Goal: Information Seeking & Learning: Learn about a topic

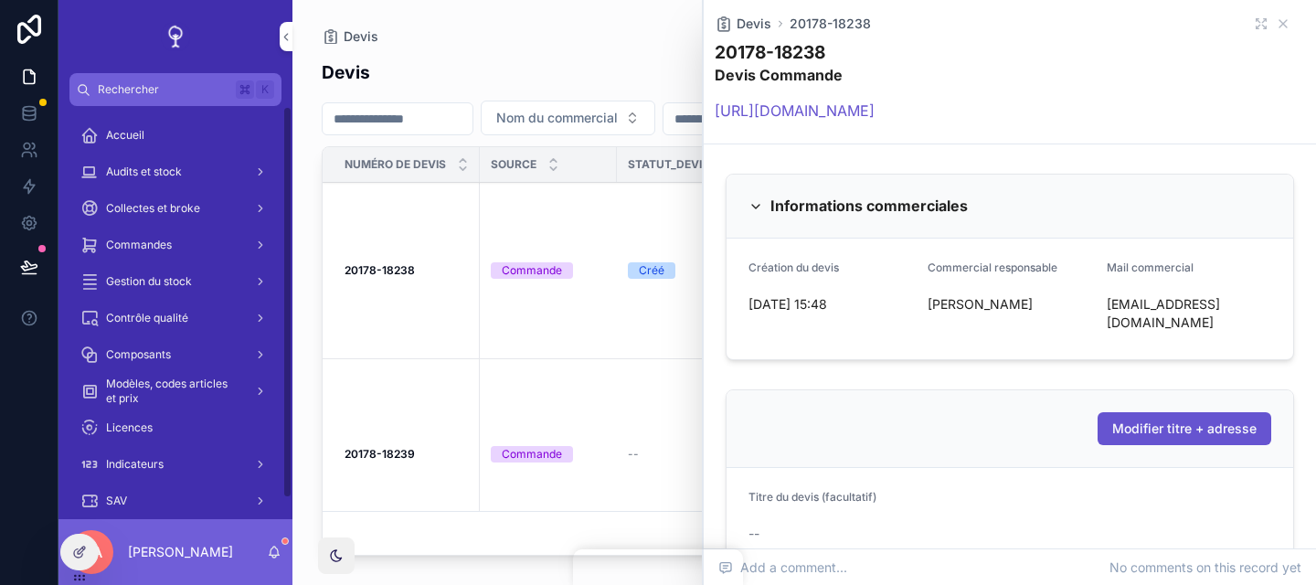
scroll to position [22, 0]
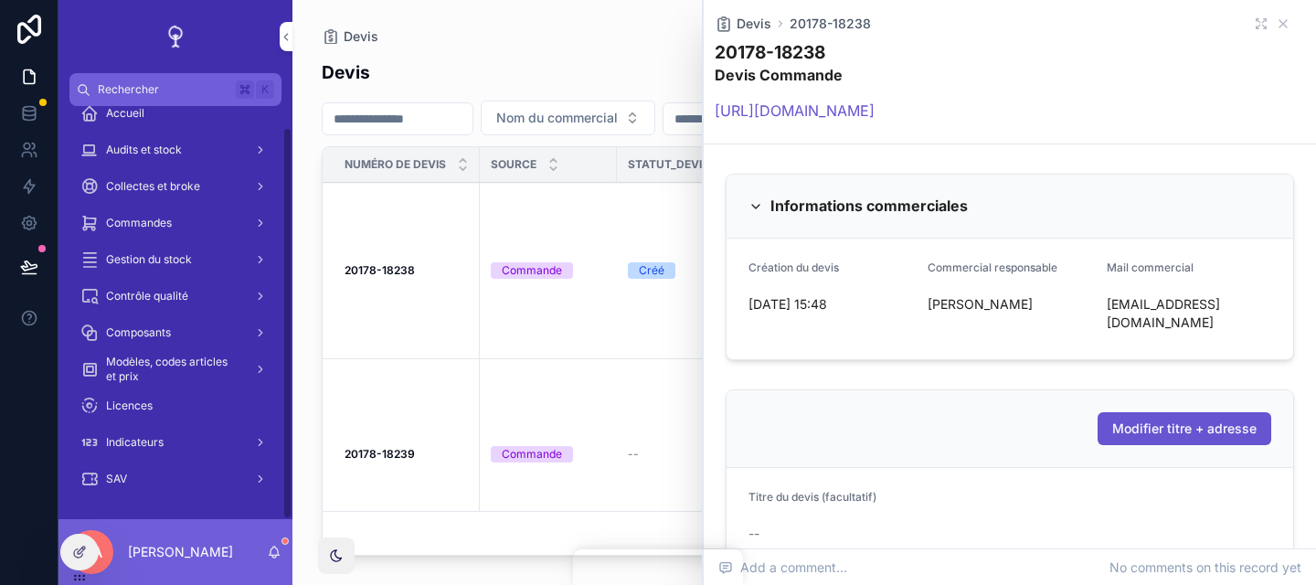
click at [219, 353] on link "Modèles, codes articles et prix" at bounding box center [175, 369] width 212 height 33
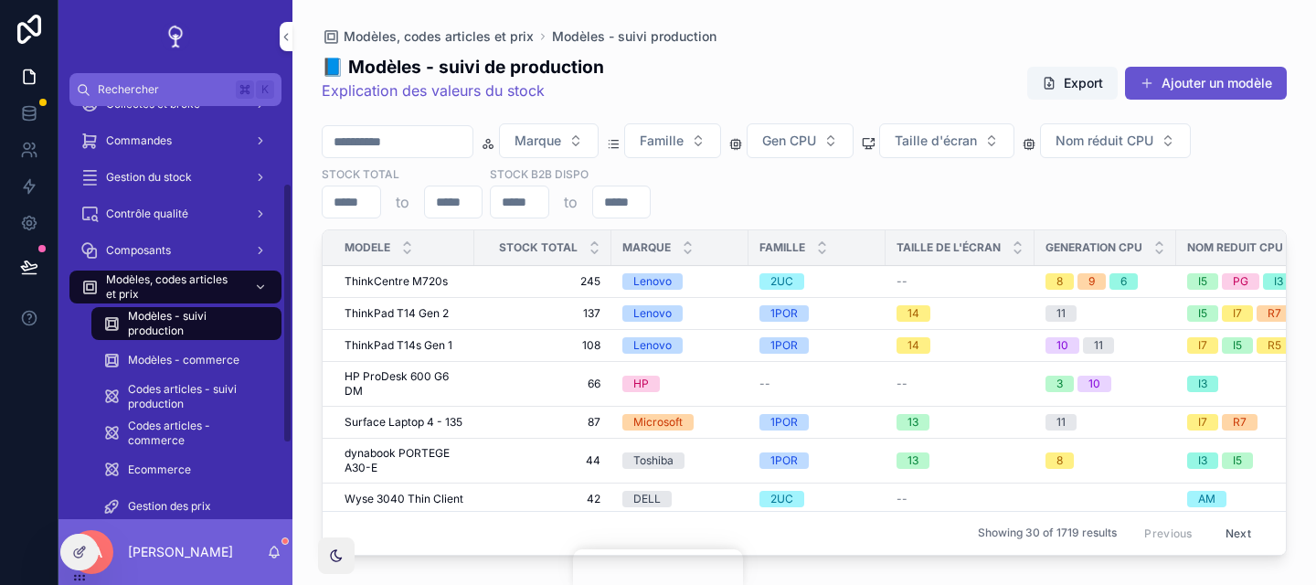
scroll to position [124, 0]
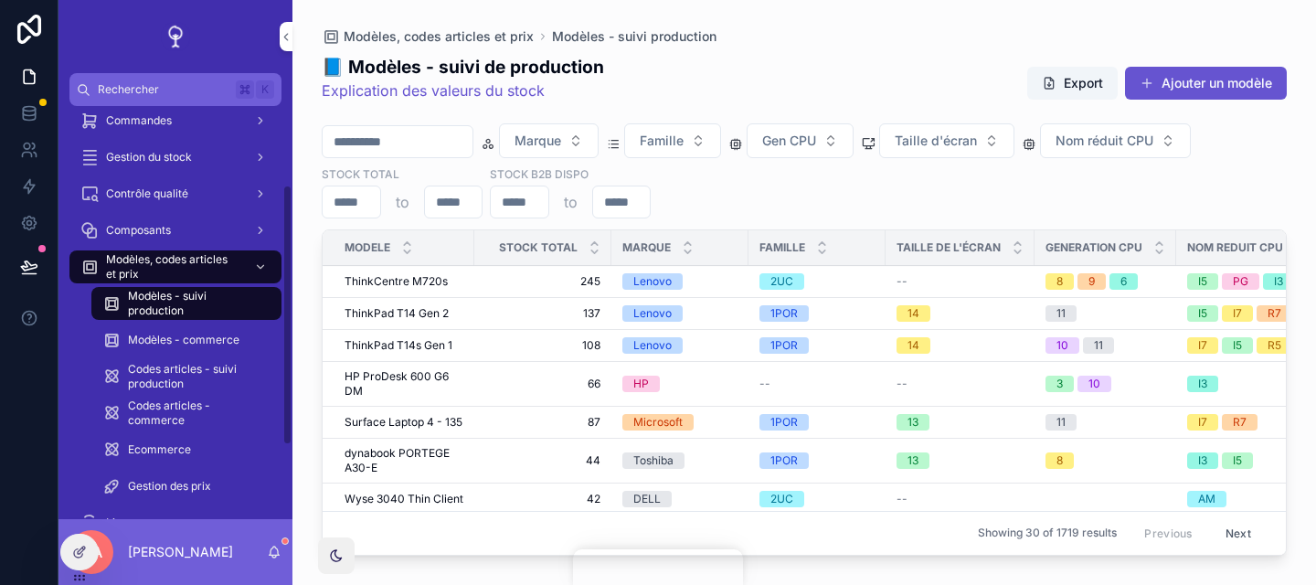
click at [225, 386] on span "Codes articles - suivi production" at bounding box center [195, 376] width 135 height 29
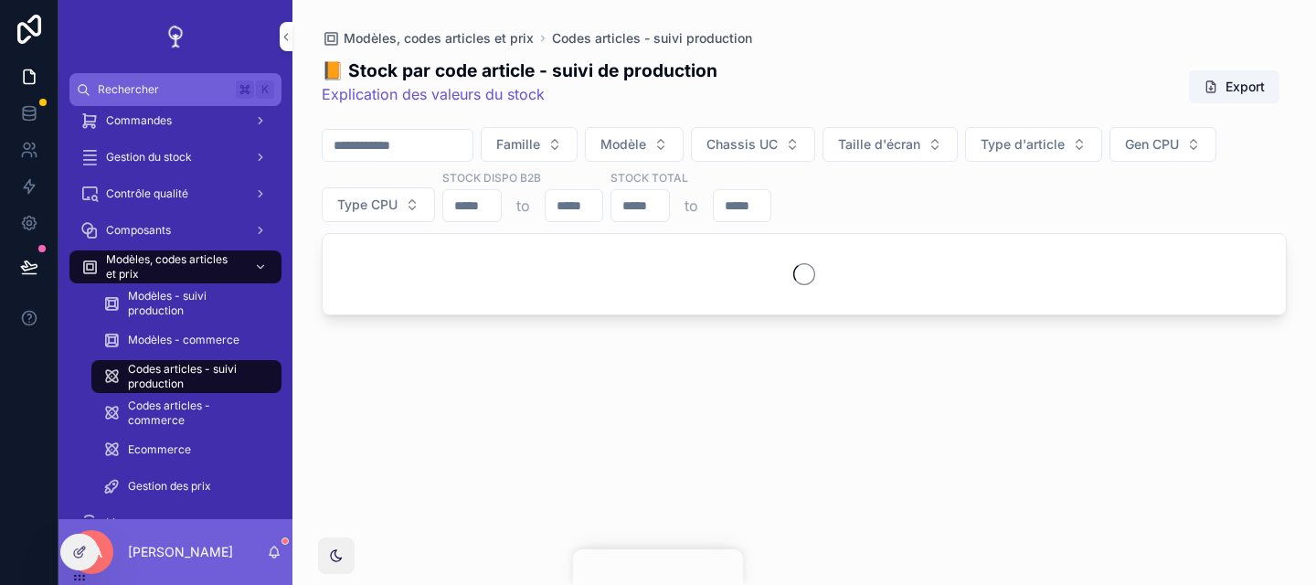
click at [233, 350] on div "Modèles - commerce" at bounding box center [186, 339] width 168 height 29
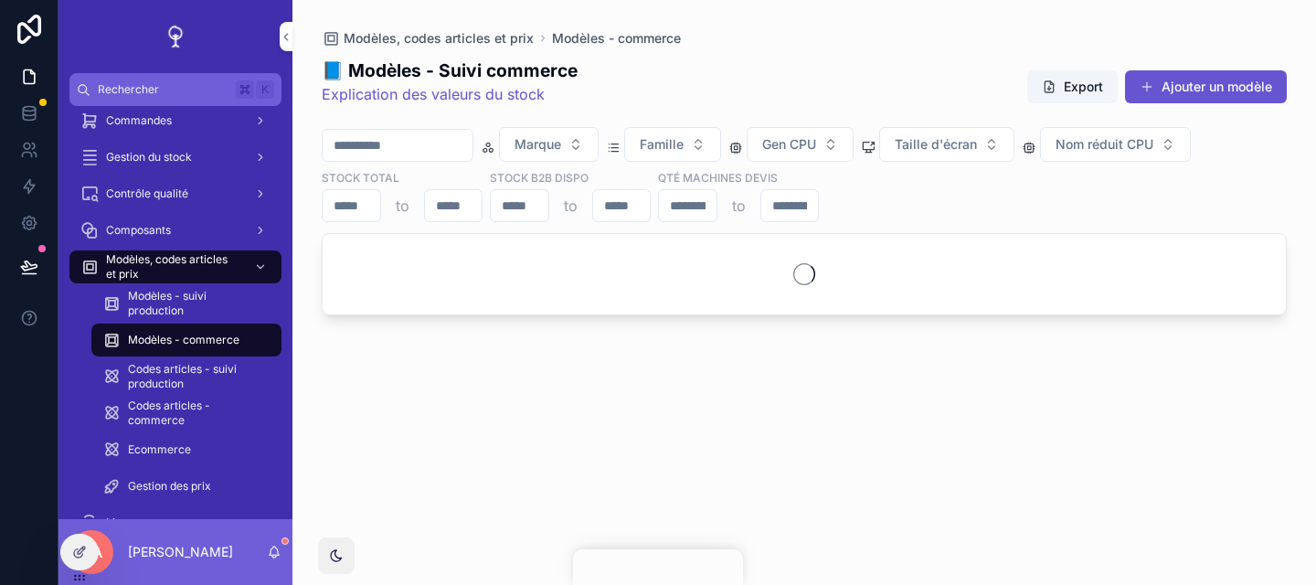
click at [237, 377] on span "Codes articles - suivi production" at bounding box center [195, 376] width 135 height 29
click at [246, 347] on div "Modèles - commerce" at bounding box center [186, 339] width 168 height 29
click at [246, 360] on link "Codes articles - suivi production" at bounding box center [186, 376] width 190 height 33
click at [246, 298] on span "Modèles - suivi production" at bounding box center [195, 303] width 135 height 29
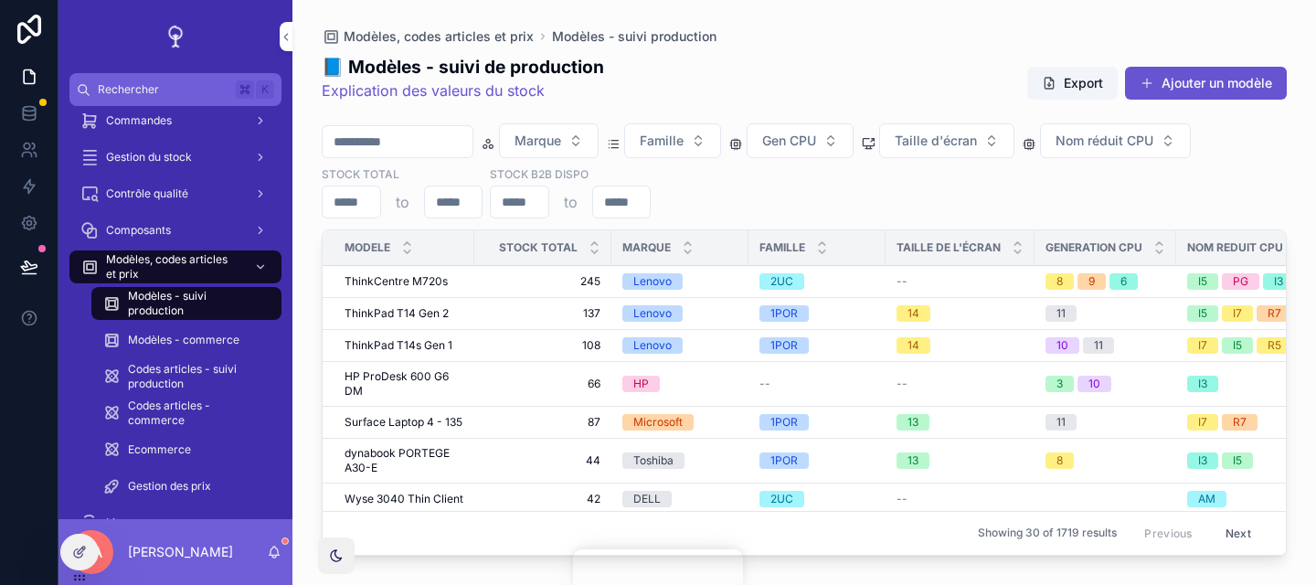
scroll to position [0, 722]
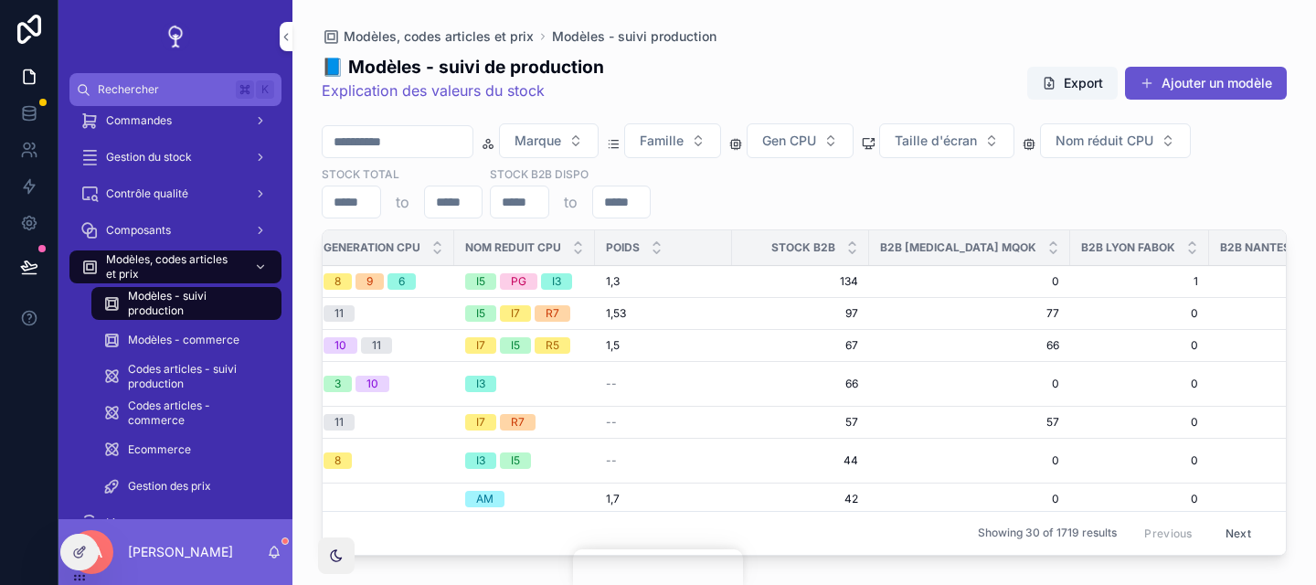
click at [917, 212] on div "Marque Famille Gen CPU Taille d'écran Nom réduit CPU Stock total to Stock B2B d…" at bounding box center [804, 170] width 965 height 95
click at [224, 325] on div "Modèles - commerce" at bounding box center [186, 339] width 168 height 29
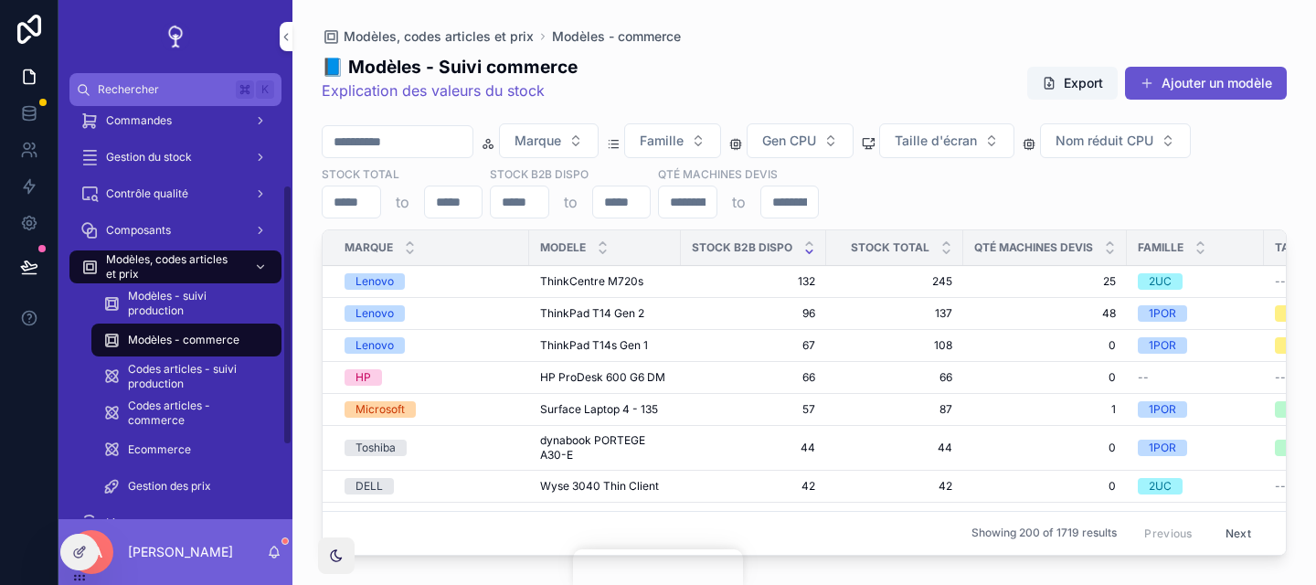
scroll to position [0, 546]
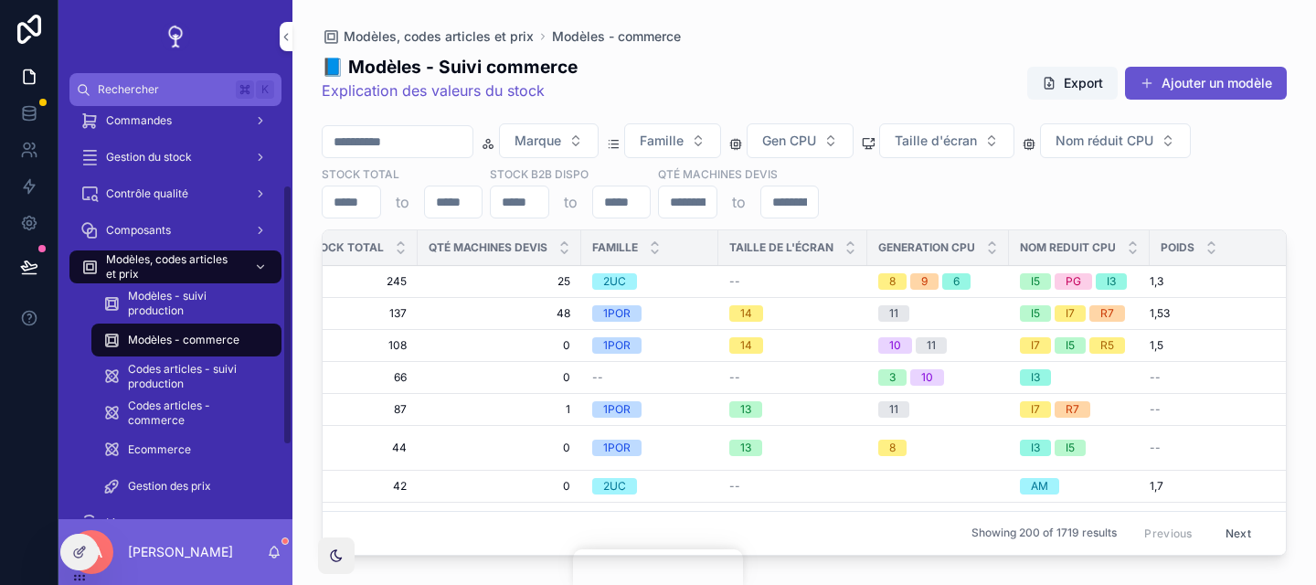
click at [218, 301] on span "Modèles - suivi production" at bounding box center [195, 303] width 135 height 29
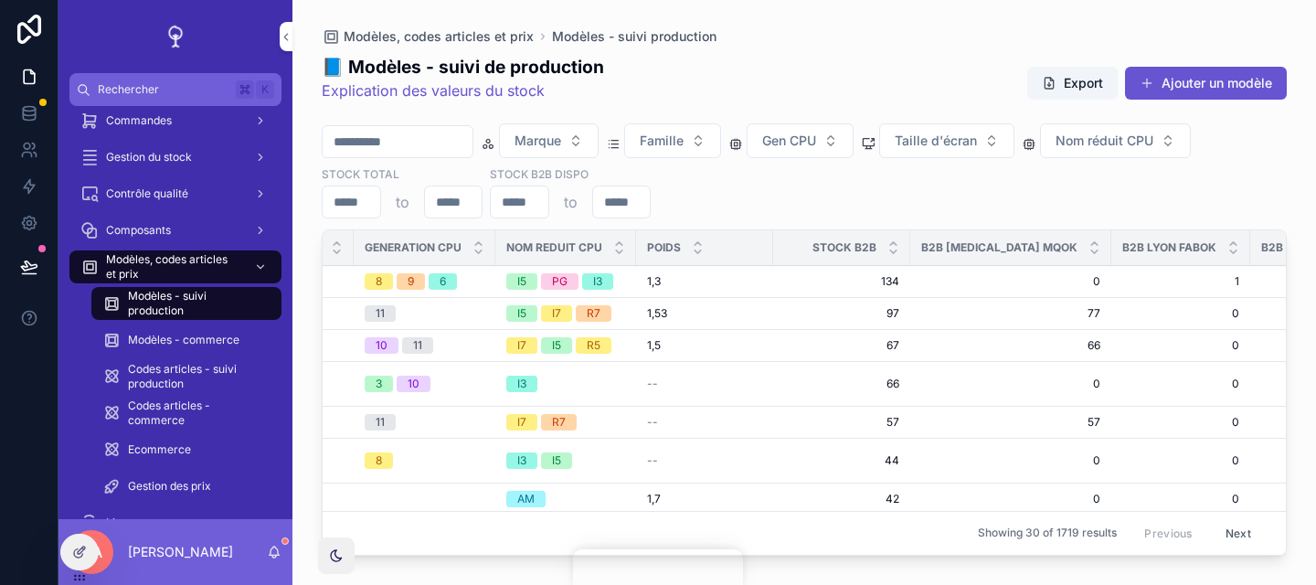
scroll to position [0, 722]
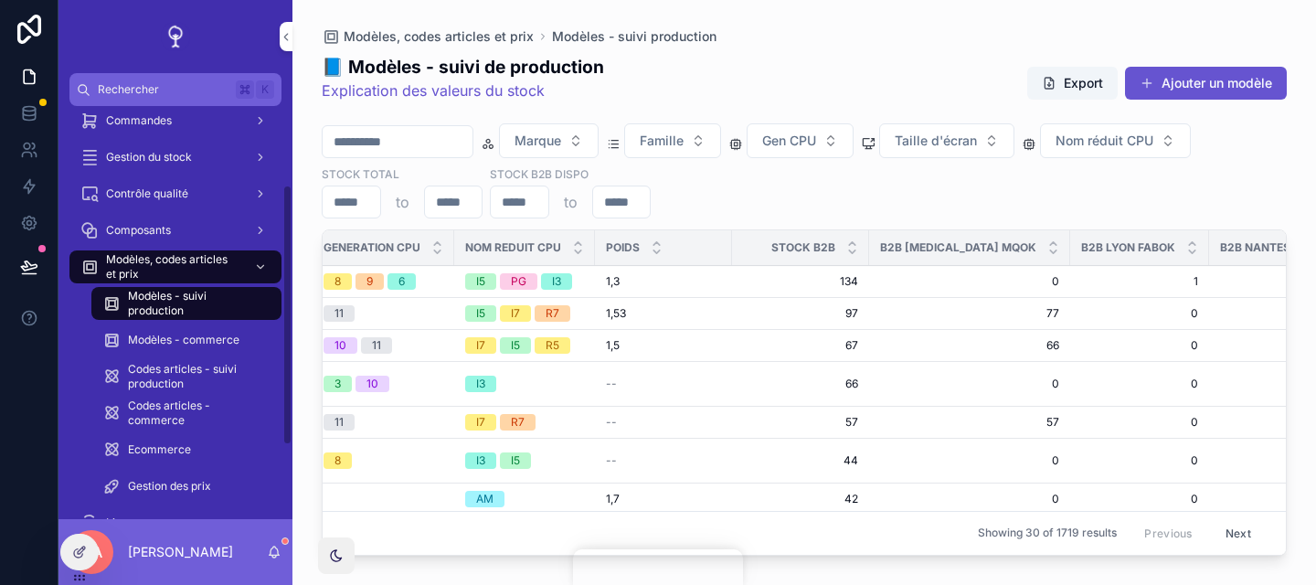
click at [208, 374] on span "Codes articles - suivi production" at bounding box center [195, 376] width 135 height 29
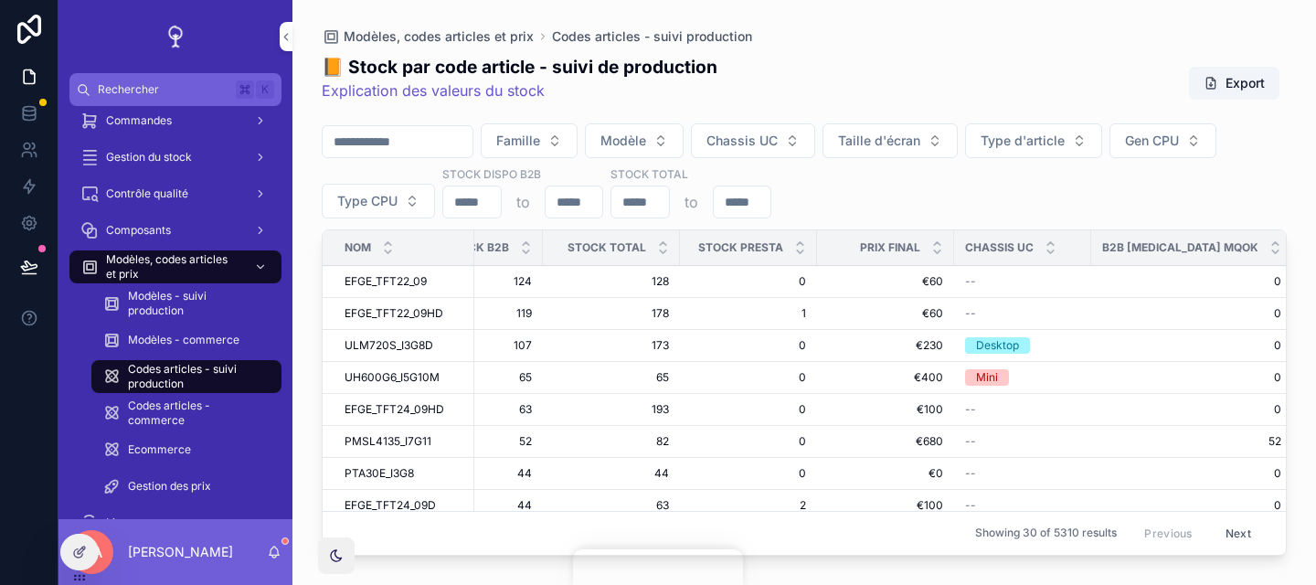
scroll to position [0, 1122]
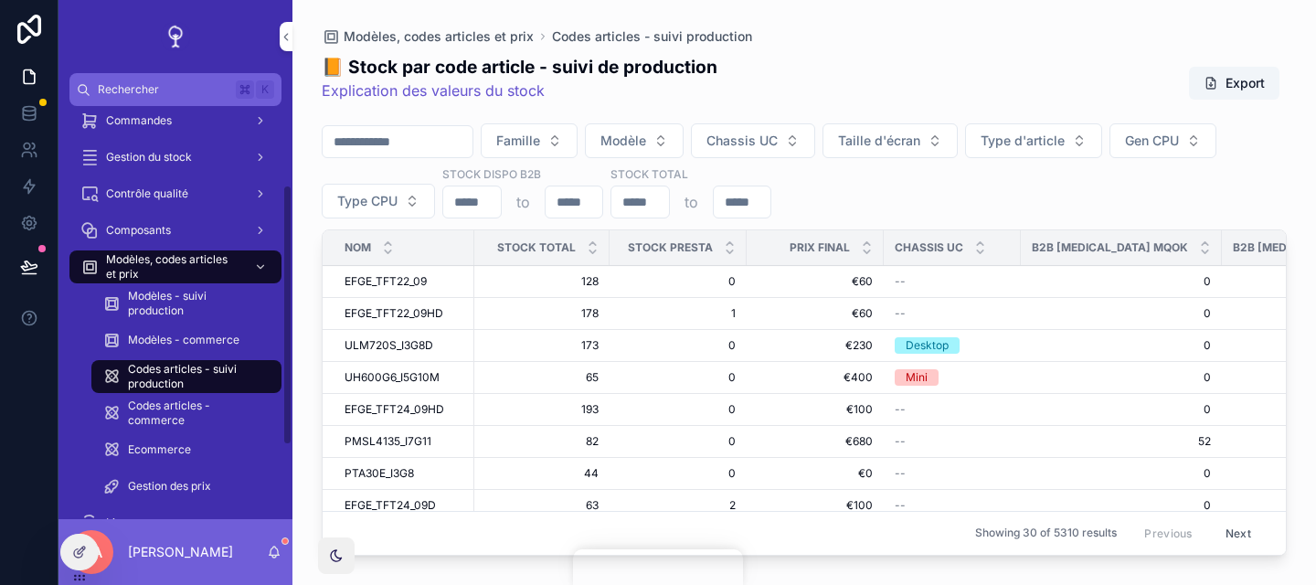
click at [241, 349] on div "Modèles - commerce" at bounding box center [186, 339] width 168 height 29
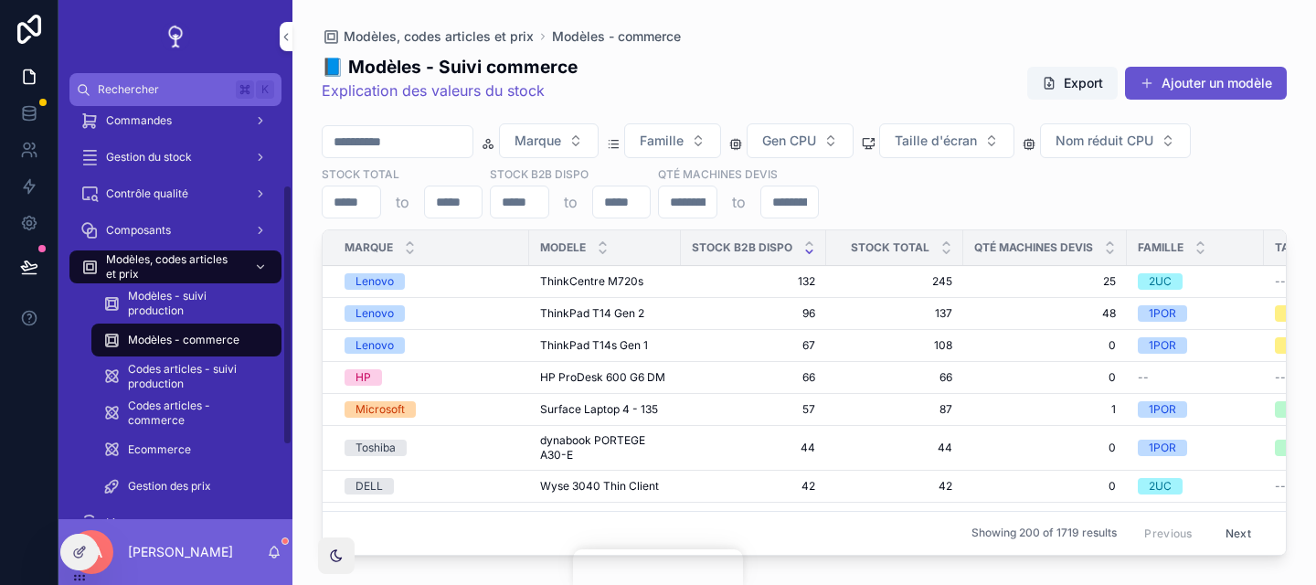
click at [221, 309] on span "Modèles - suivi production" at bounding box center [195, 303] width 135 height 29
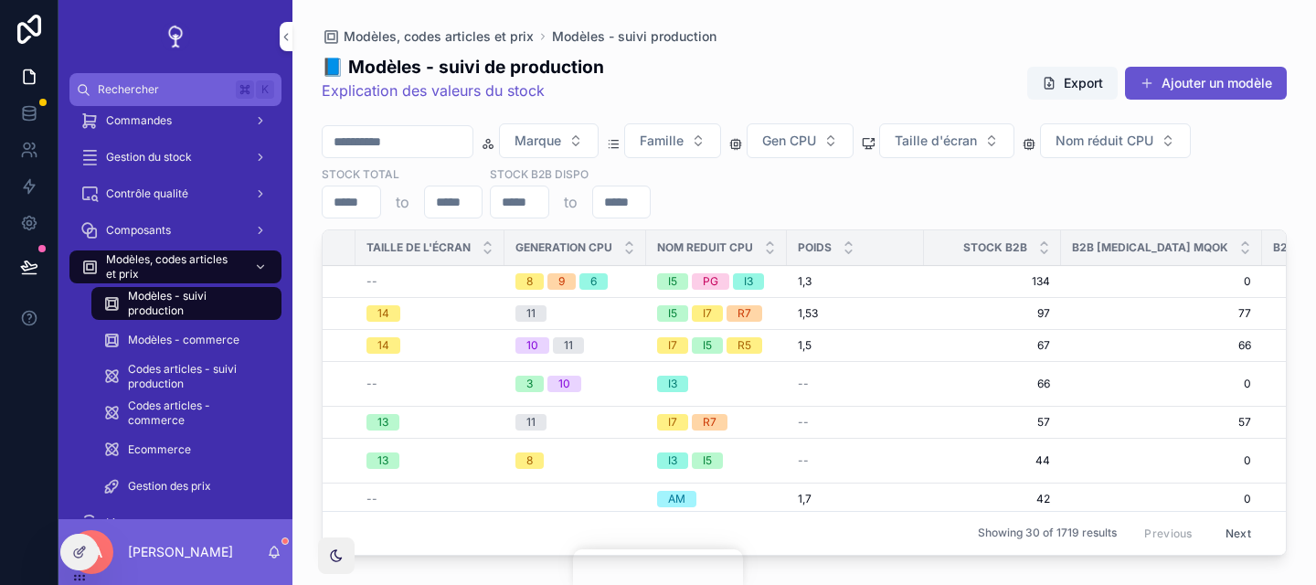
scroll to position [0, 722]
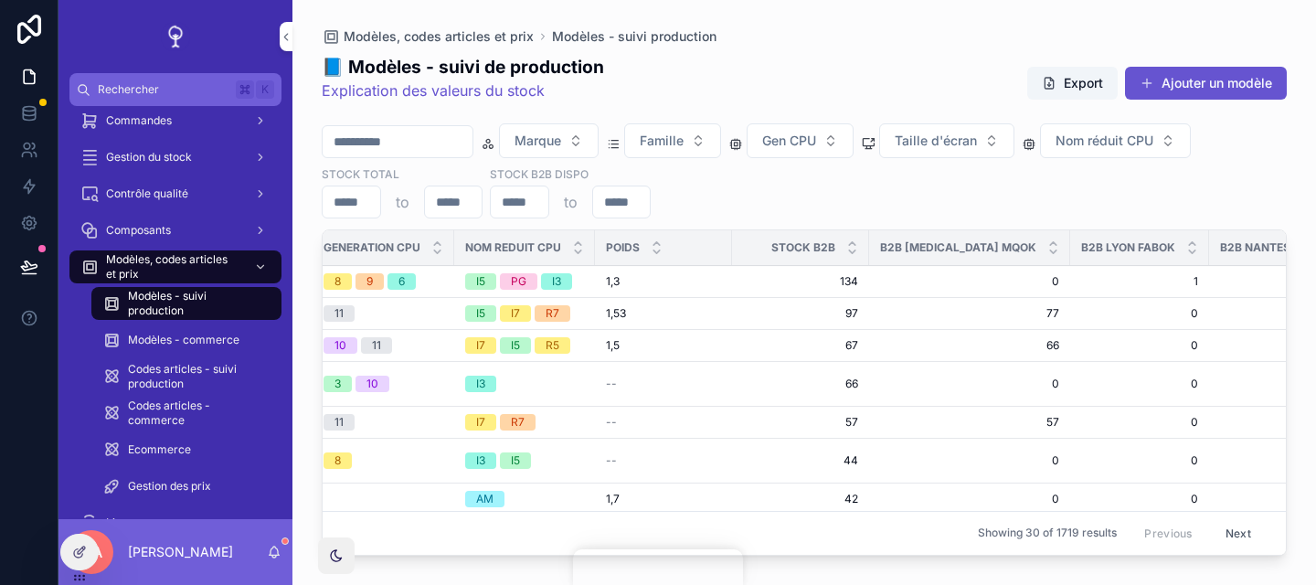
click at [1056, 224] on div "📘 Modèles - suivi de production Explication des valeurs du stock Export Ajouter…" at bounding box center [804, 303] width 965 height 519
click at [1244, 197] on div "Marque Famille Gen CPU Taille d'écran Nom réduit CPU Stock total to Stock B2B d…" at bounding box center [804, 170] width 965 height 95
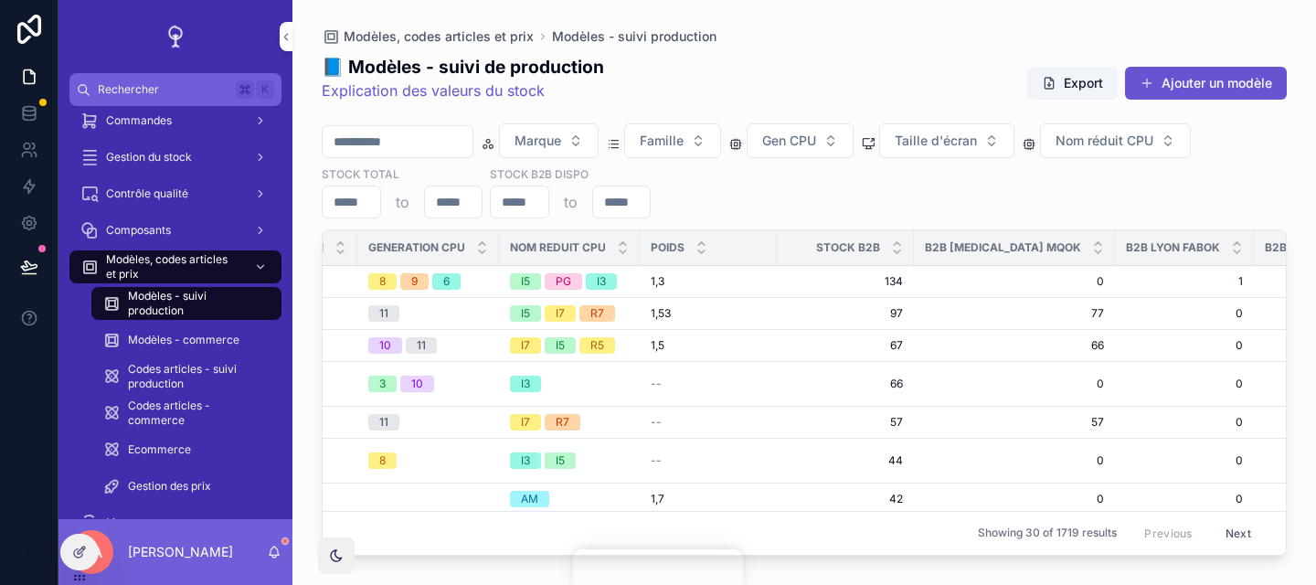
scroll to position [0, 0]
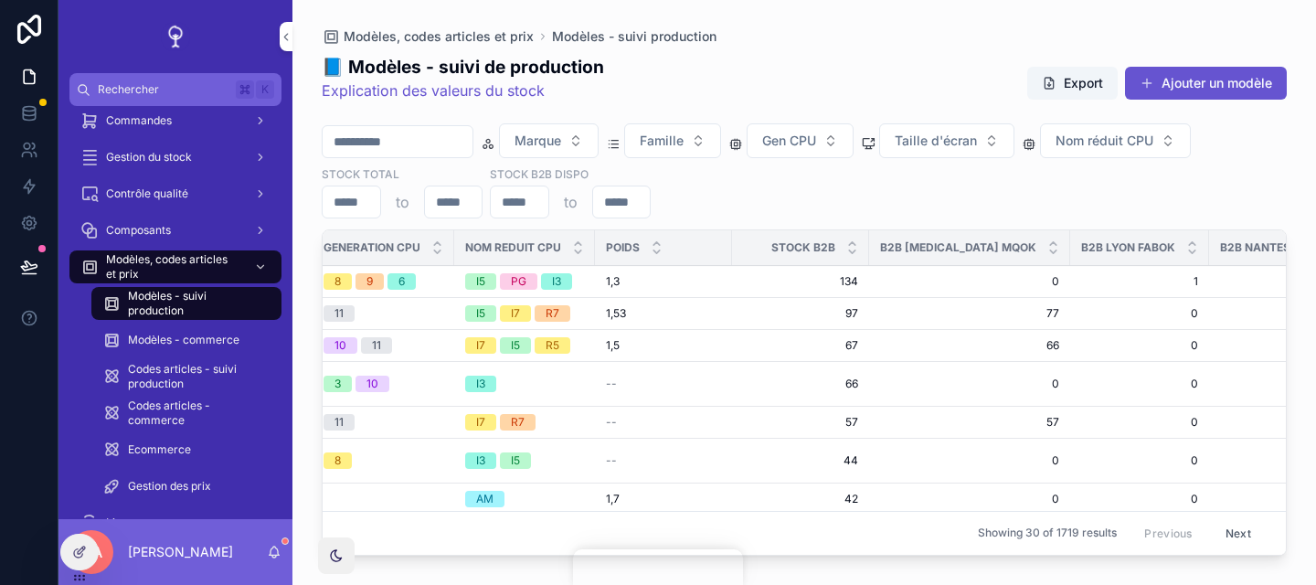
click at [988, 201] on div "Marque Famille Gen CPU Taille d'écran Nom réduit CPU Stock total to Stock B2B d…" at bounding box center [804, 170] width 965 height 95
click at [880, 203] on div "Marque Famille Gen CPU Taille d'écran Nom réduit CPU Stock total to Stock B2B d…" at bounding box center [804, 170] width 965 height 95
click at [1220, 251] on span "B2B Nantes MQOK" at bounding box center [1266, 247] width 92 height 15
click at [1224, 200] on div "Marque Famille Gen CPU Taille d'écran Nom réduit CPU Stock total to Stock B2B d…" at bounding box center [804, 170] width 965 height 95
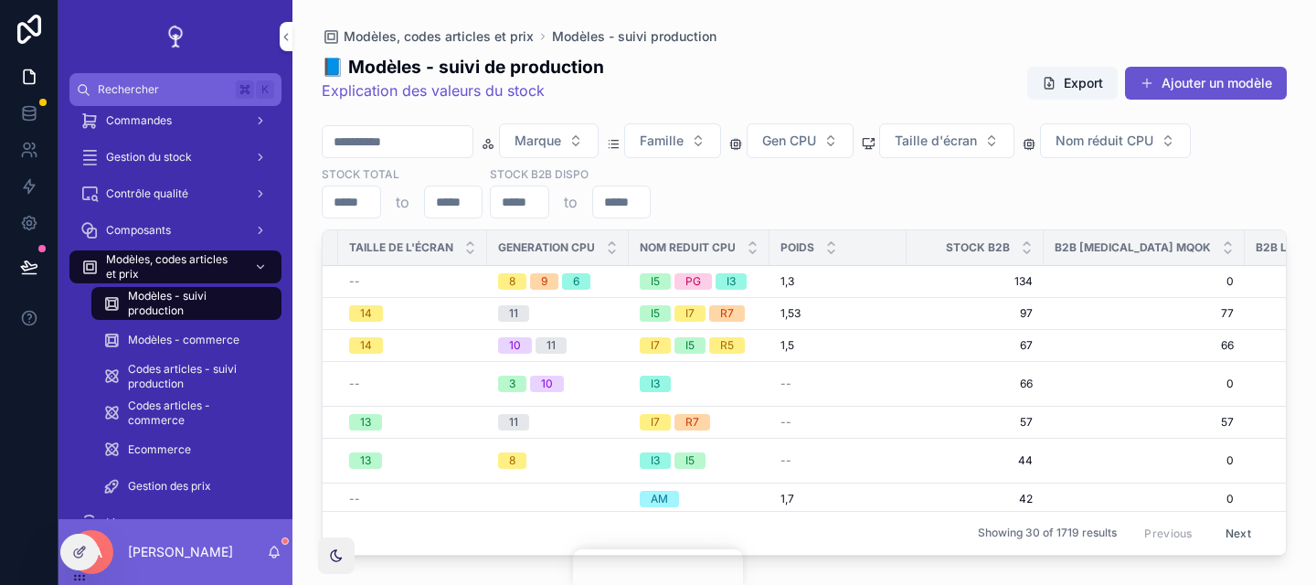
scroll to position [0, 722]
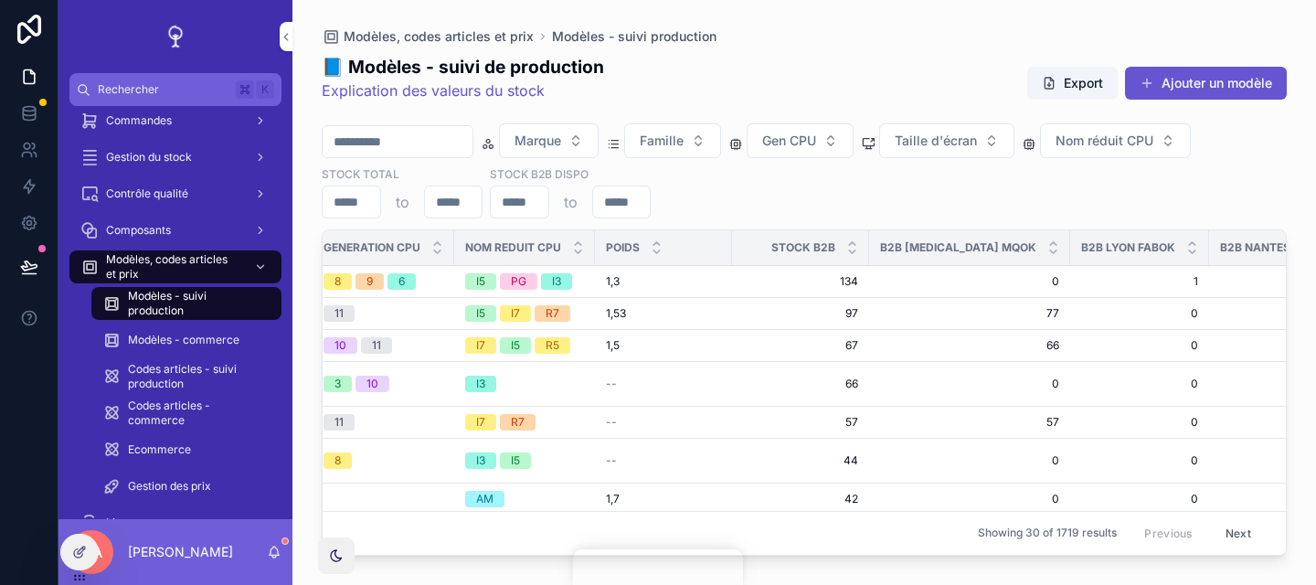
click at [1167, 199] on div "Marque Famille Gen CPU Taille d'écran Nom réduit CPU Stock total to Stock B2B d…" at bounding box center [804, 170] width 965 height 95
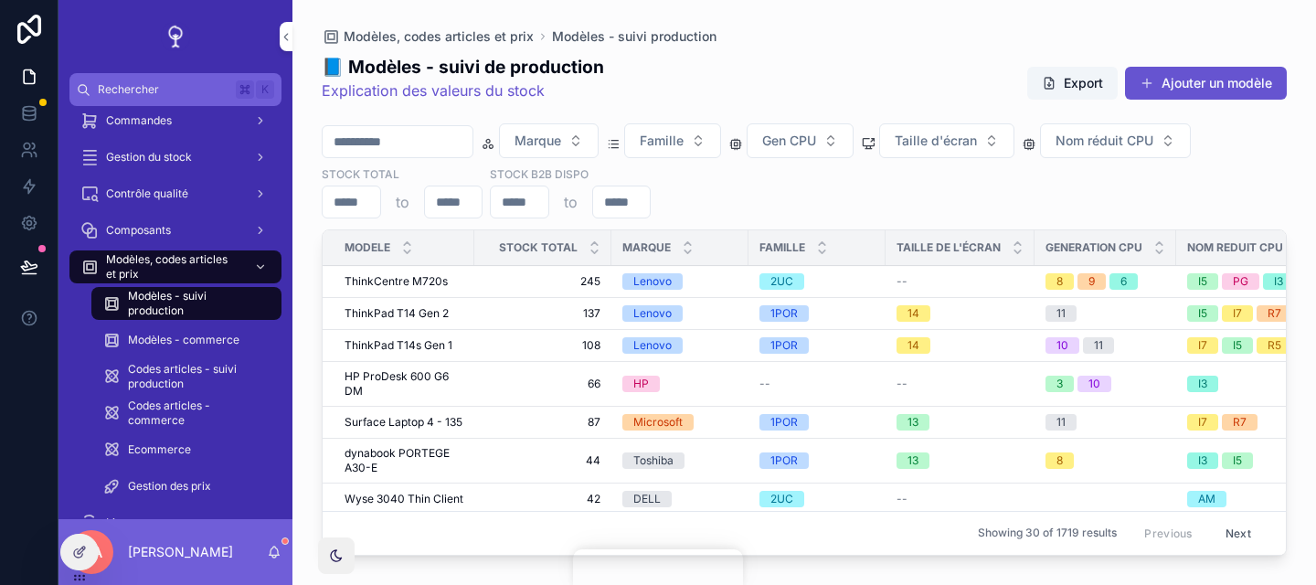
click at [415, 350] on span "ThinkPad T14s Gen 1" at bounding box center [399, 345] width 108 height 15
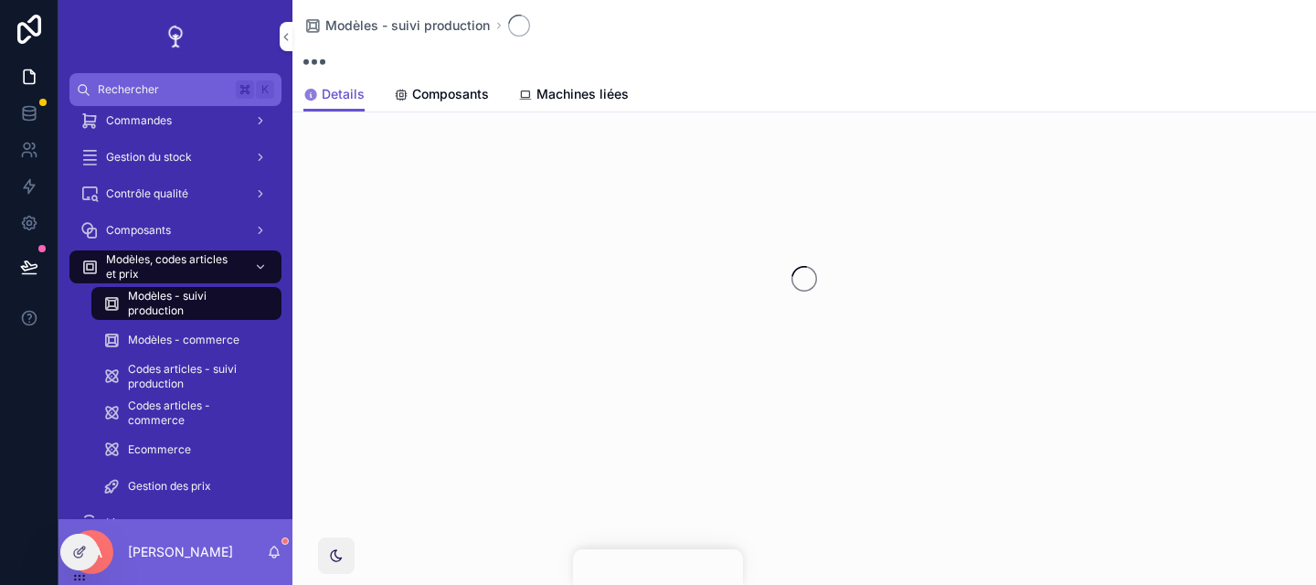
click at [574, 99] on span "Machines liées" at bounding box center [583, 94] width 92 height 18
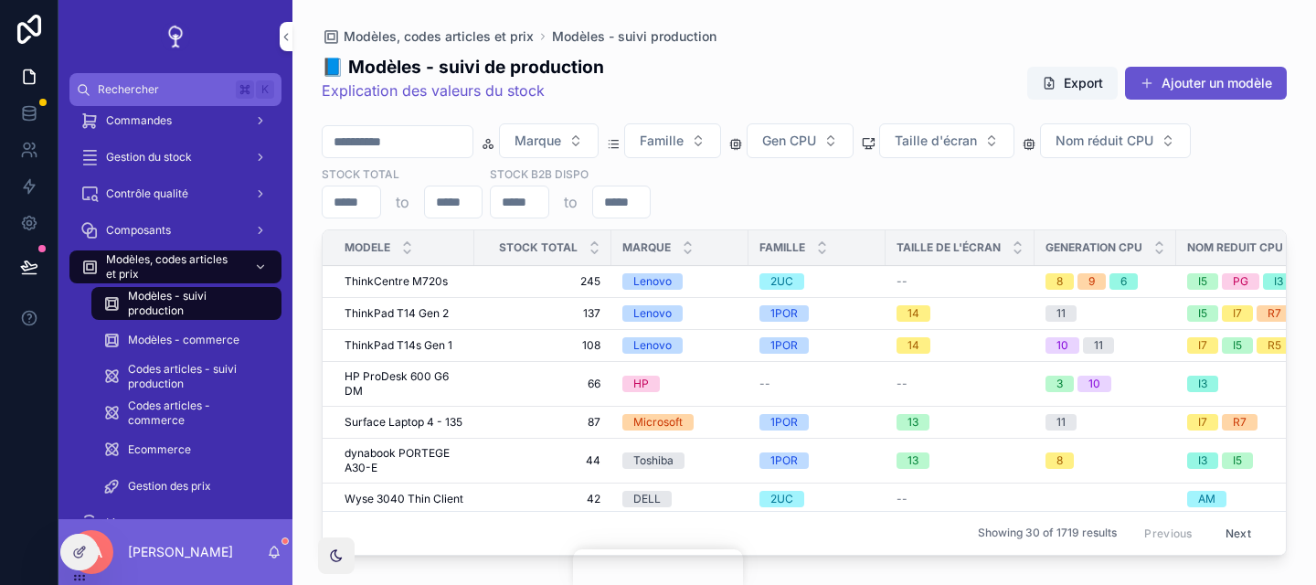
click at [433, 345] on span "ThinkPad T14s Gen 1" at bounding box center [399, 345] width 108 height 15
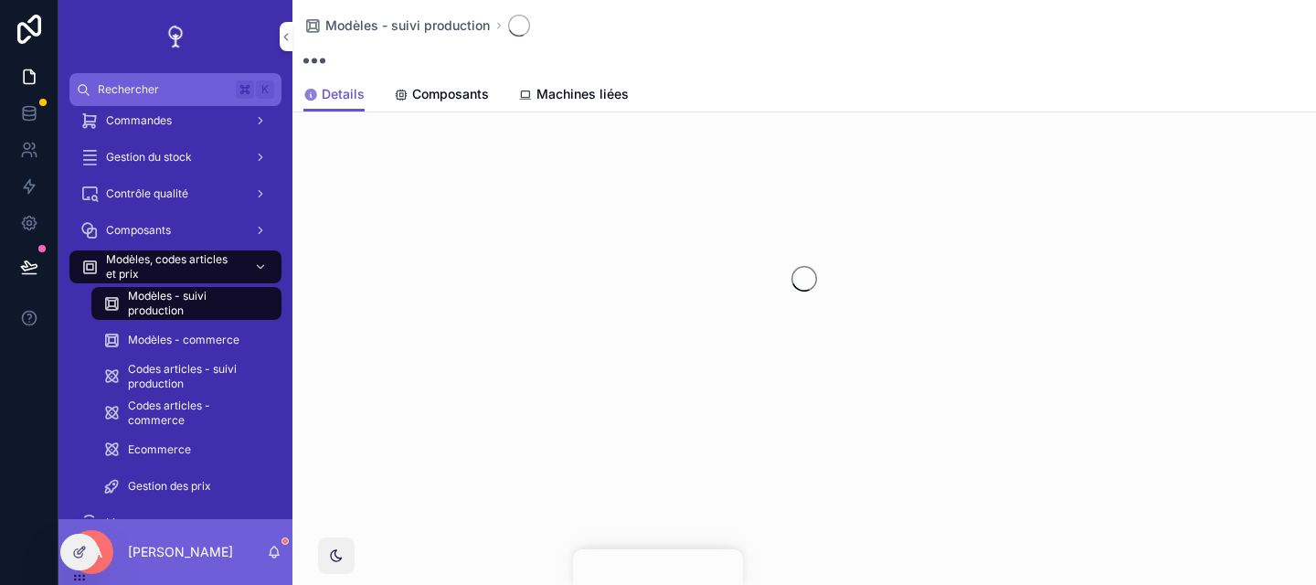
click at [619, 98] on span "Machines liées" at bounding box center [583, 94] width 92 height 18
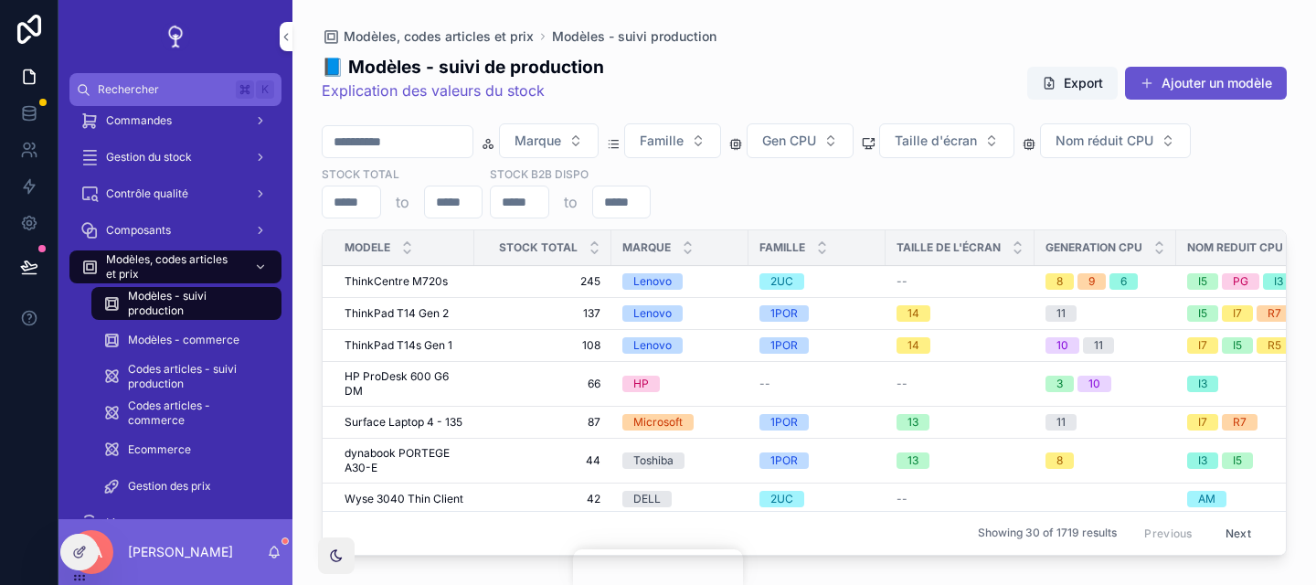
click at [437, 347] on span "ThinkPad T14s Gen 1" at bounding box center [399, 345] width 108 height 15
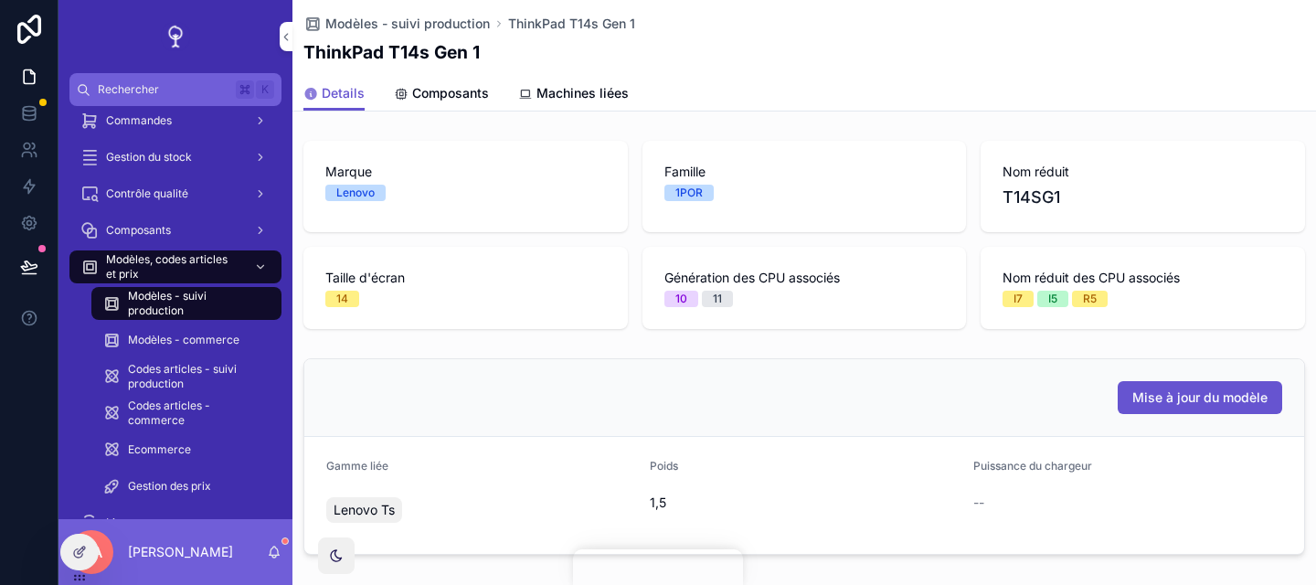
click at [589, 102] on link "Machines liées" at bounding box center [573, 95] width 111 height 37
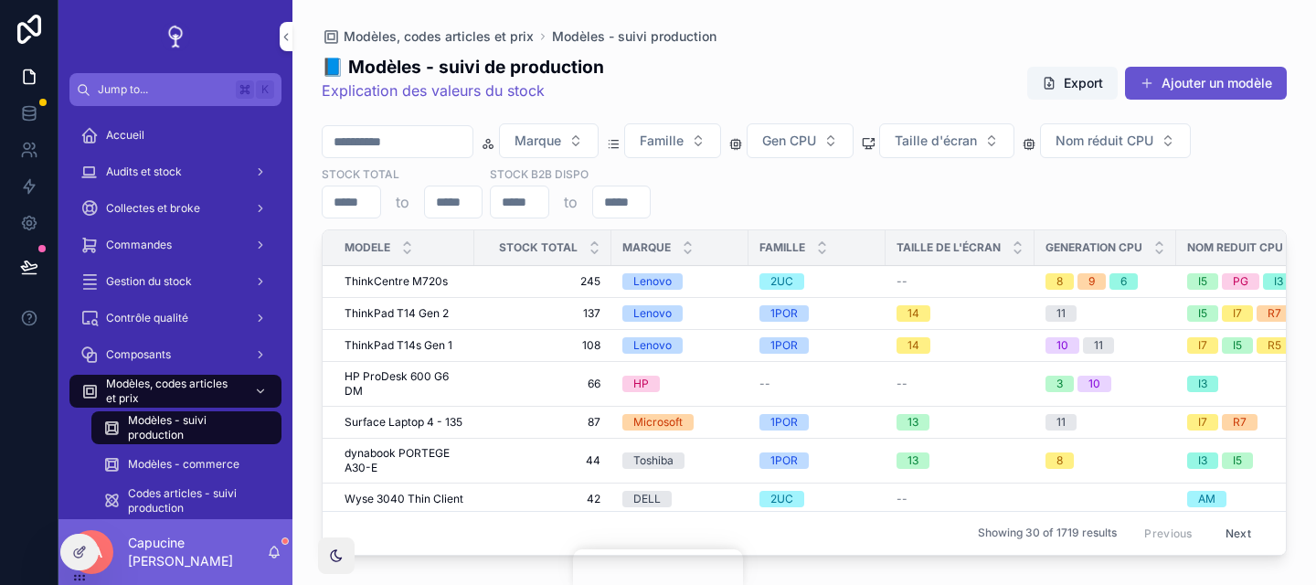
click at [440, 314] on span "ThinkPad T14 Gen 2" at bounding box center [397, 313] width 104 height 15
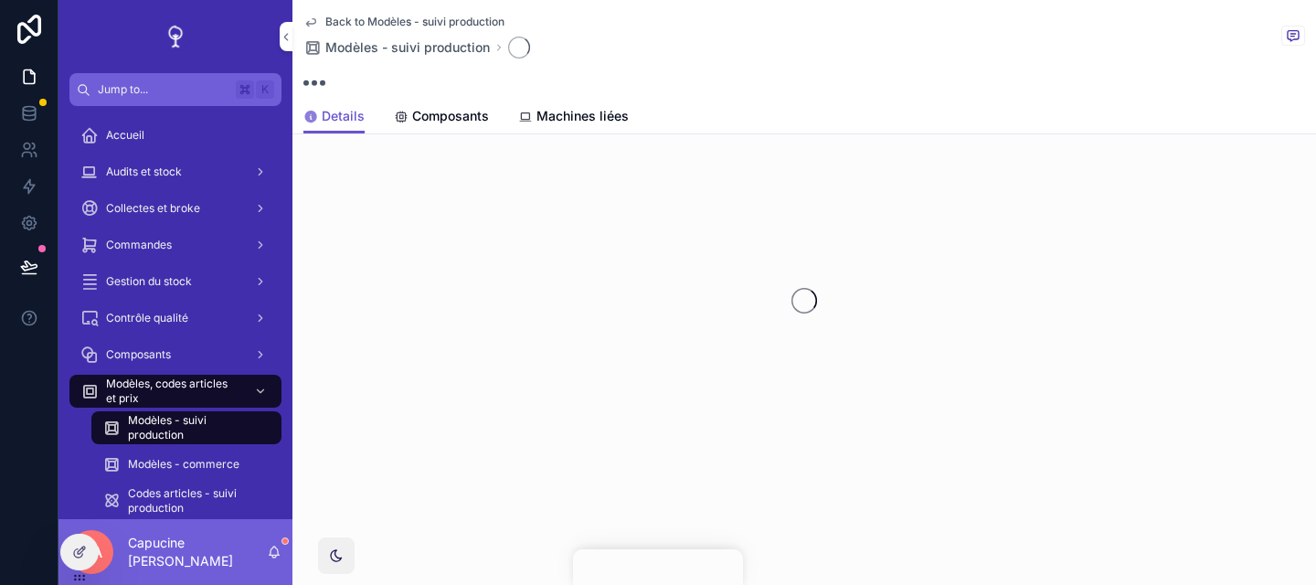
click at [604, 119] on span "Machines liées" at bounding box center [583, 116] width 92 height 18
click at [698, 69] on div "scrollable content" at bounding box center [804, 77] width 1002 height 22
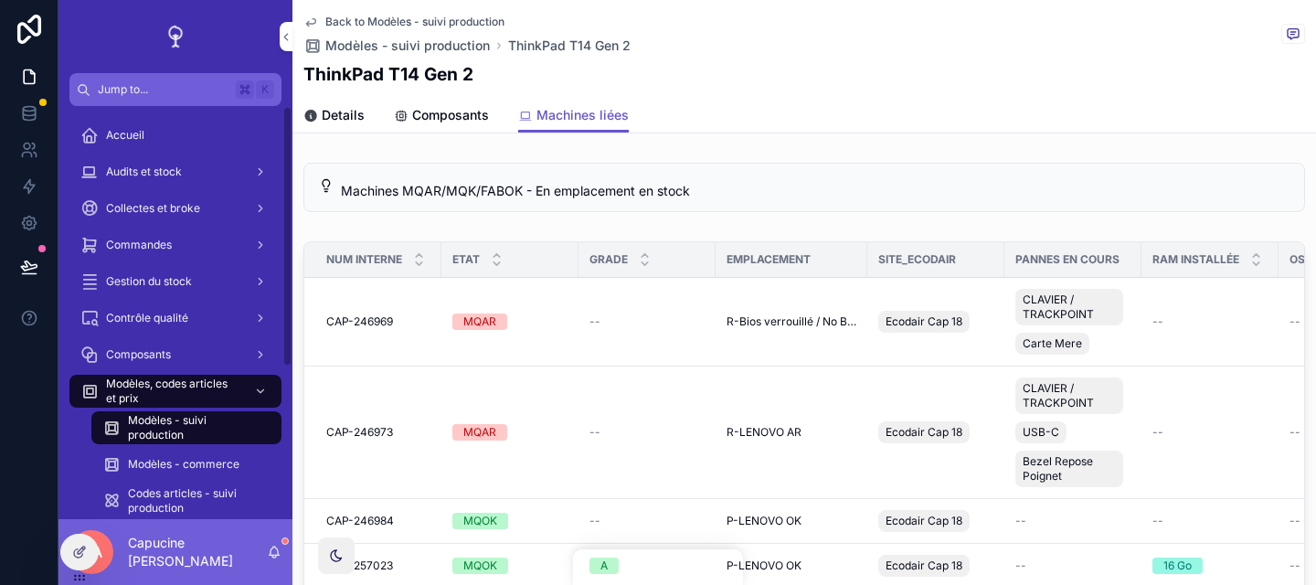
click at [78, 555] on icon at bounding box center [79, 552] width 15 height 15
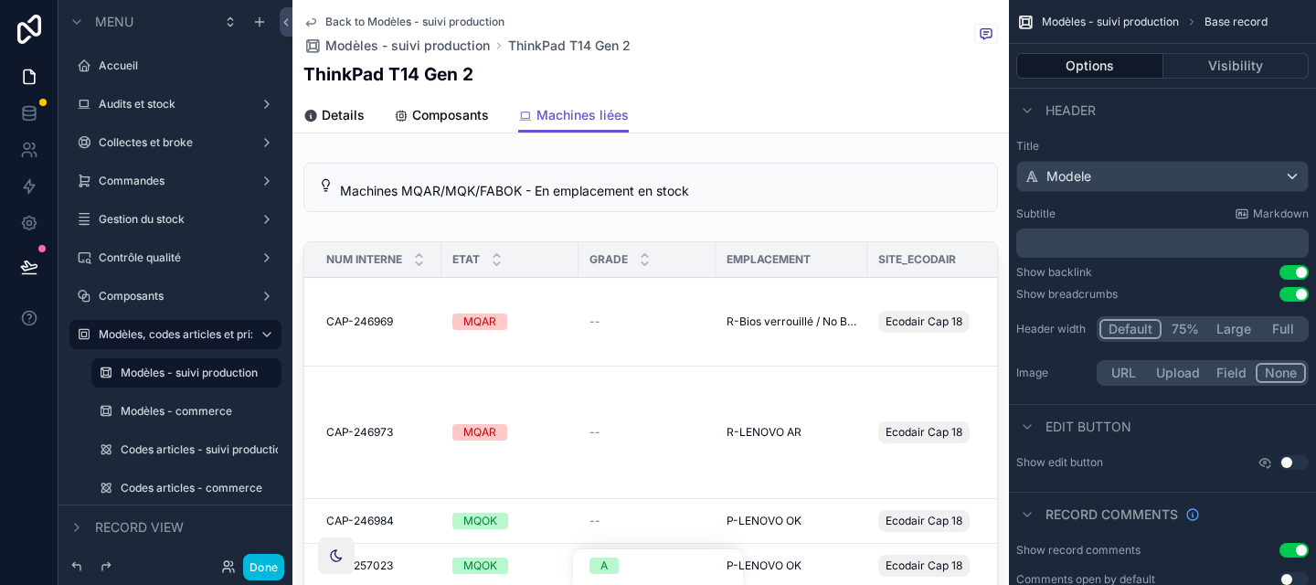
click at [825, 201] on div "scrollable content" at bounding box center [651, 187] width 717 height 64
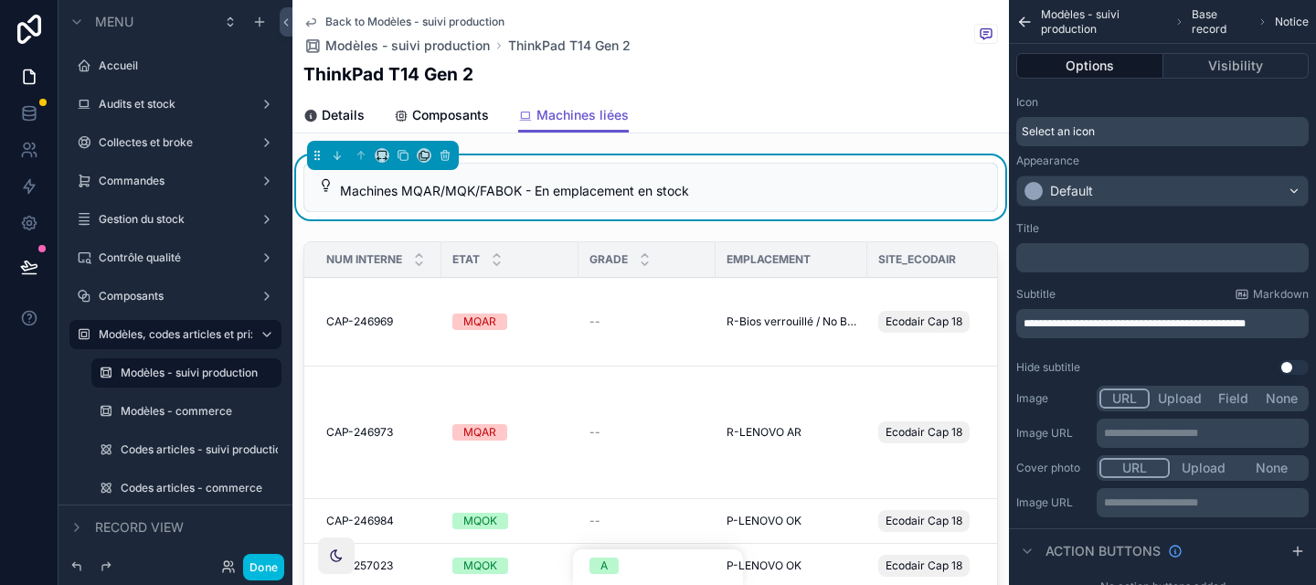
click at [1135, 319] on span "**********" at bounding box center [1135, 323] width 222 height 11
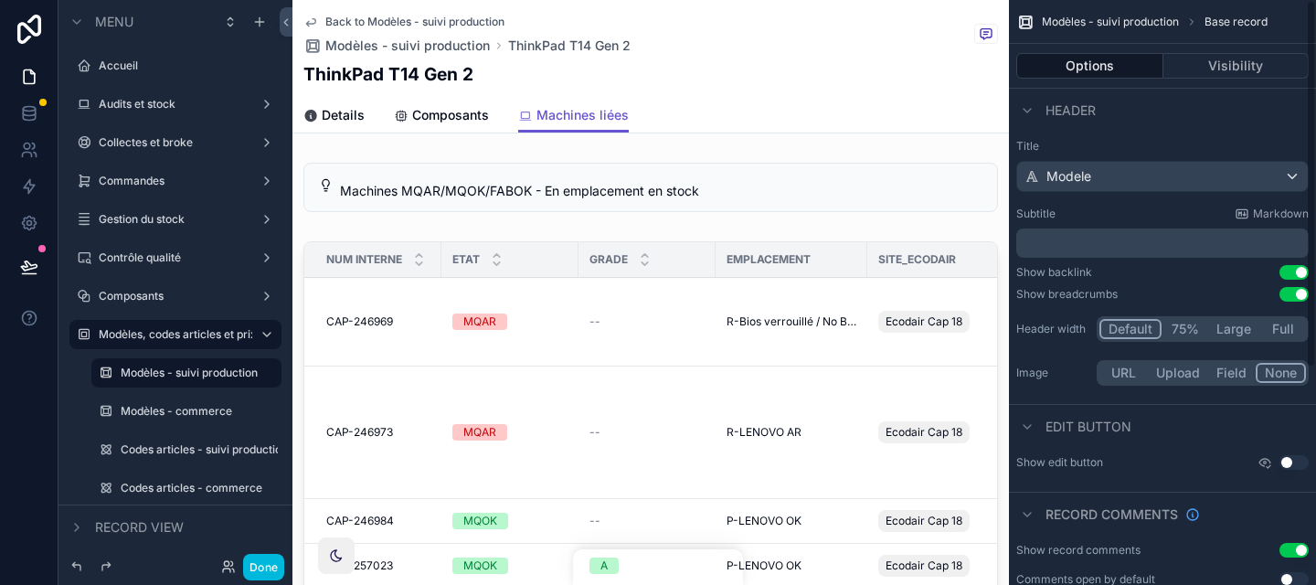
click at [683, 341] on div "scrollable content" at bounding box center [651, 465] width 717 height 463
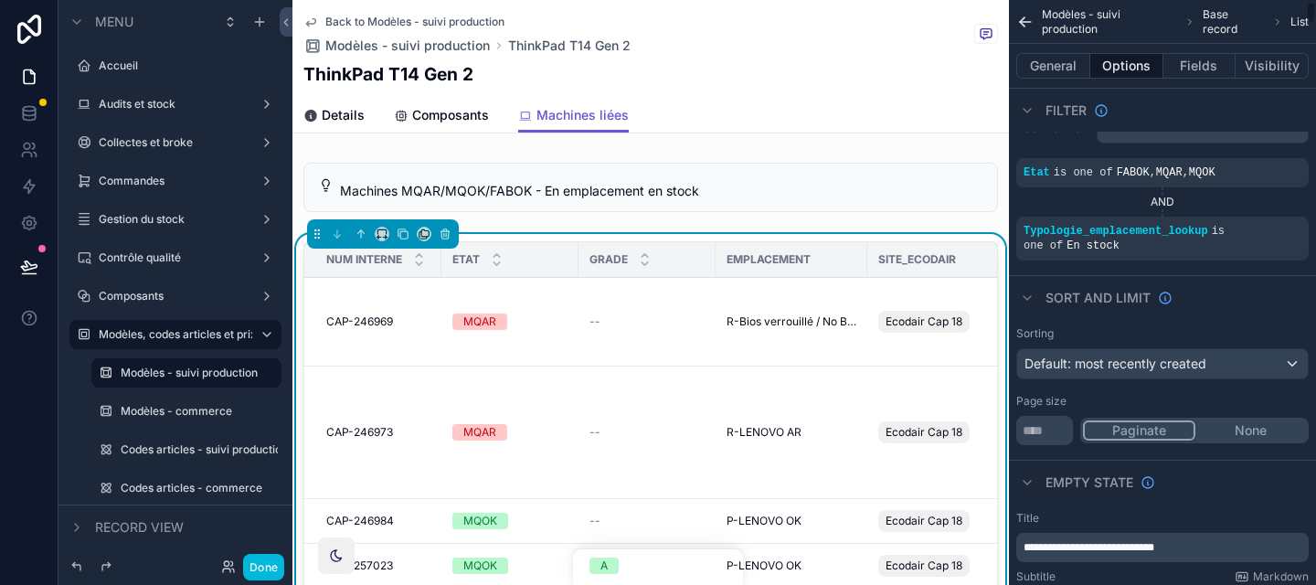
click at [1217, 53] on button "Fields" at bounding box center [1200, 66] width 73 height 26
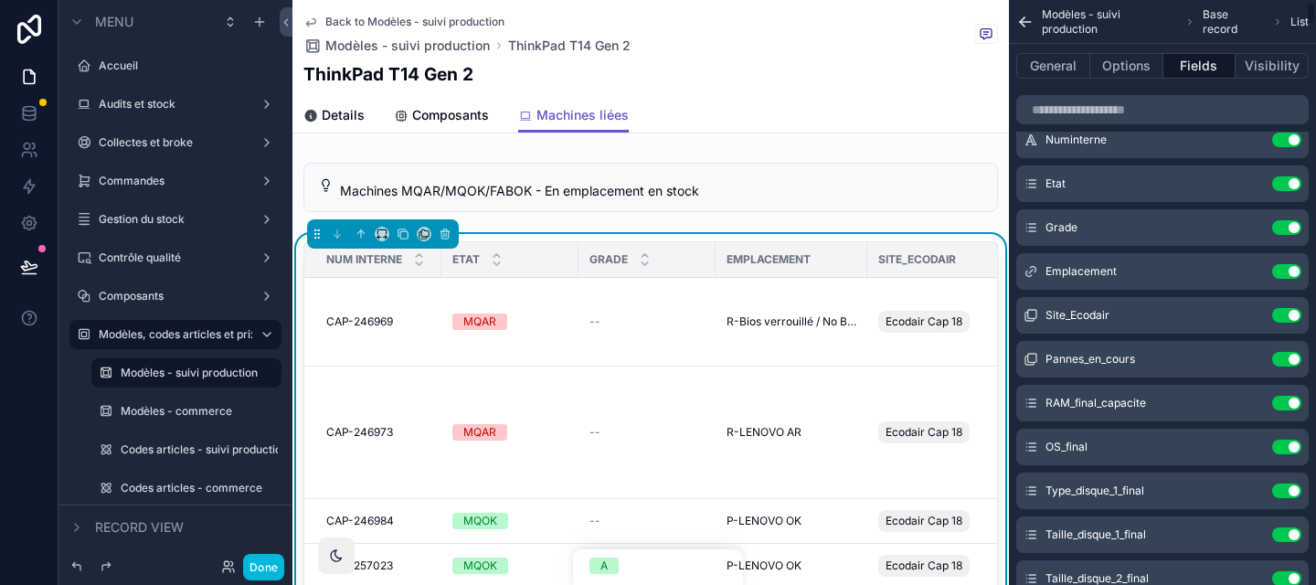
click at [1217, 53] on button "Fields" at bounding box center [1200, 66] width 73 height 26
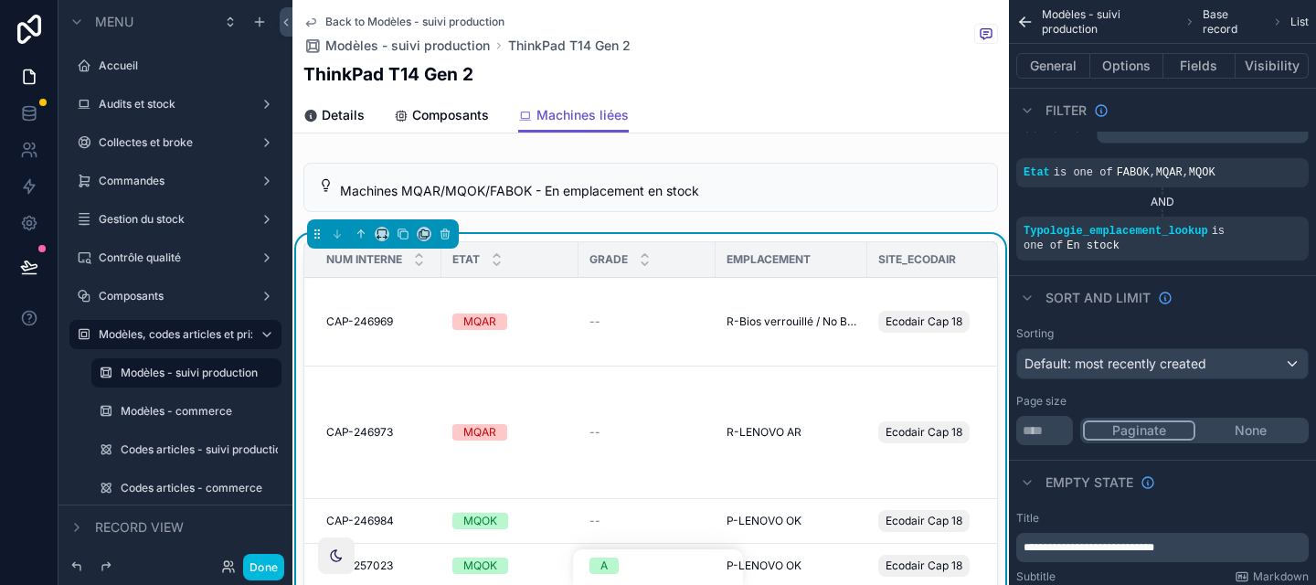
click at [1208, 66] on button "Fields" at bounding box center [1200, 66] width 73 height 26
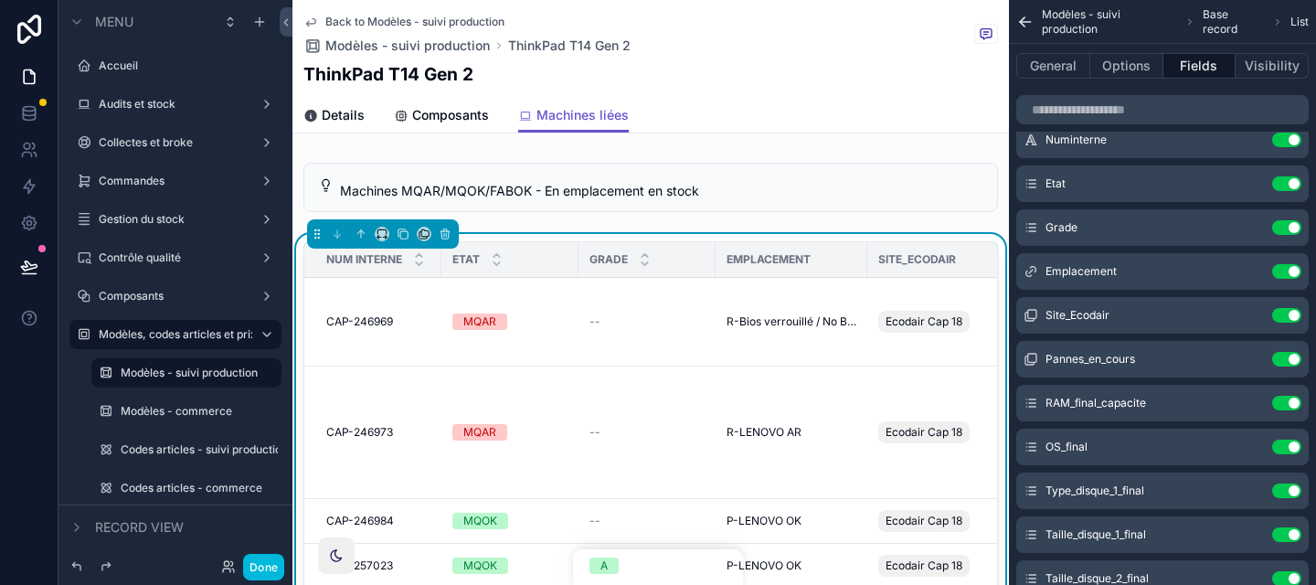
click at [0, 0] on icon "scrollable content" at bounding box center [0, 0] width 0 height 0
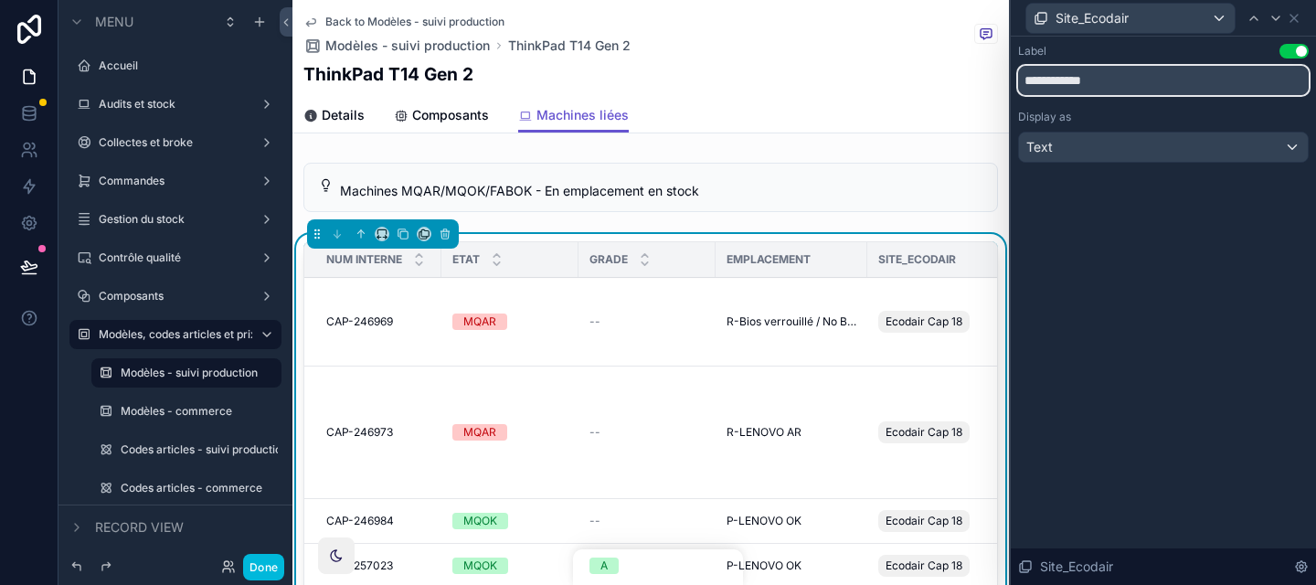
click at [1057, 87] on input "**********" at bounding box center [1163, 80] width 291 height 29
type input "**********"
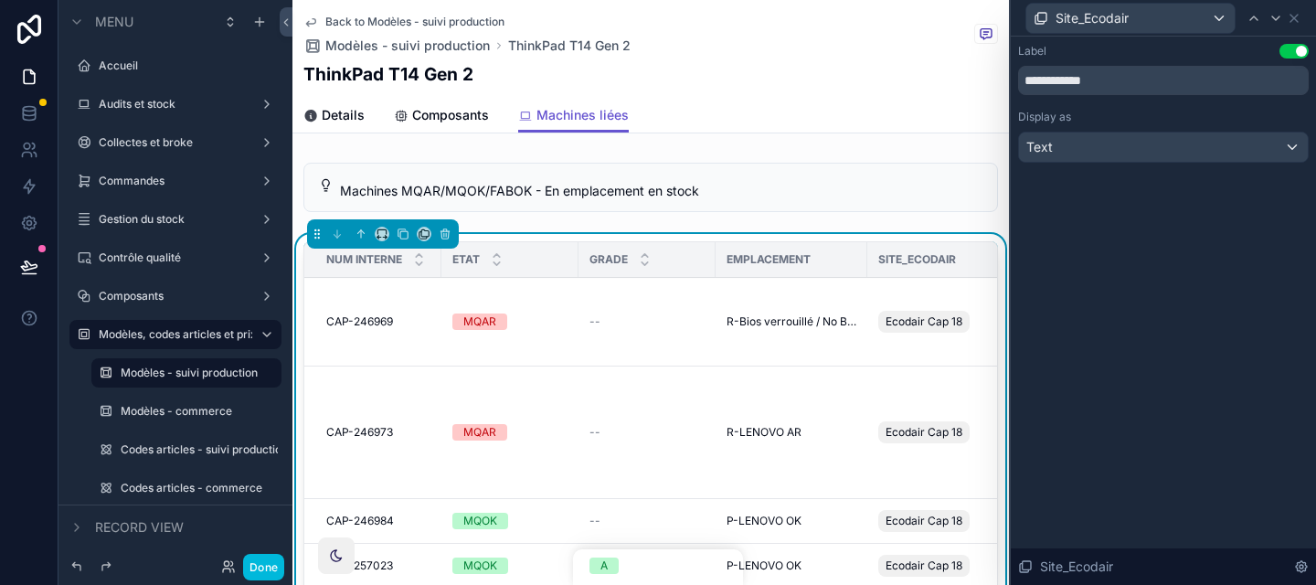
click at [1276, 16] on icon at bounding box center [1276, 18] width 15 height 15
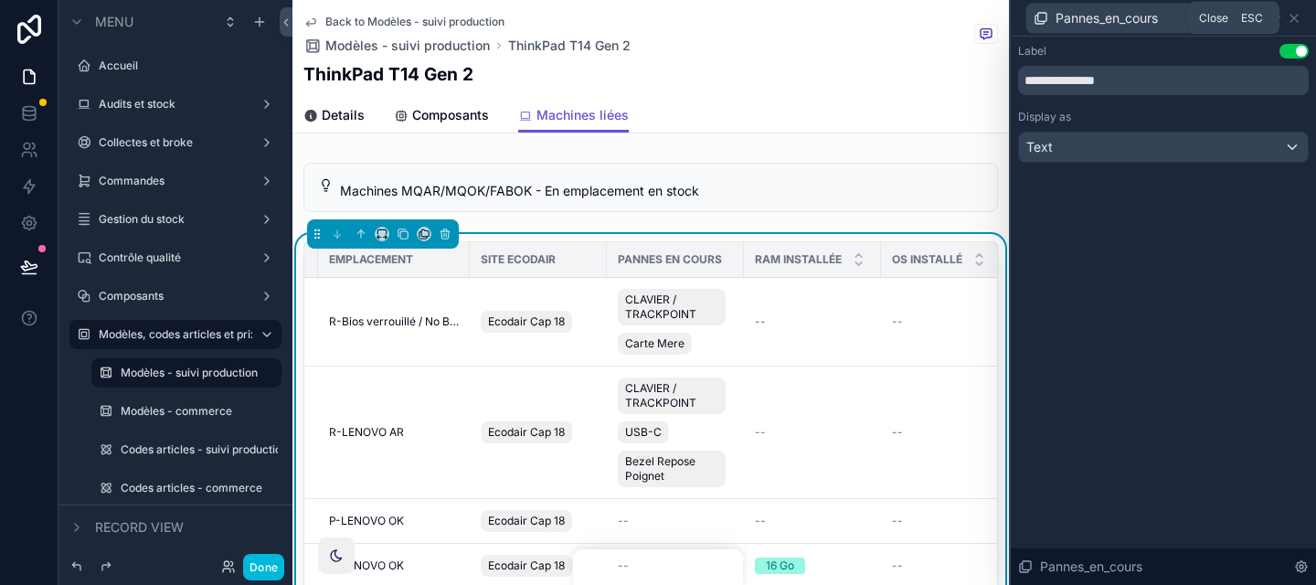
click at [1293, 19] on icon at bounding box center [1294, 18] width 7 height 7
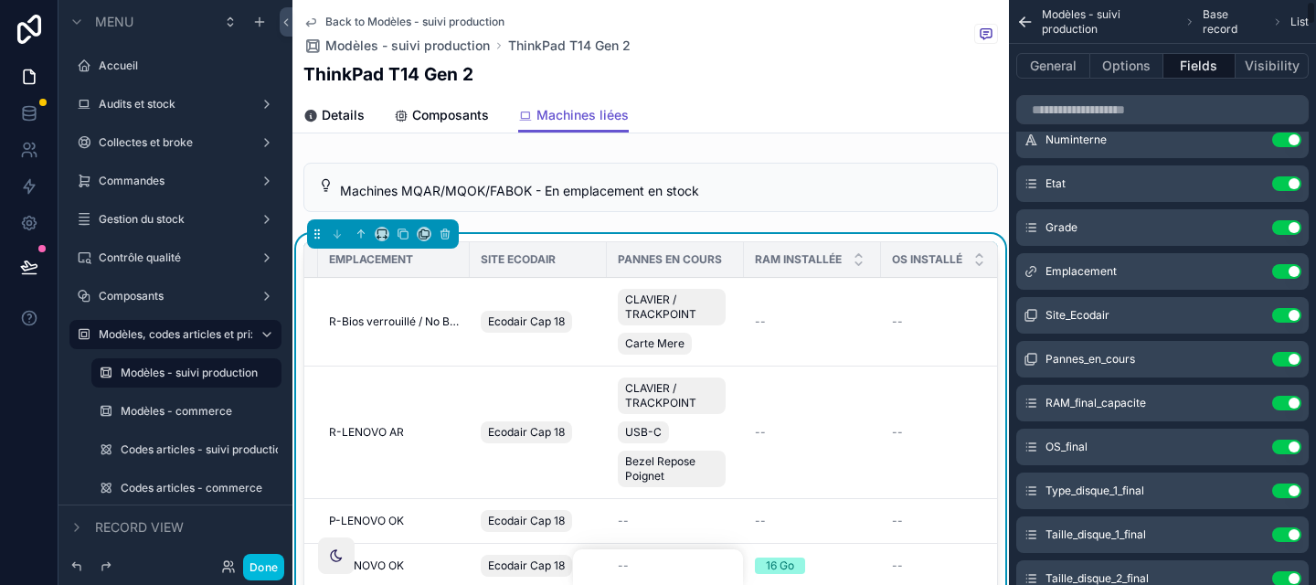
click at [1144, 71] on button "Options" at bounding box center [1127, 66] width 73 height 26
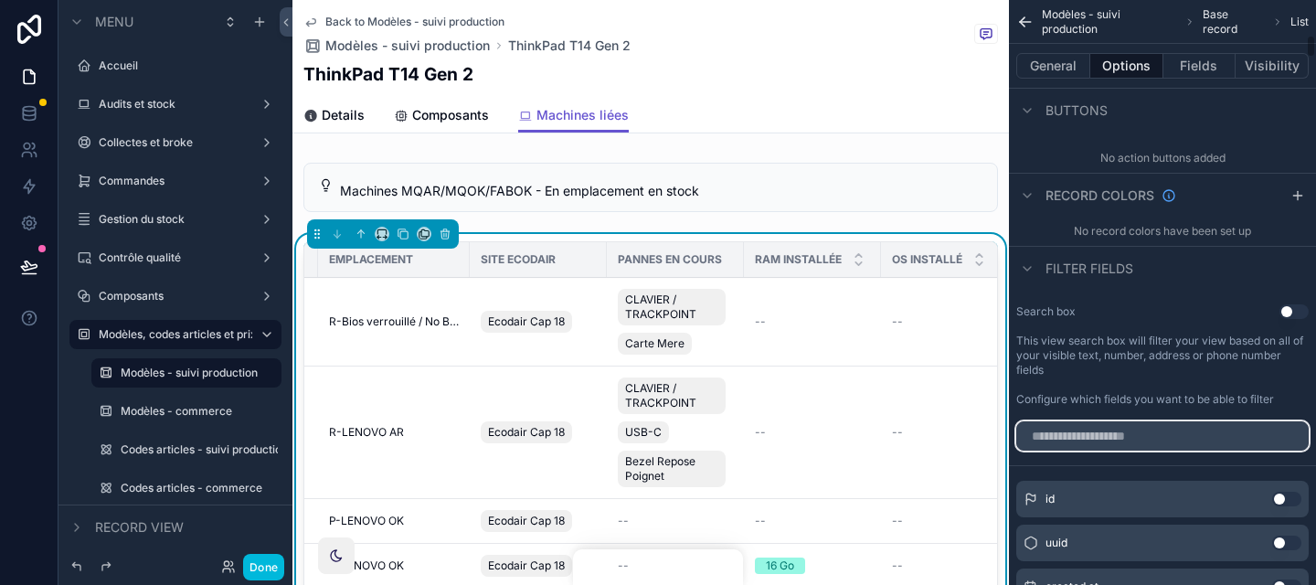
click at [1217, 427] on input "scrollable content" at bounding box center [1162, 435] width 293 height 29
type input "****"
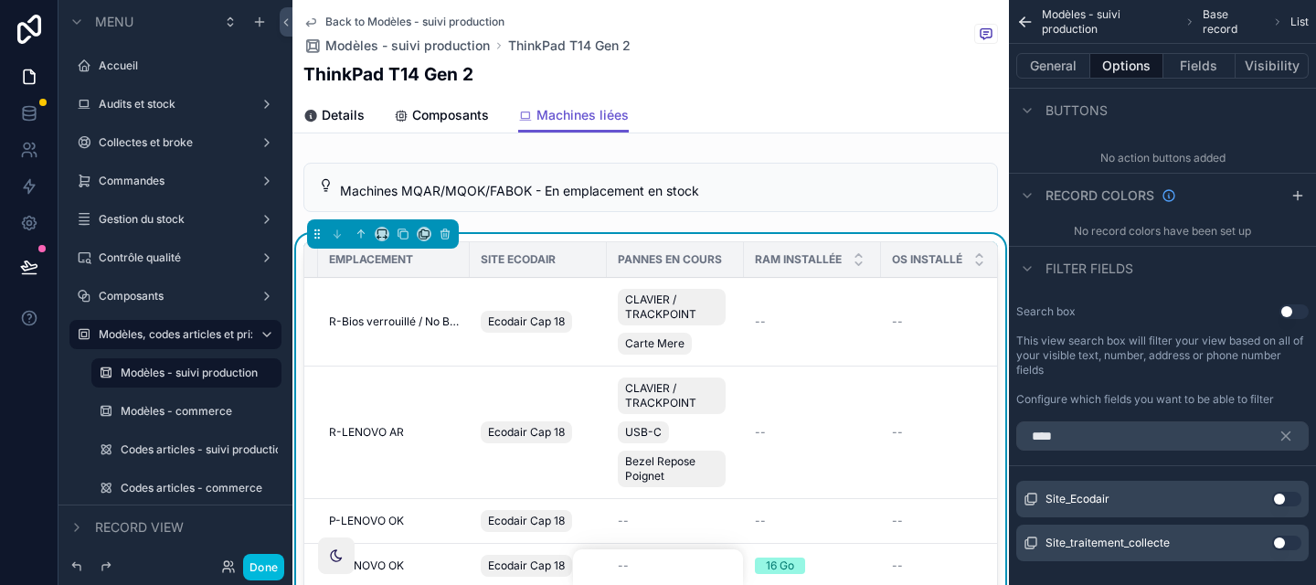
click at [1286, 501] on button "Use setting" at bounding box center [1286, 499] width 29 height 15
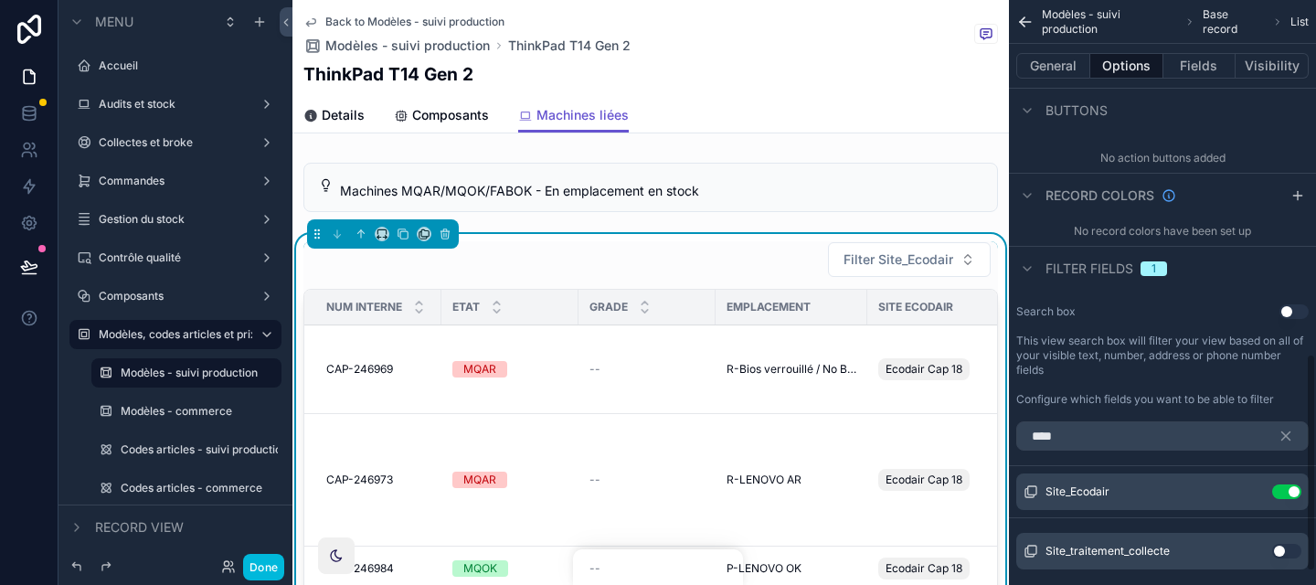
click at [0, 0] on icon "scrollable content" at bounding box center [0, 0] width 0 height 0
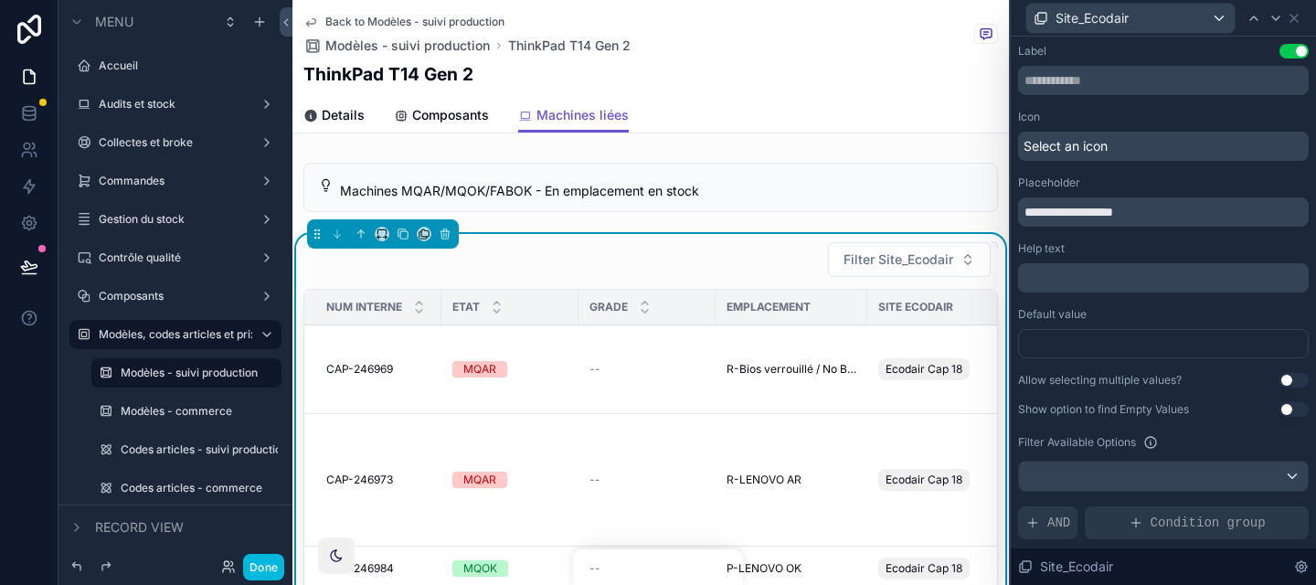
click at [1109, 196] on div "**********" at bounding box center [1163, 201] width 291 height 51
click at [1104, 203] on input "**********" at bounding box center [1163, 211] width 291 height 29
click at [1088, 218] on input "**********" at bounding box center [1163, 211] width 291 height 29
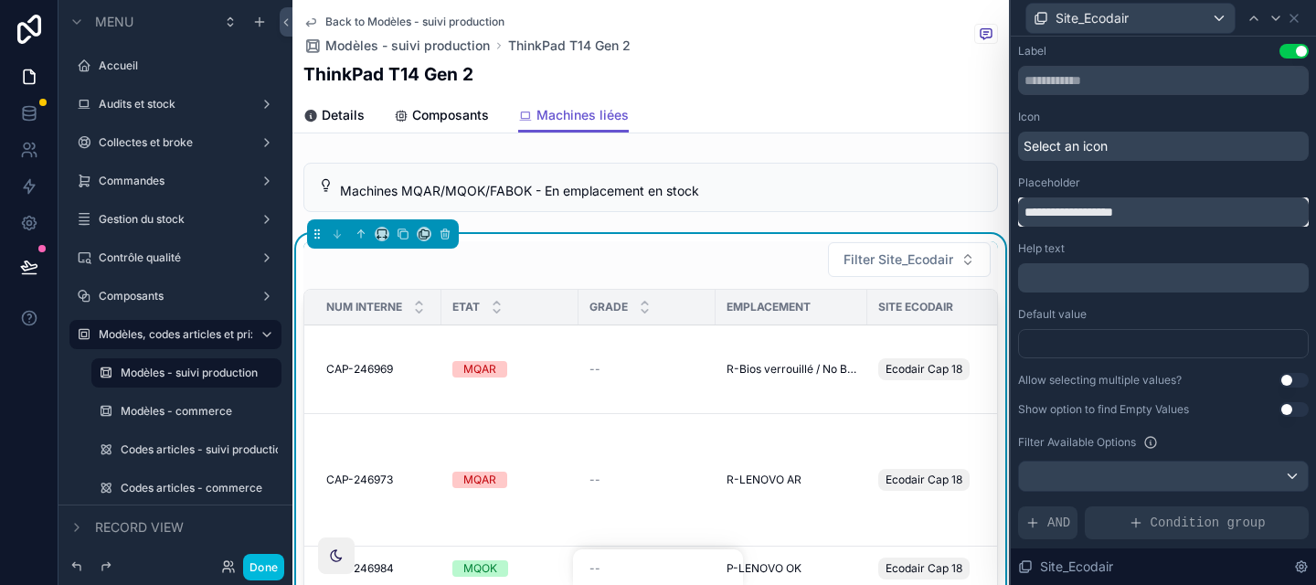
click at [1088, 218] on input "**********" at bounding box center [1163, 211] width 291 height 29
type input "**********"
click at [1298, 18] on icon at bounding box center [1294, 18] width 15 height 15
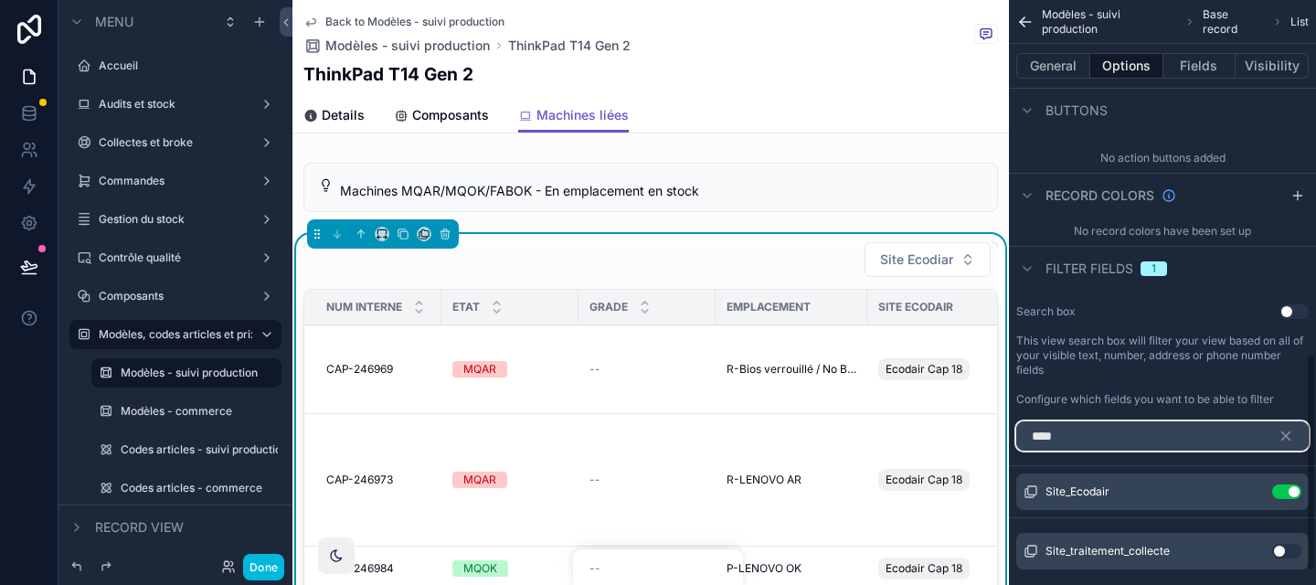
click at [1128, 445] on input "****" at bounding box center [1162, 435] width 293 height 29
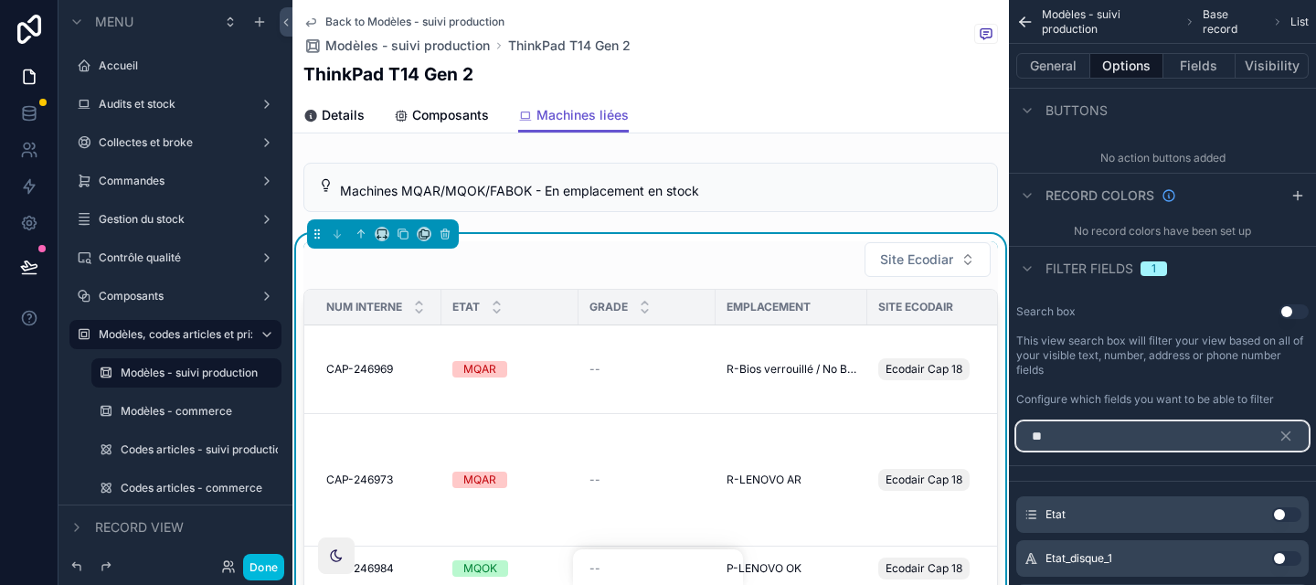
type input "**"
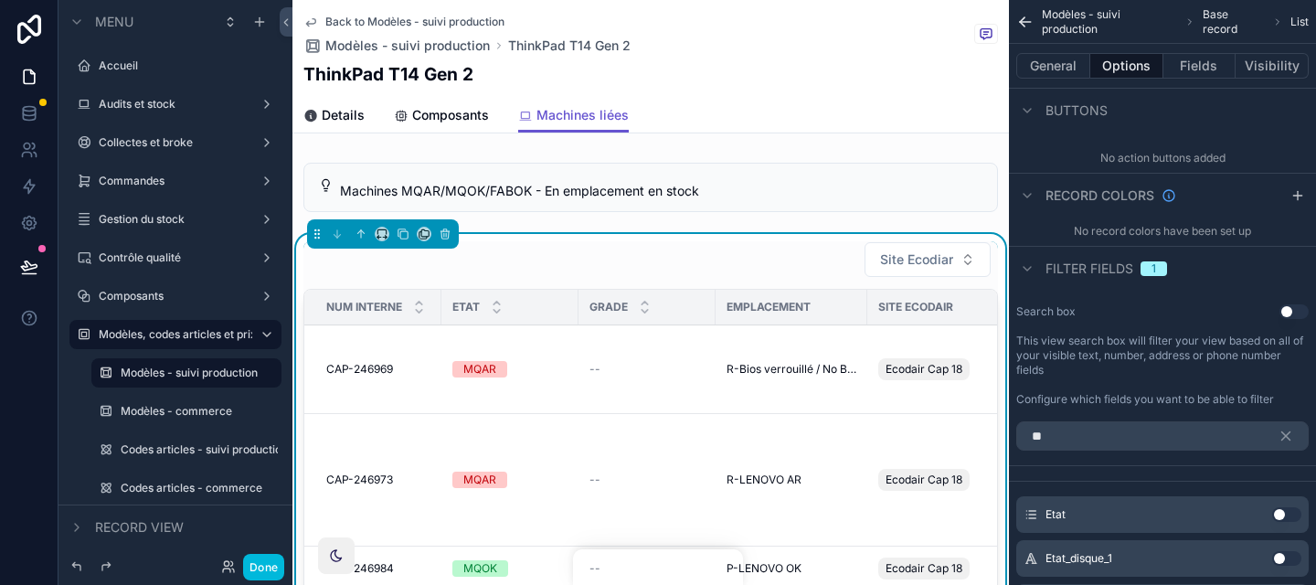
click at [1285, 513] on button "Use setting" at bounding box center [1286, 514] width 29 height 15
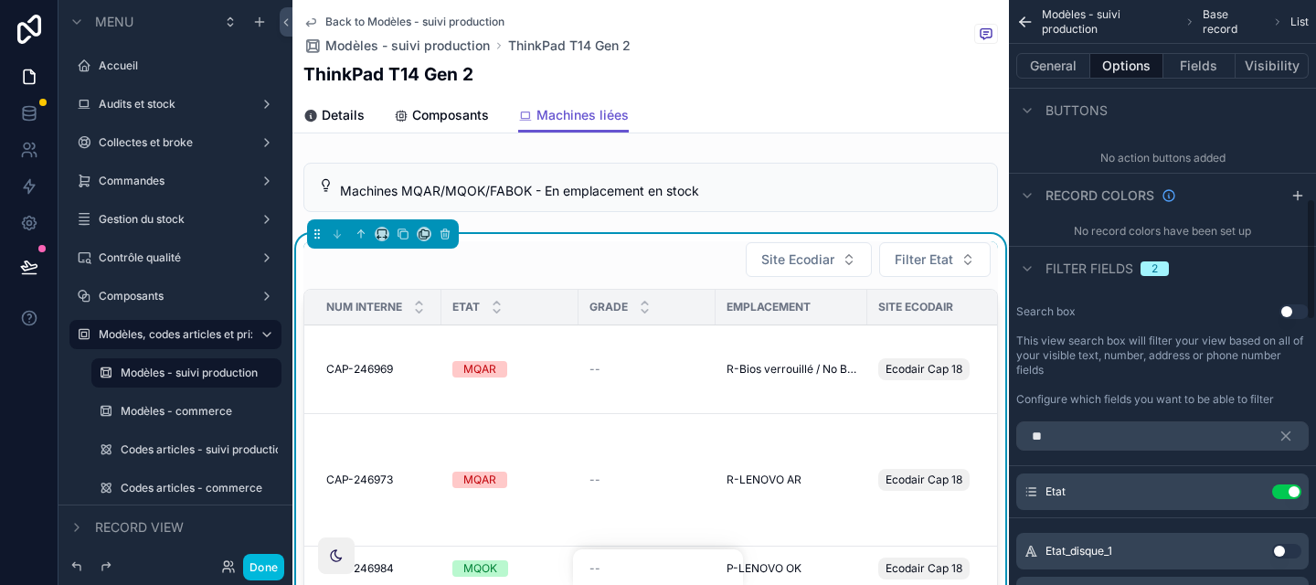
click at [0, 0] on icon "scrollable content" at bounding box center [0, 0] width 0 height 0
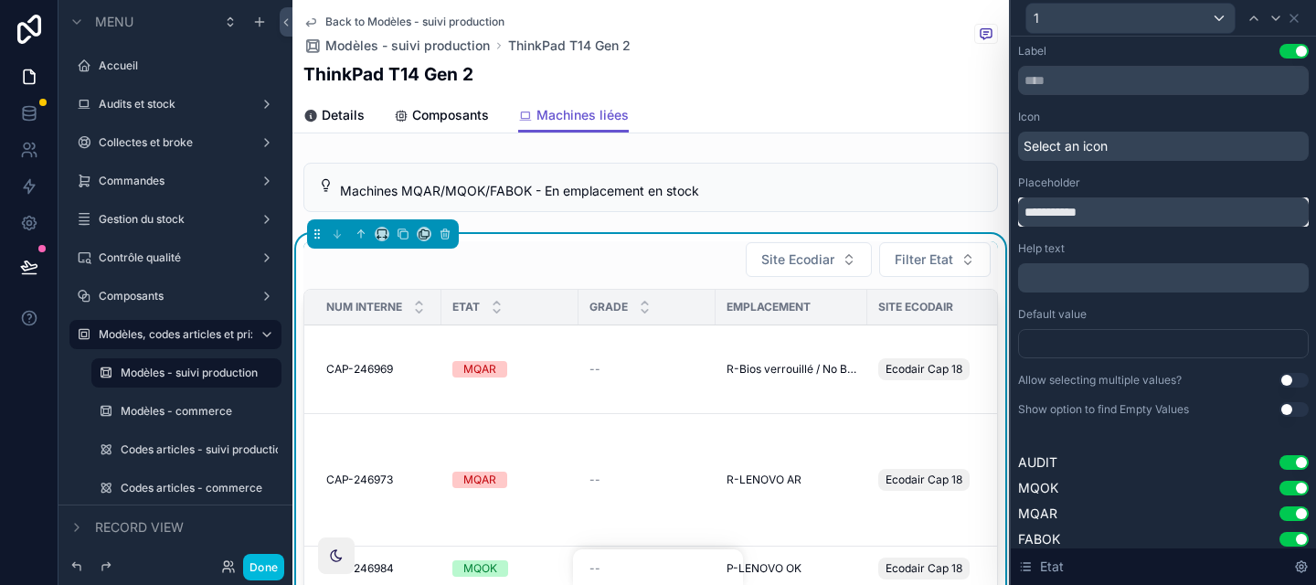
click at [1030, 210] on input "**********" at bounding box center [1163, 211] width 291 height 29
type input "****"
click at [260, 572] on button "Done" at bounding box center [263, 567] width 41 height 27
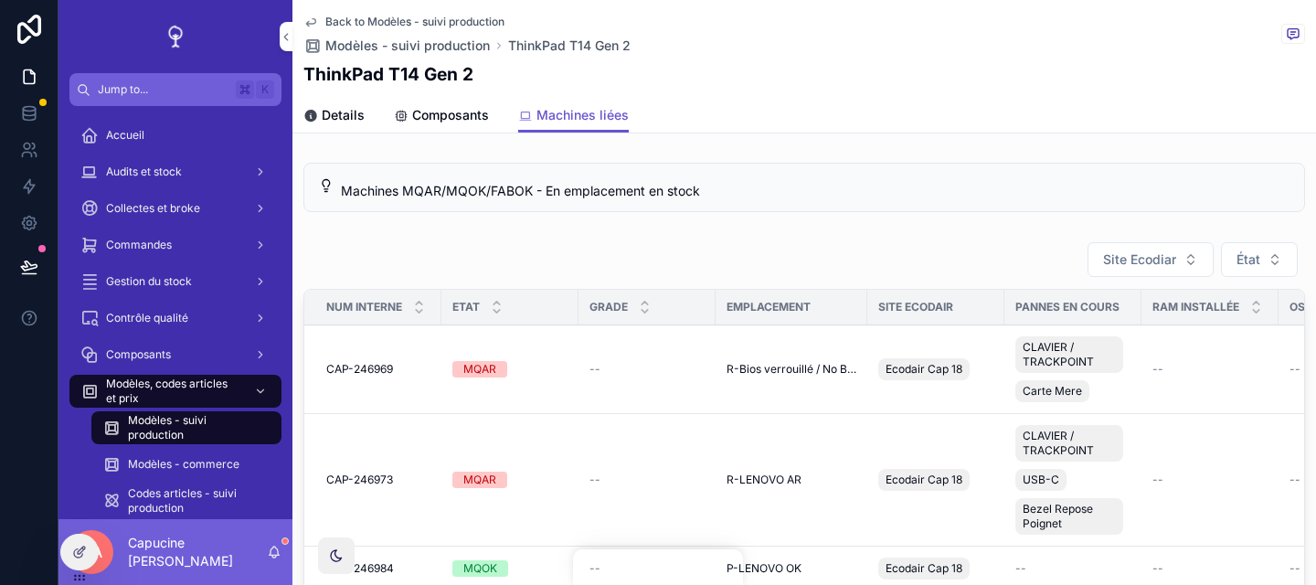
scroll to position [0, 813]
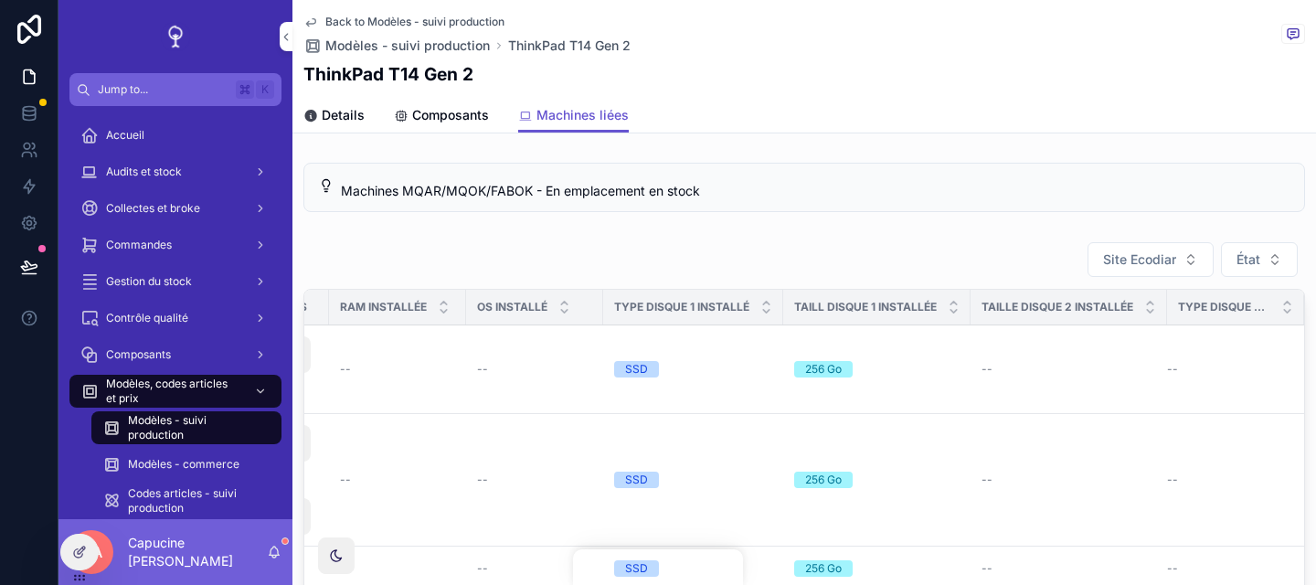
click at [941, 253] on div "Site Ecodiar État" at bounding box center [804, 259] width 1002 height 37
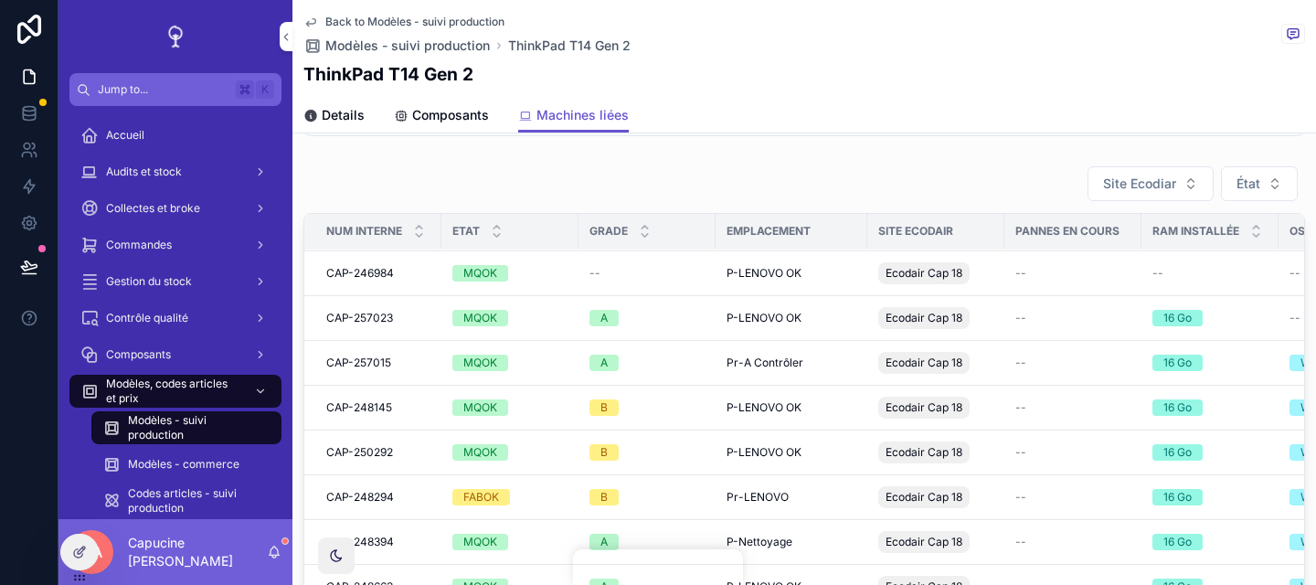
scroll to position [0, 0]
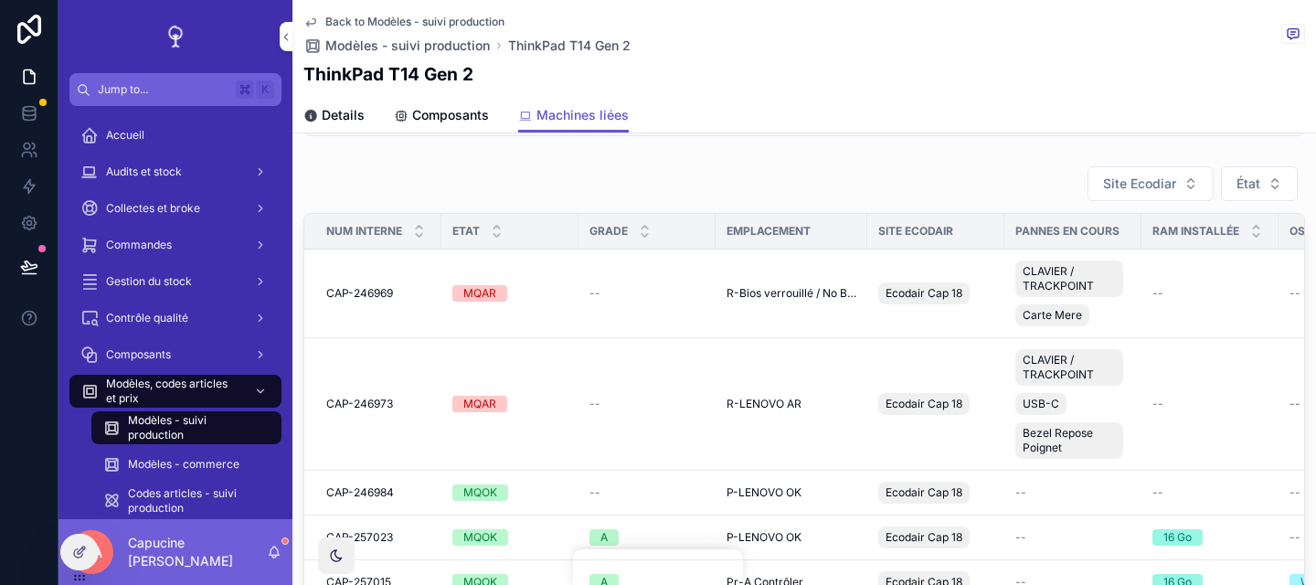
click at [1282, 186] on button "État" at bounding box center [1259, 183] width 77 height 35
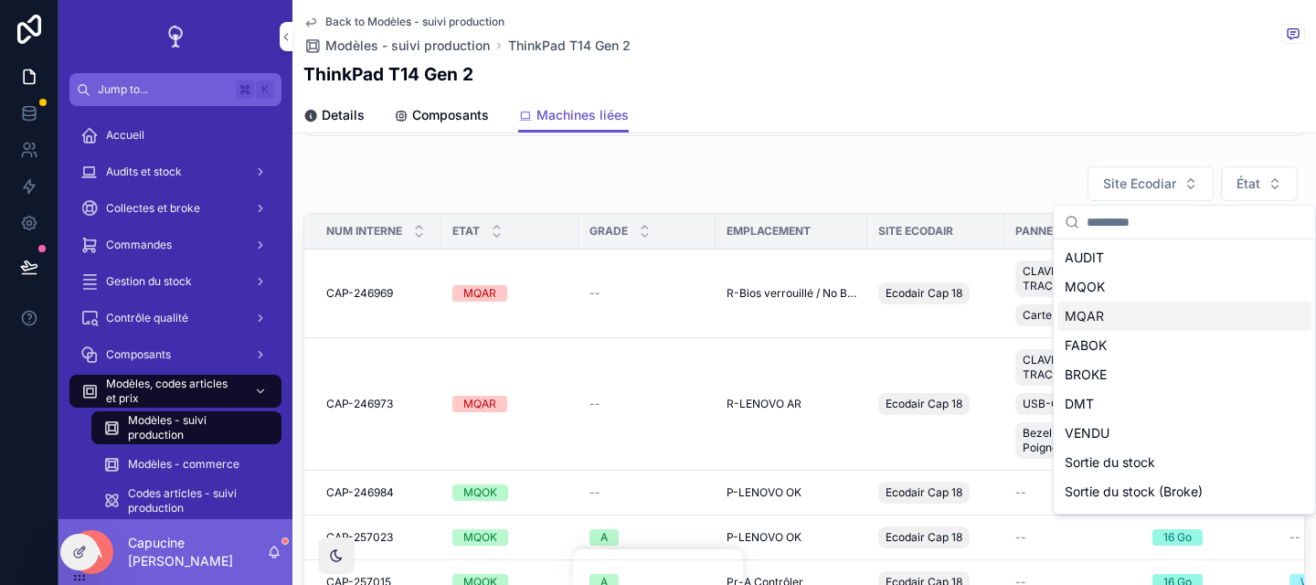
click at [1208, 314] on div "MQAR" at bounding box center [1185, 316] width 254 height 29
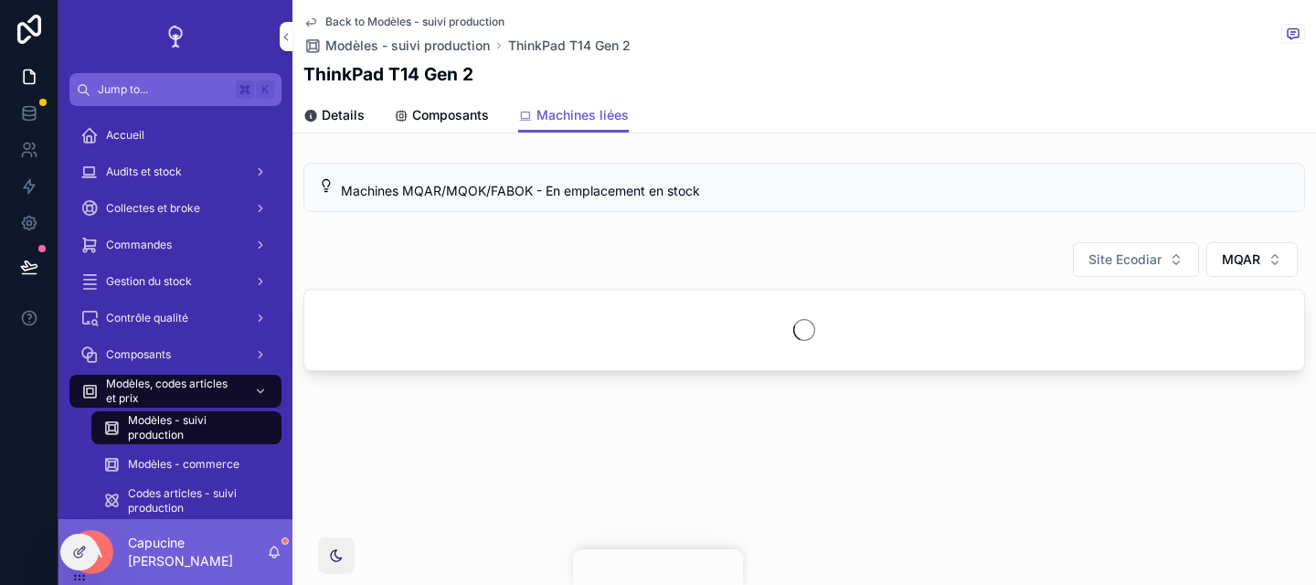
click at [1263, 243] on button "MQAR" at bounding box center [1252, 259] width 91 height 35
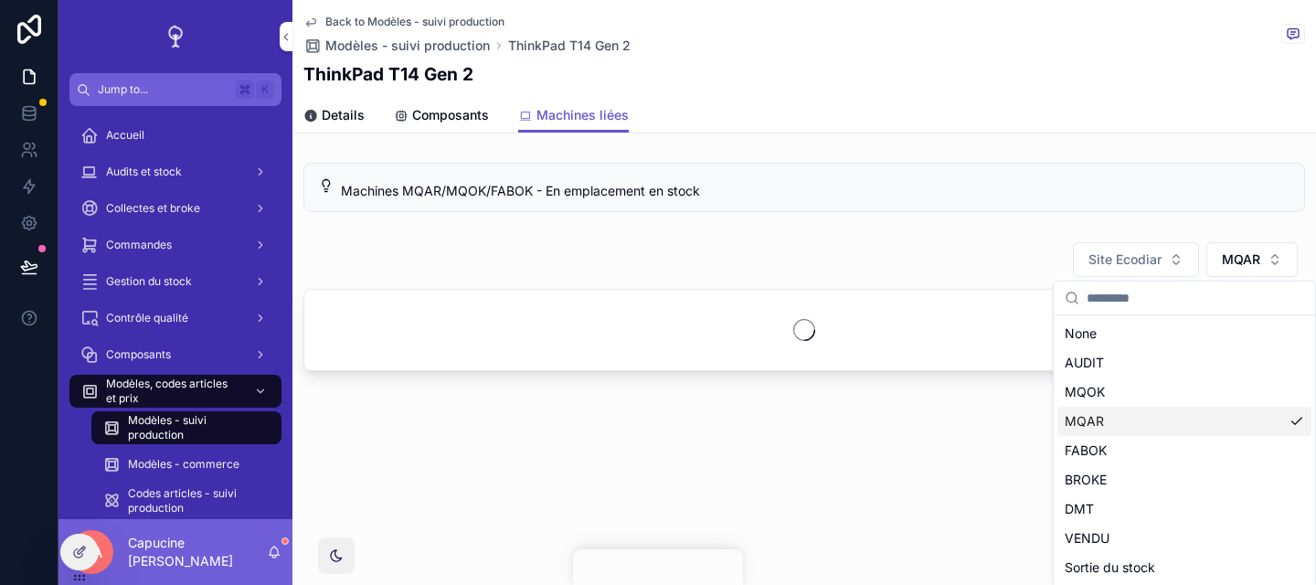
click at [1197, 420] on div "MQAR" at bounding box center [1185, 421] width 254 height 29
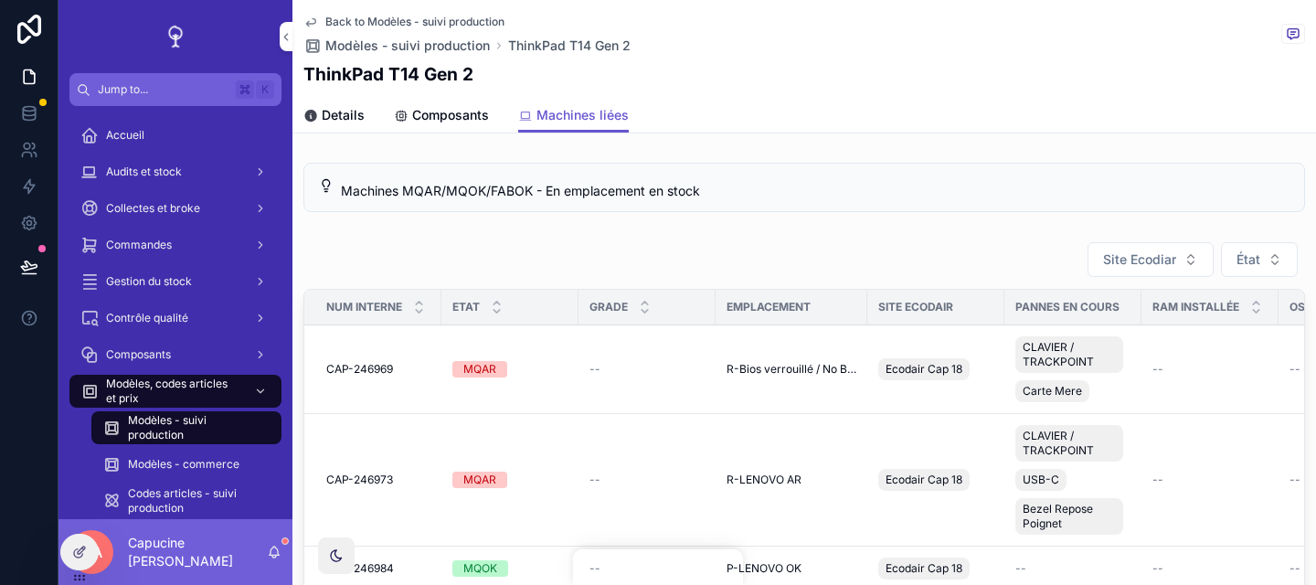
click at [1005, 203] on div "Machines MQAR/MQOK/FABOK - En emplacement en stock" at bounding box center [804, 187] width 1002 height 49
click at [68, 566] on div at bounding box center [79, 552] width 37 height 35
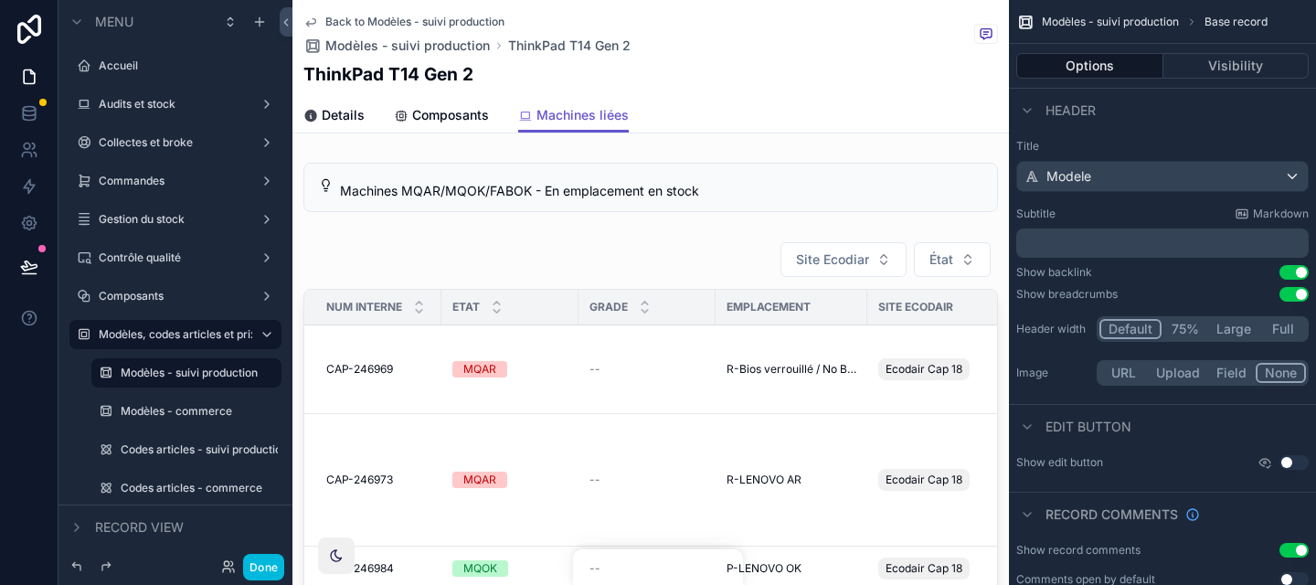
click at [724, 275] on div "scrollable content" at bounding box center [651, 489] width 717 height 510
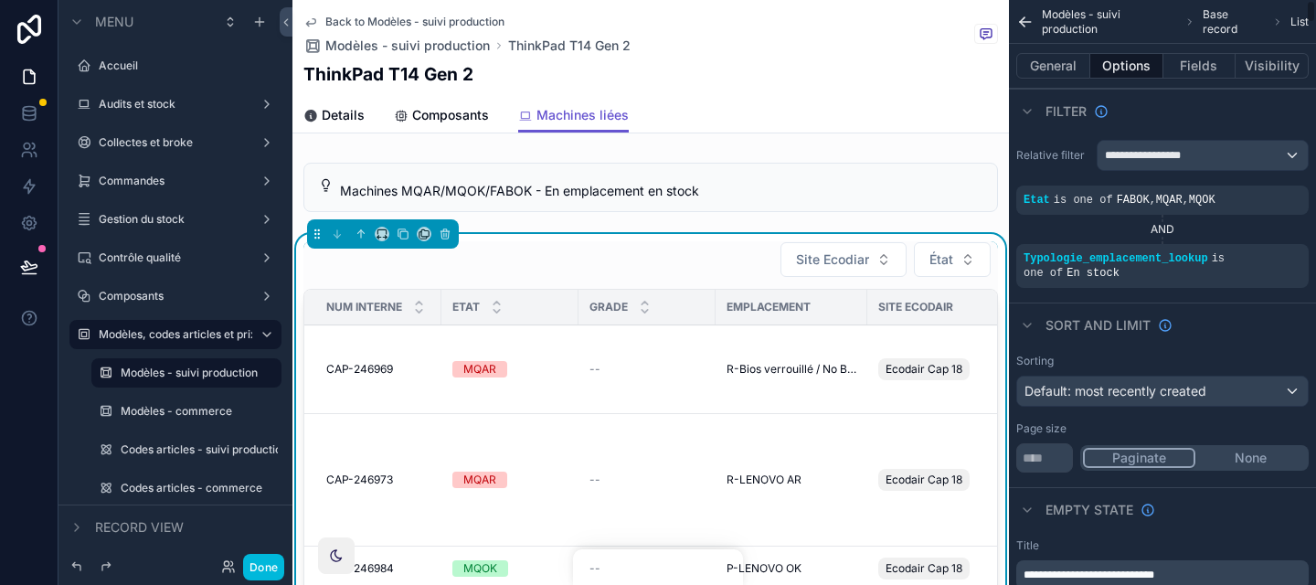
click at [1196, 74] on button "Fields" at bounding box center [1200, 66] width 73 height 26
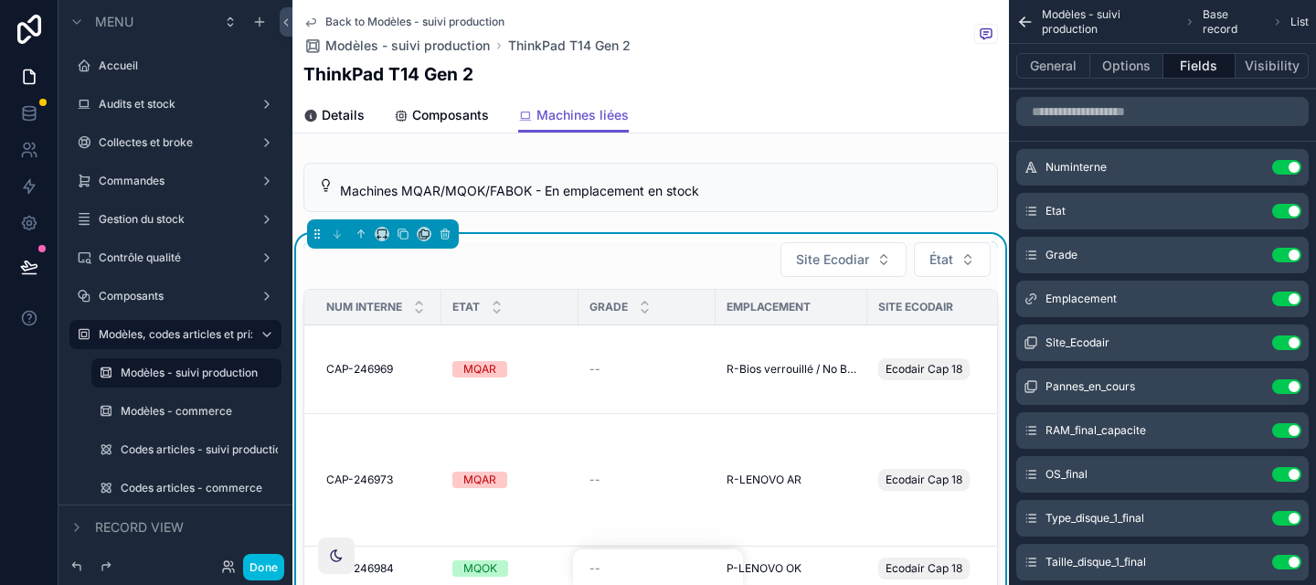
click at [1142, 66] on button "Options" at bounding box center [1127, 66] width 73 height 26
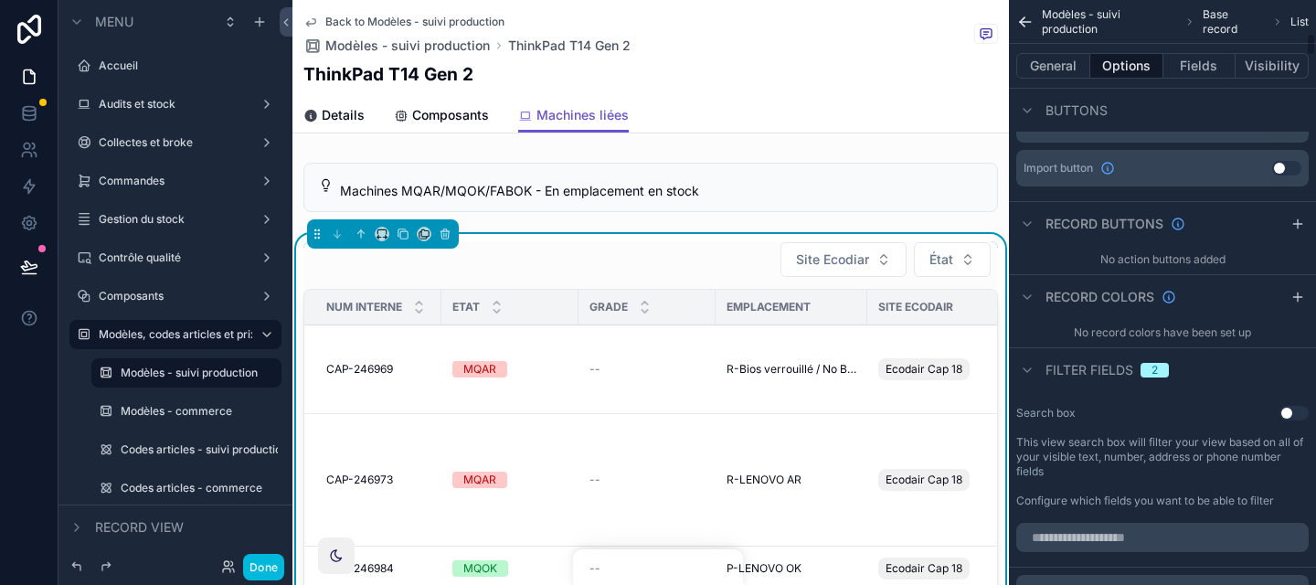
scroll to position [930, 0]
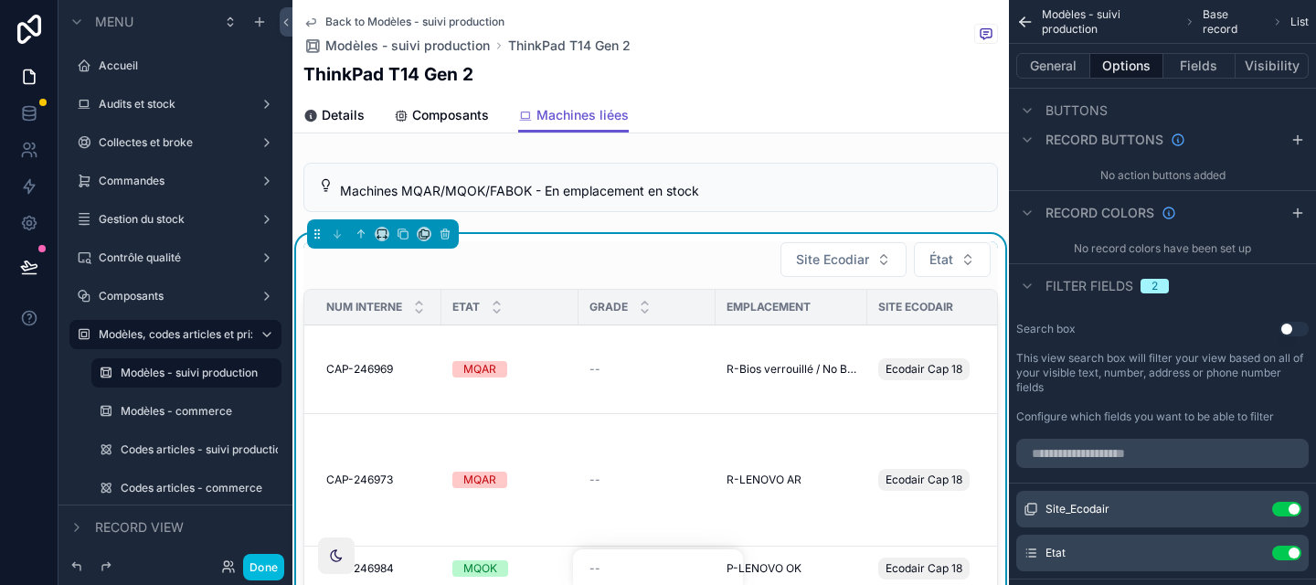
click at [0, 0] on icon "scrollable content" at bounding box center [0, 0] width 0 height 0
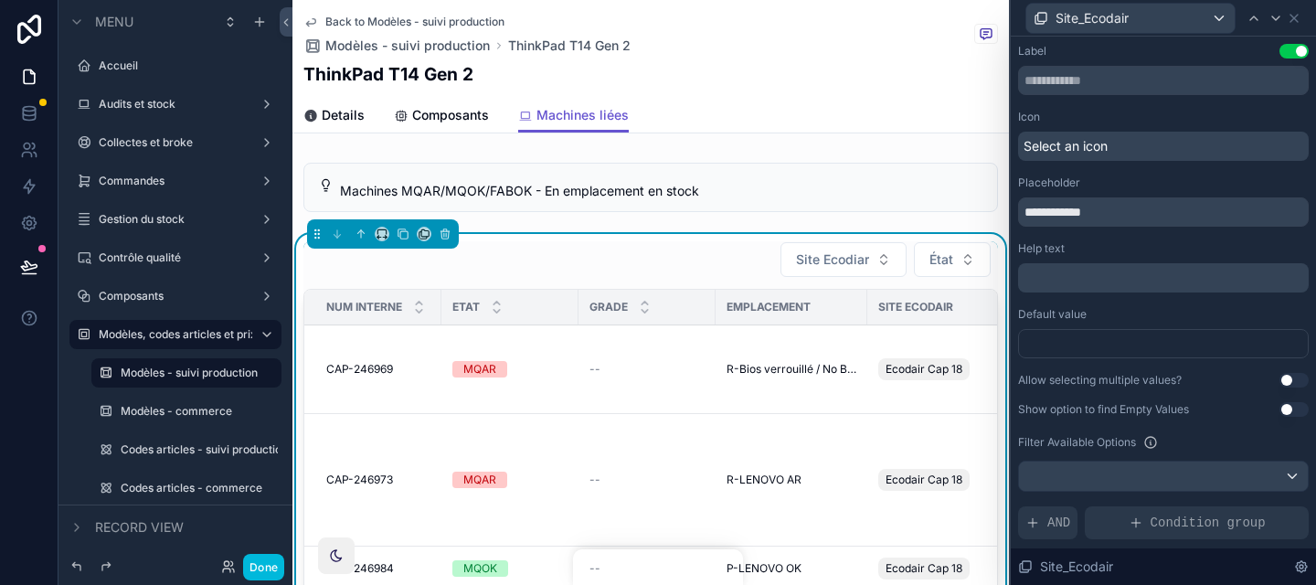
scroll to position [13, 0]
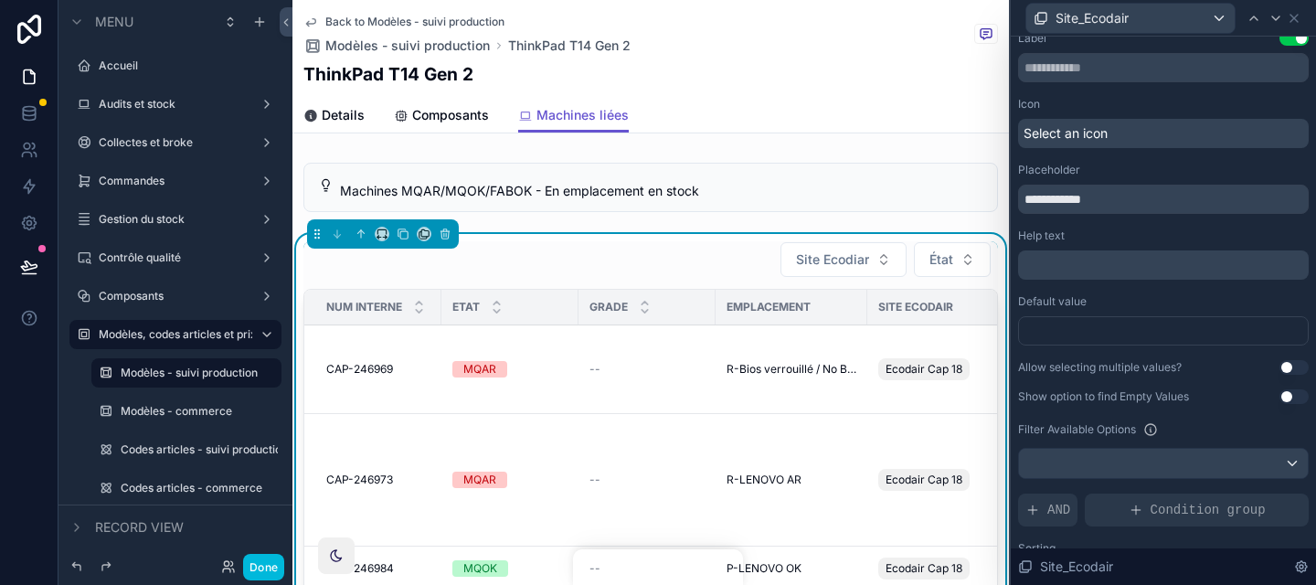
click at [1294, 367] on button "Use setting" at bounding box center [1294, 367] width 29 height 15
click at [1278, 14] on icon at bounding box center [1276, 18] width 15 height 15
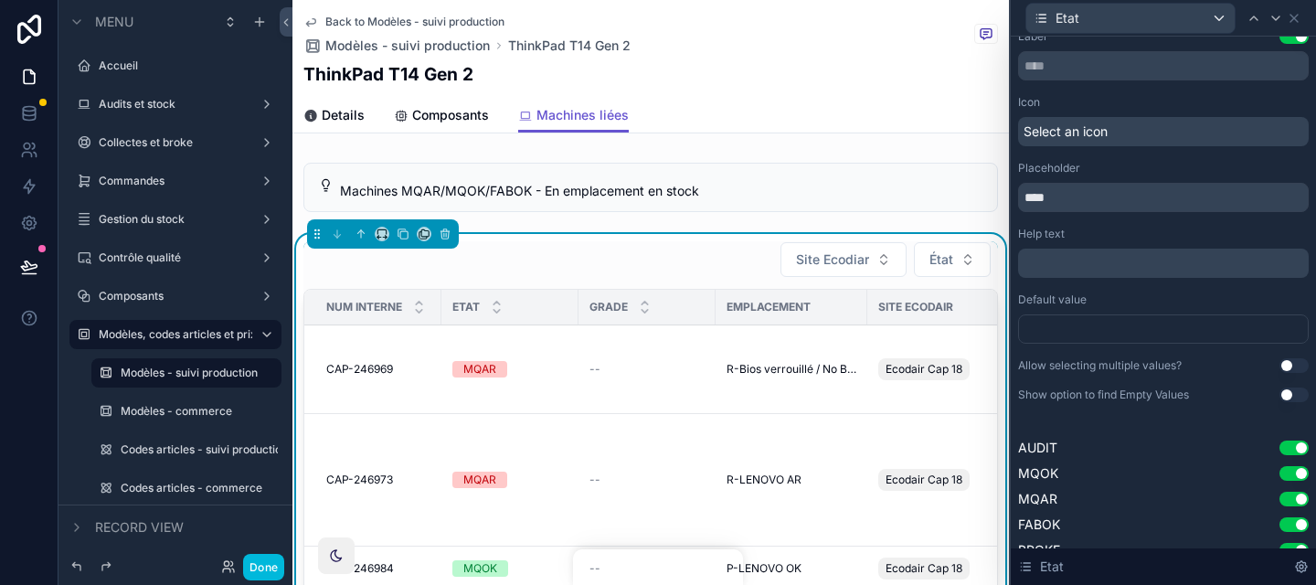
scroll to position [16, 0]
click at [1293, 359] on button "Use setting" at bounding box center [1294, 363] width 29 height 15
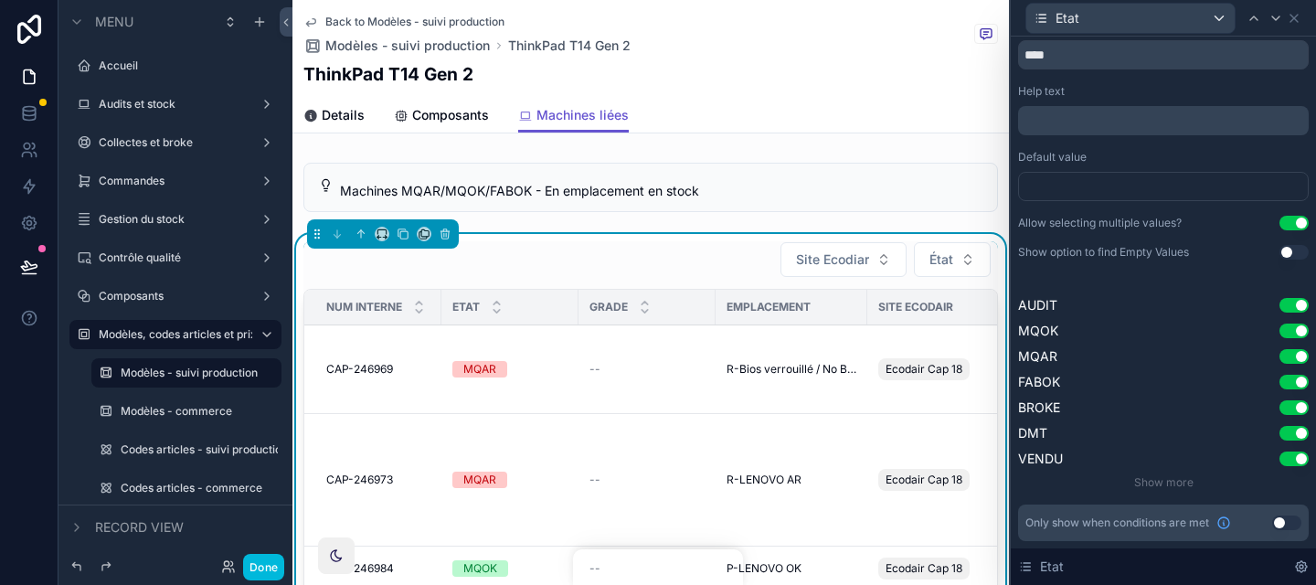
click at [276, 560] on button "Done" at bounding box center [263, 567] width 41 height 27
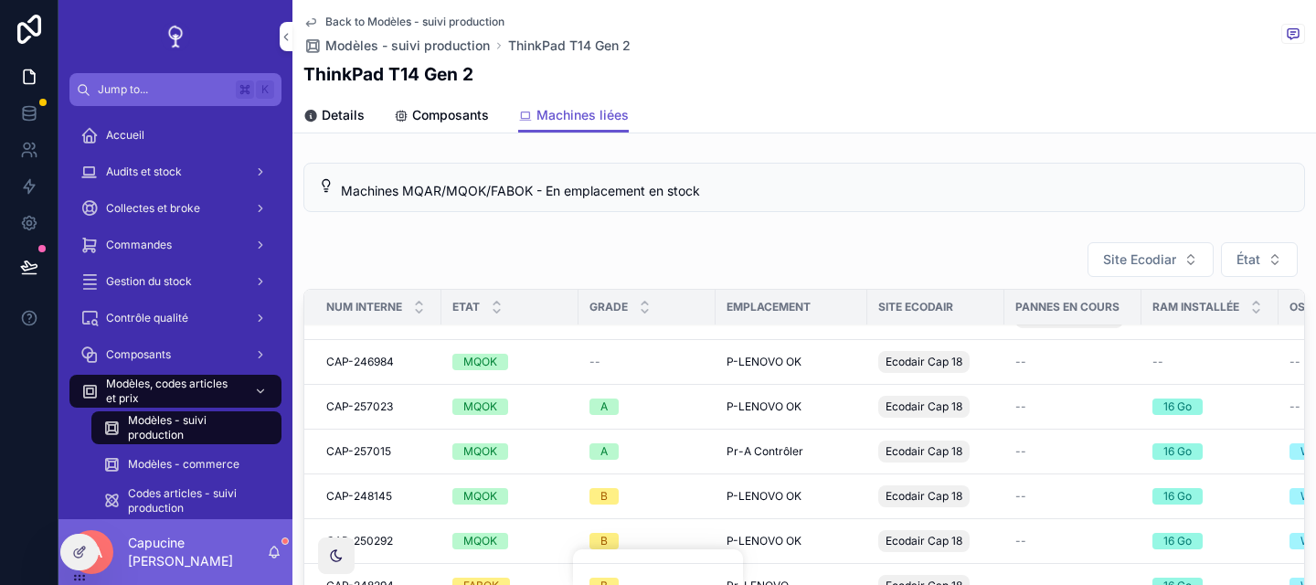
scroll to position [0, 0]
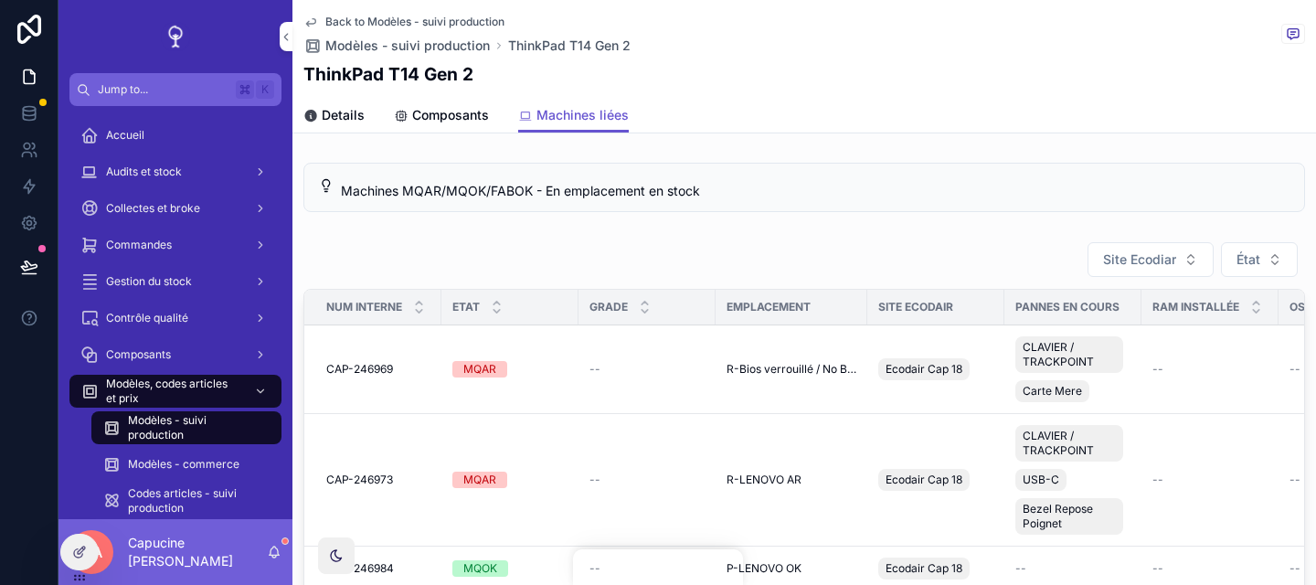
click at [457, 122] on span "Composants" at bounding box center [450, 115] width 77 height 18
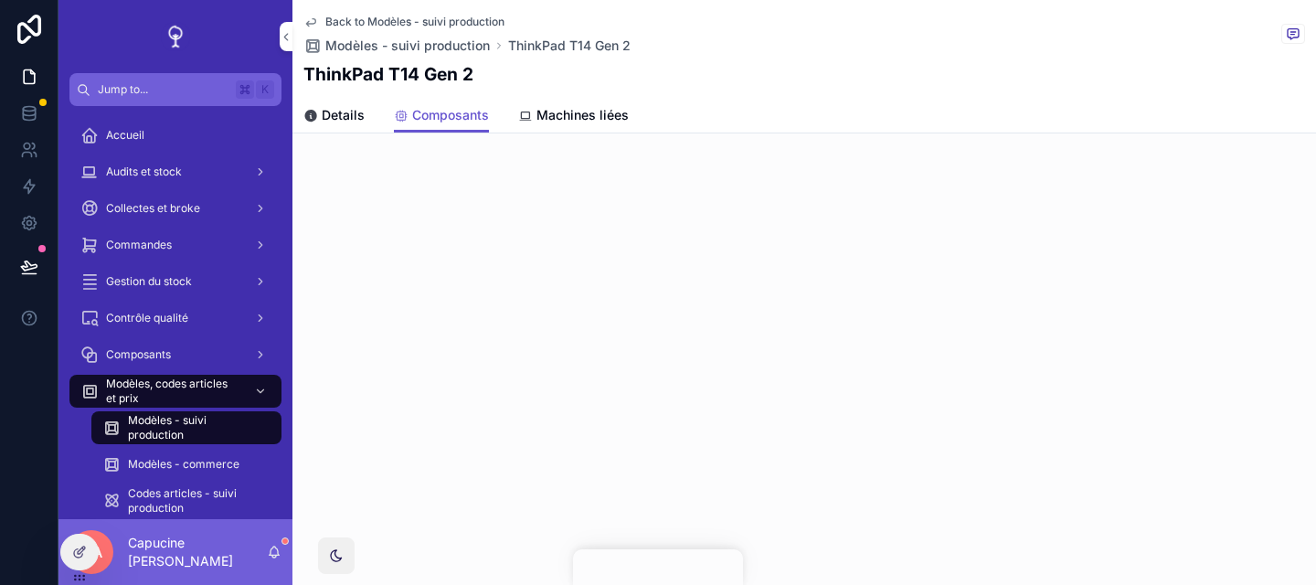
click at [352, 114] on span "Details" at bounding box center [343, 115] width 43 height 18
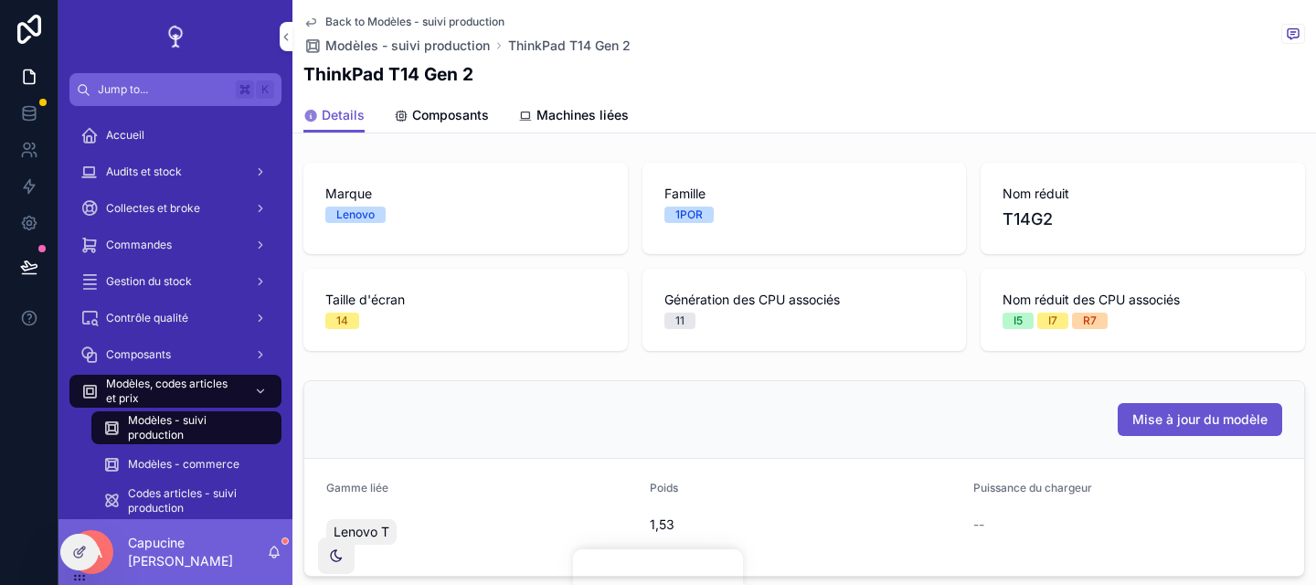
click at [459, 115] on span "Composants" at bounding box center [450, 115] width 77 height 18
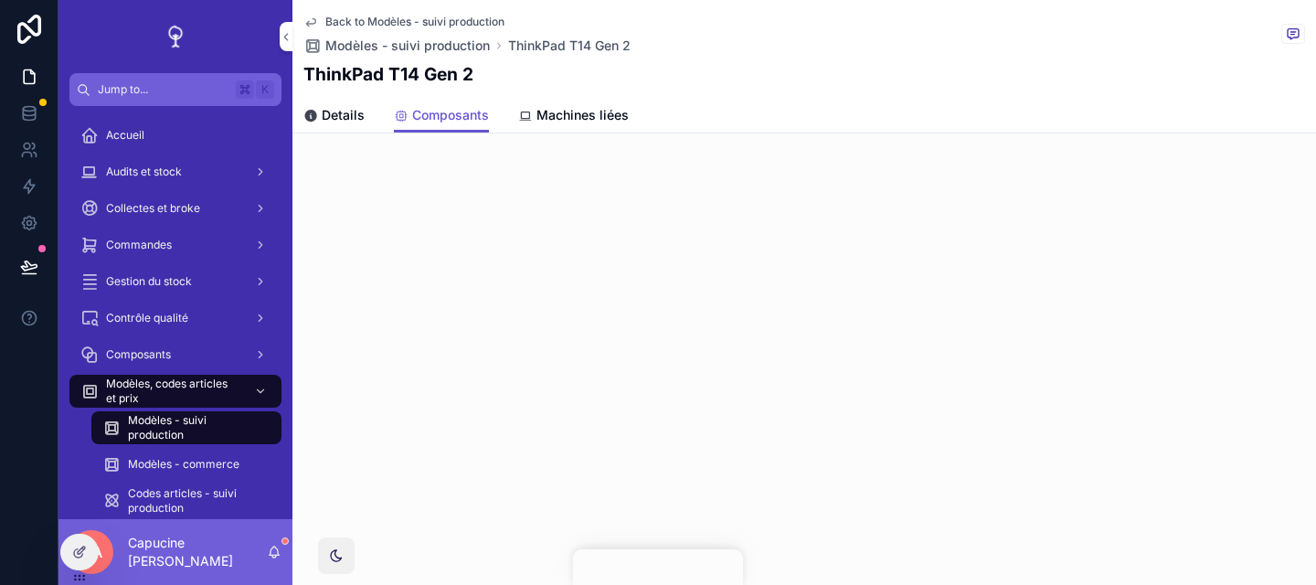
click at [516, 286] on div "Back to Modèles - suivi production Modèles - suivi production ThinkPad T14 Gen …" at bounding box center [805, 292] width 1024 height 585
click at [77, 556] on icon at bounding box center [79, 552] width 15 height 15
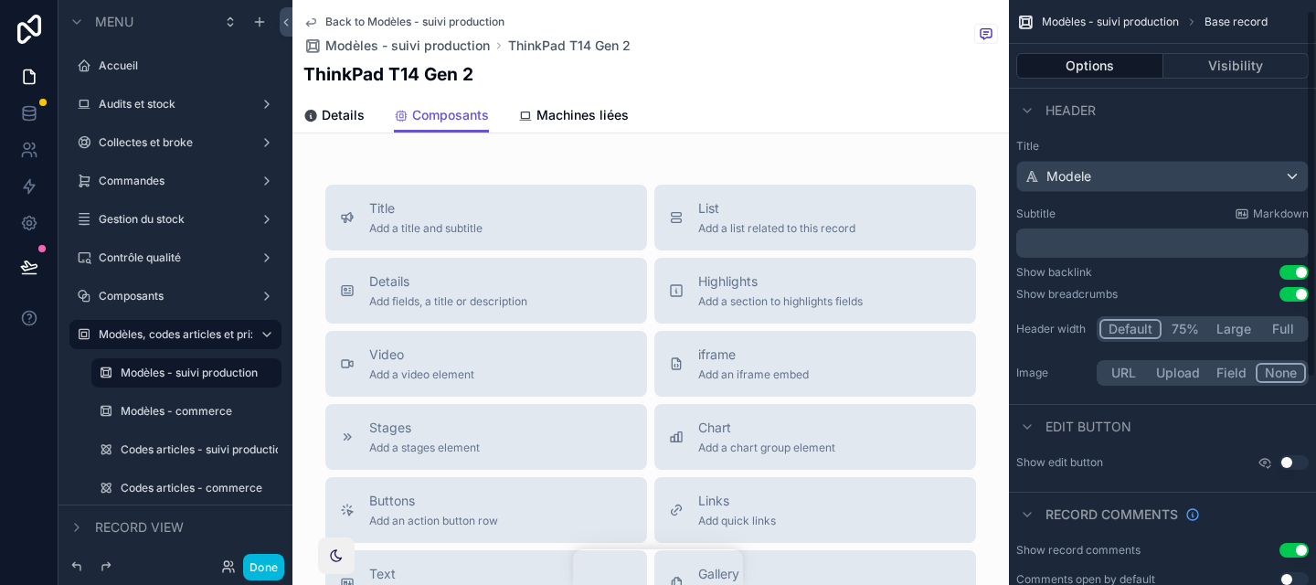
scroll to position [346, 0]
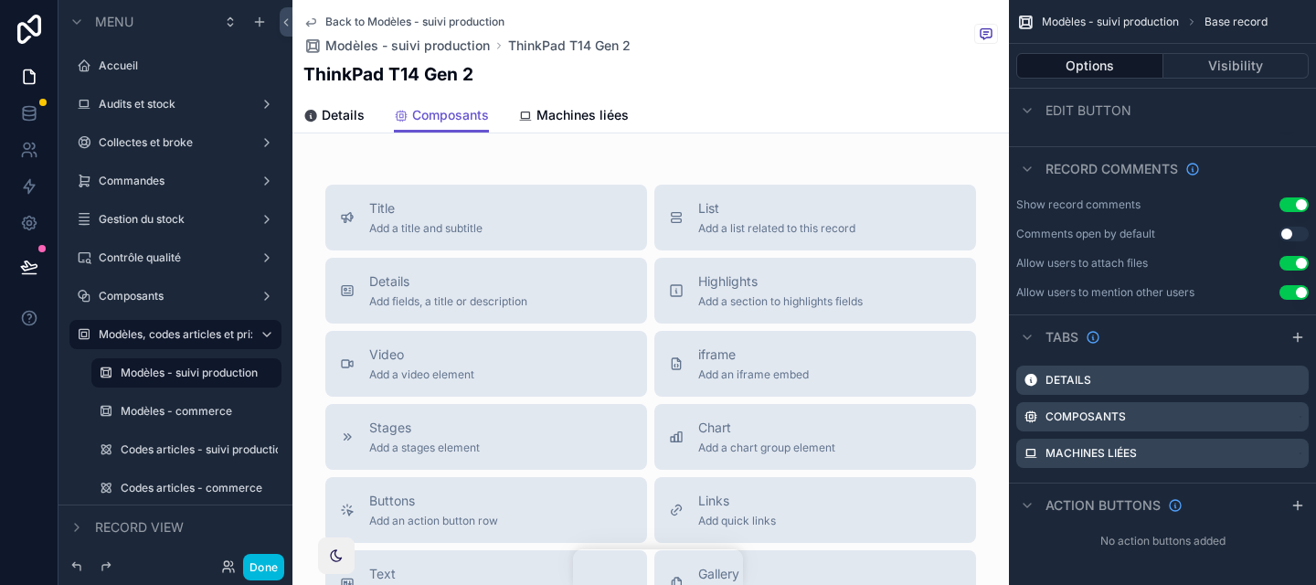
click at [0, 0] on icon "scrollable content" at bounding box center [0, 0] width 0 height 0
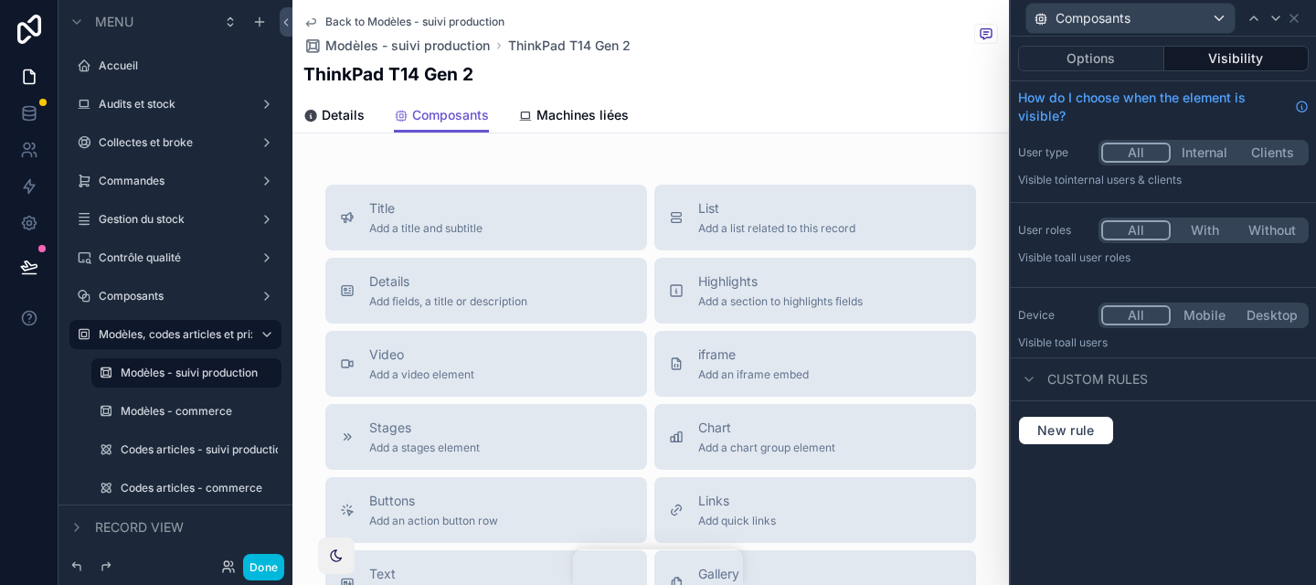
click at [1103, 58] on button "Options" at bounding box center [1091, 59] width 146 height 26
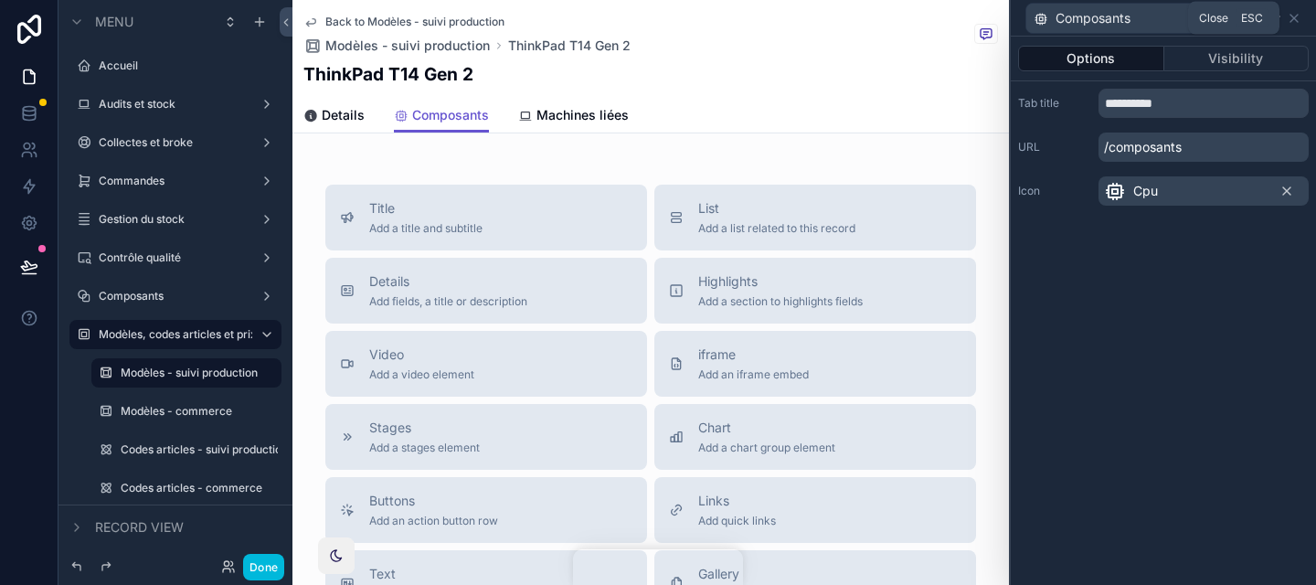
click at [1299, 25] on icon at bounding box center [1294, 18] width 15 height 15
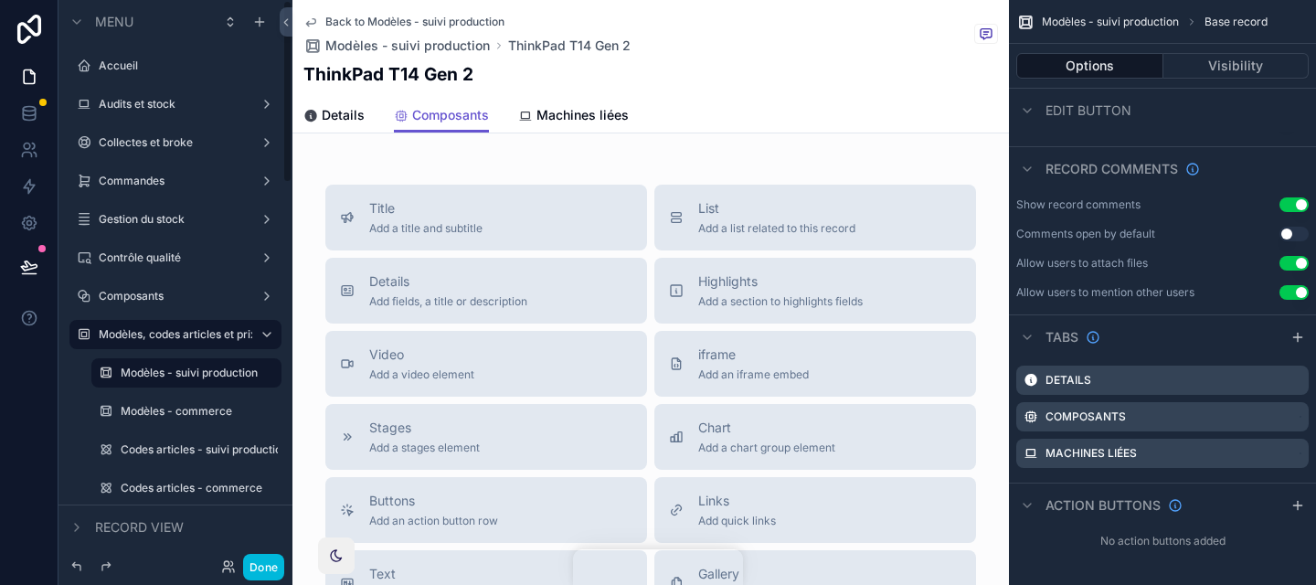
click at [271, 563] on button "Done" at bounding box center [263, 567] width 41 height 27
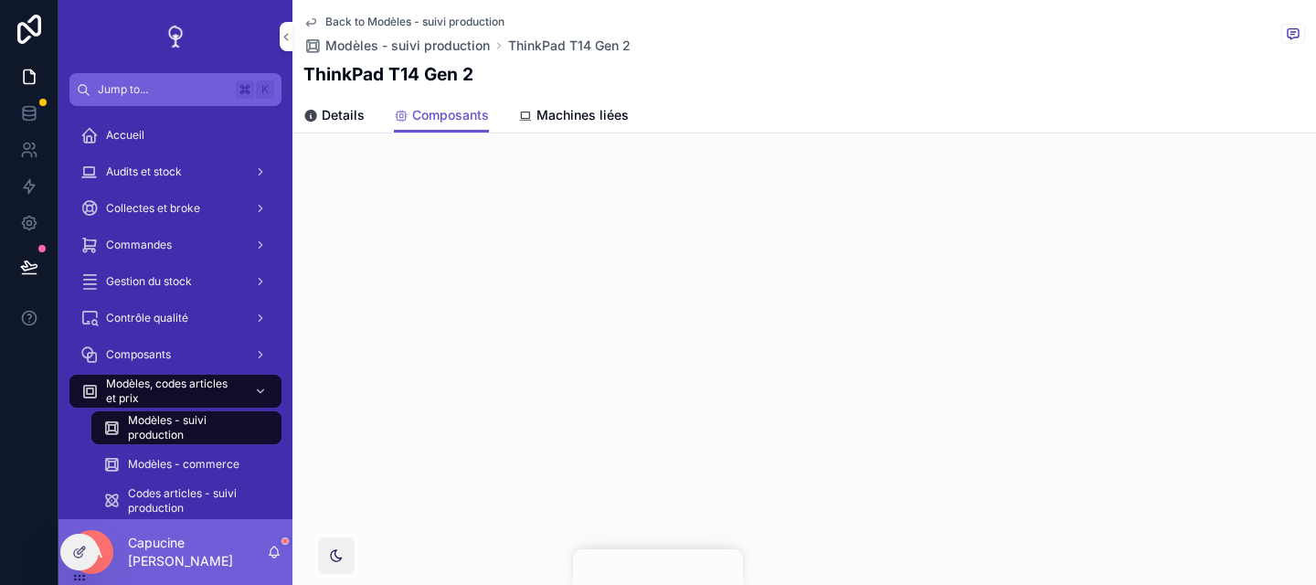
click at [386, 114] on div "Details Composants Machines liées" at bounding box center [804, 115] width 1002 height 35
click at [368, 114] on div "Details Composants Machines liées" at bounding box center [804, 115] width 1002 height 35
click at [352, 115] on span "Details" at bounding box center [343, 115] width 43 height 18
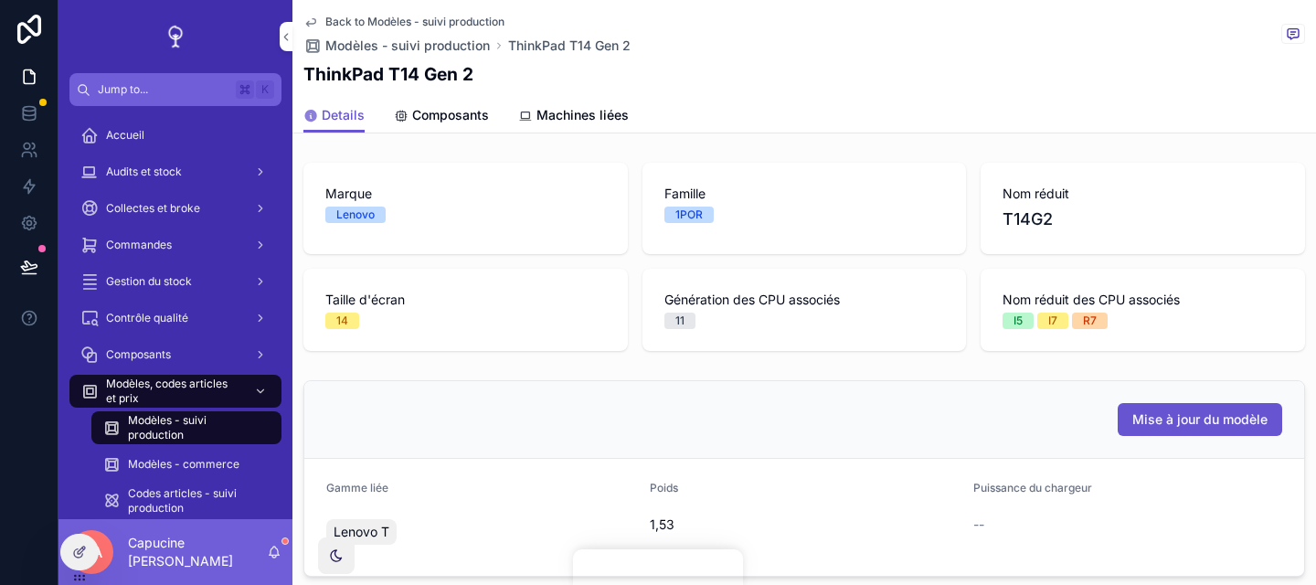
click at [385, 113] on div "Details Composants Machines liées" at bounding box center [804, 115] width 1002 height 35
click at [83, 551] on icon at bounding box center [79, 552] width 15 height 15
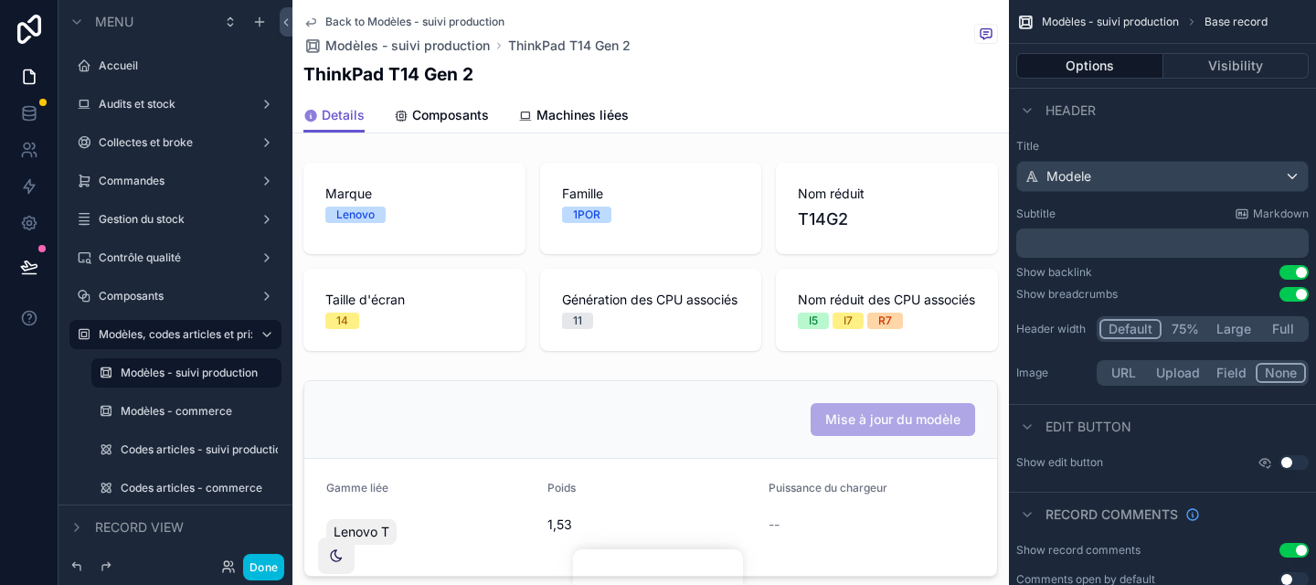
scroll to position [346, 0]
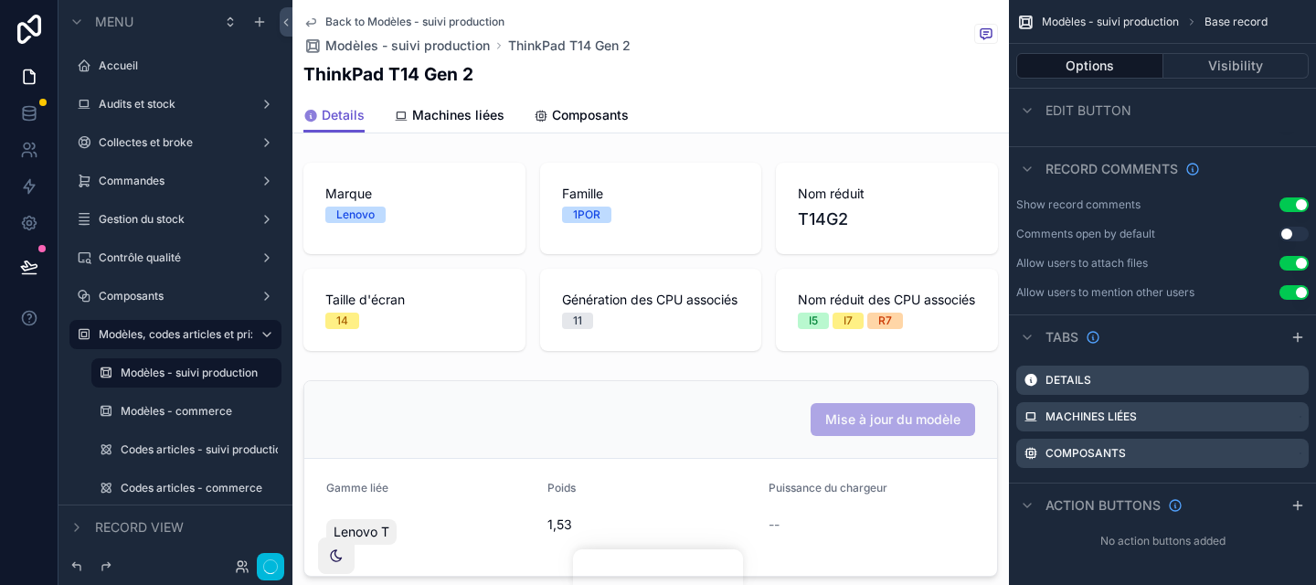
click at [263, 573] on icon "button" at bounding box center [270, 566] width 15 height 15
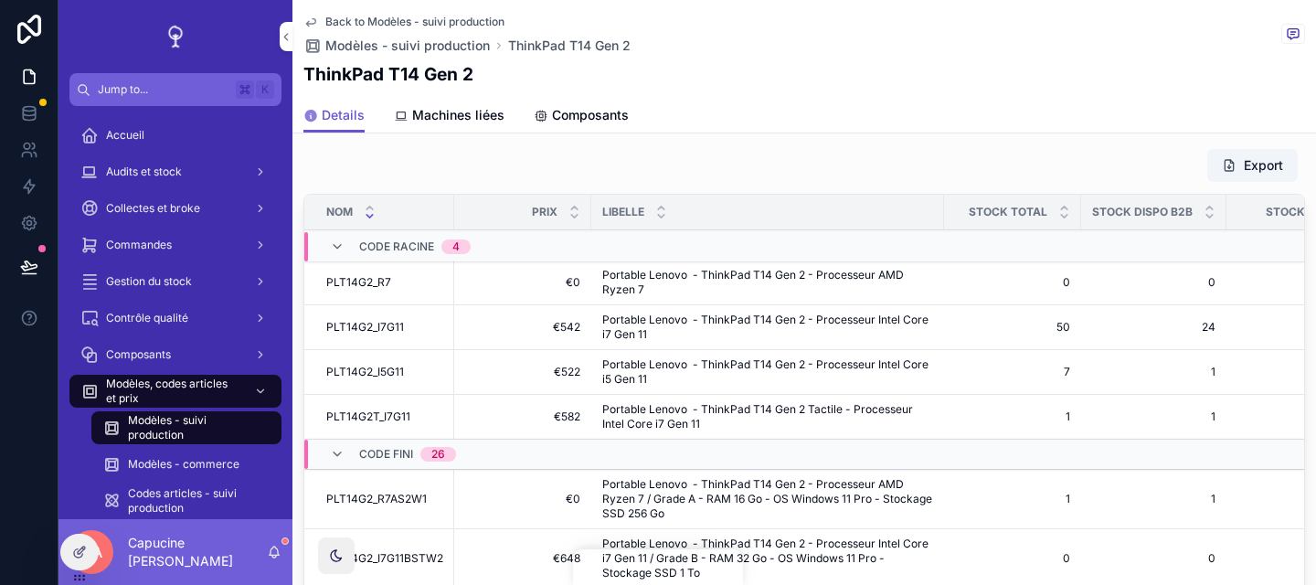
scroll to position [456, 0]
click at [384, 326] on span "PLT14G2_I7G11" at bounding box center [365, 329] width 78 height 15
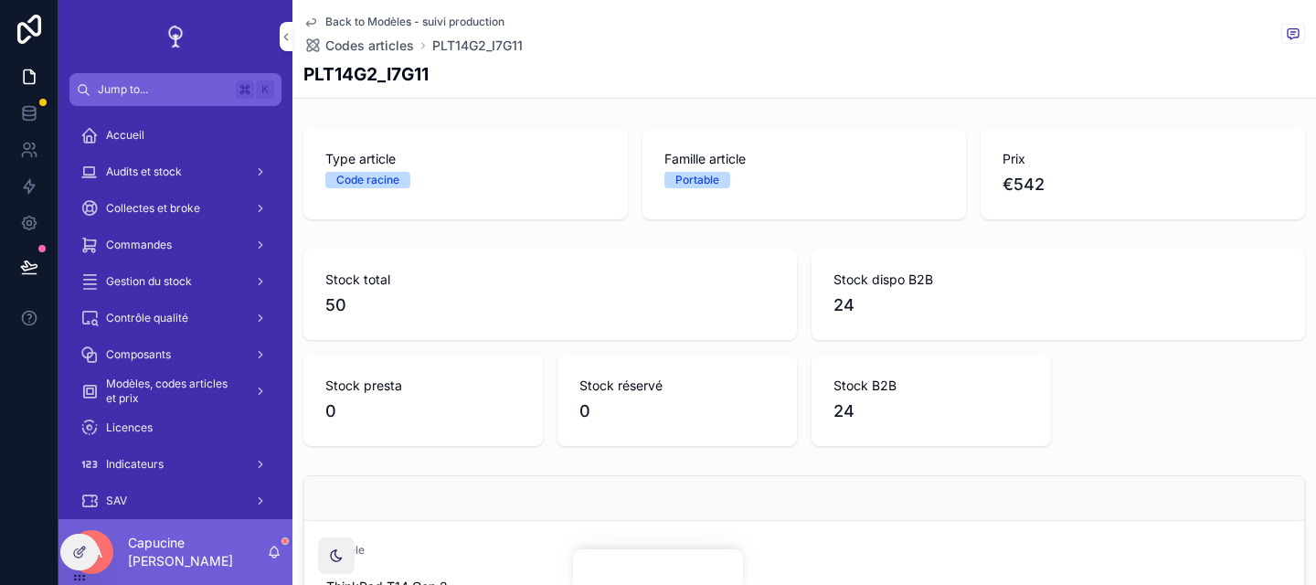
click at [598, 373] on div "Stock réservé 0" at bounding box center [677, 400] width 239 height 91
click at [612, 333] on div "Stock total 50" at bounding box center [550, 294] width 494 height 91
click at [612, 356] on div "Stock réservé 0" at bounding box center [677, 400] width 239 height 91
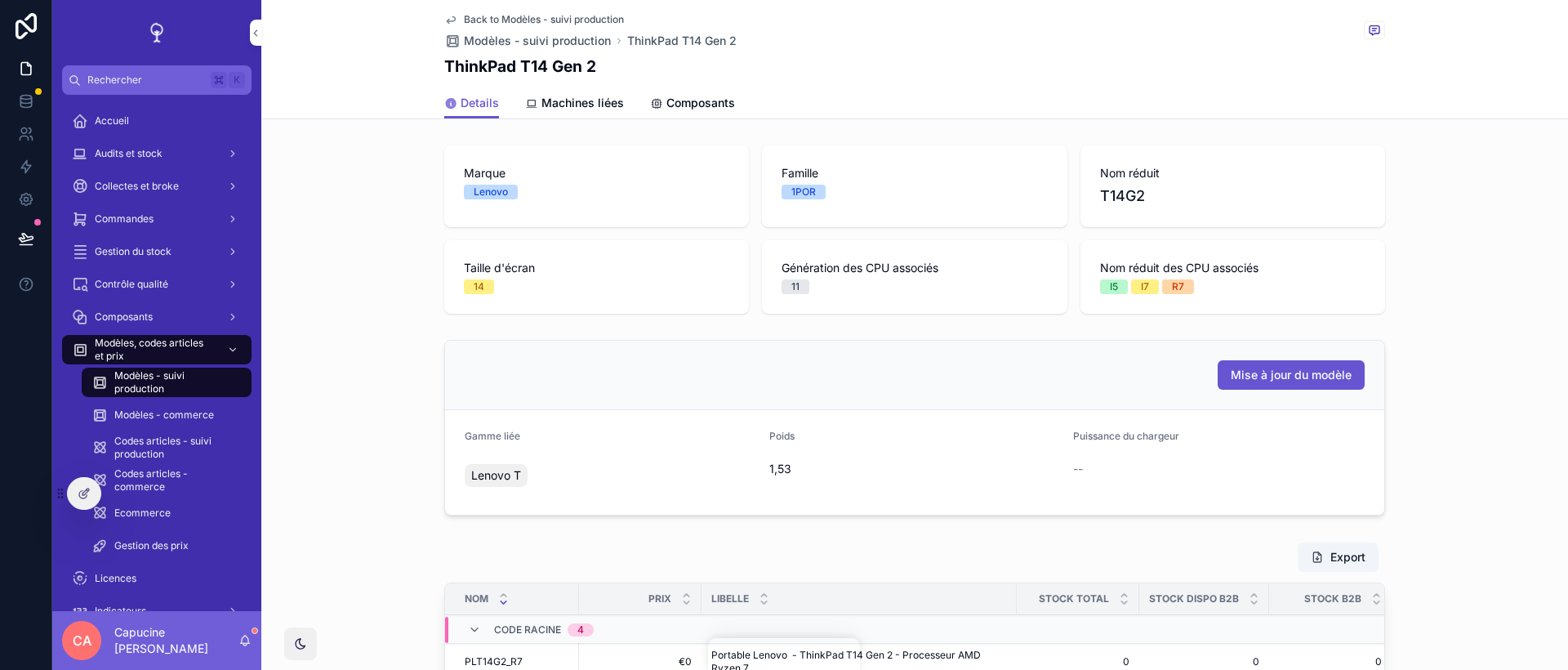
click at [365, 373] on div "Mise à jour du modèle Gamme liée Lenovo T Poids 1,53 Puissance du chargeur --" at bounding box center [915, 427] width 1307 height 188
click at [203, 422] on div "Modèles - commerce" at bounding box center [166, 415] width 150 height 26
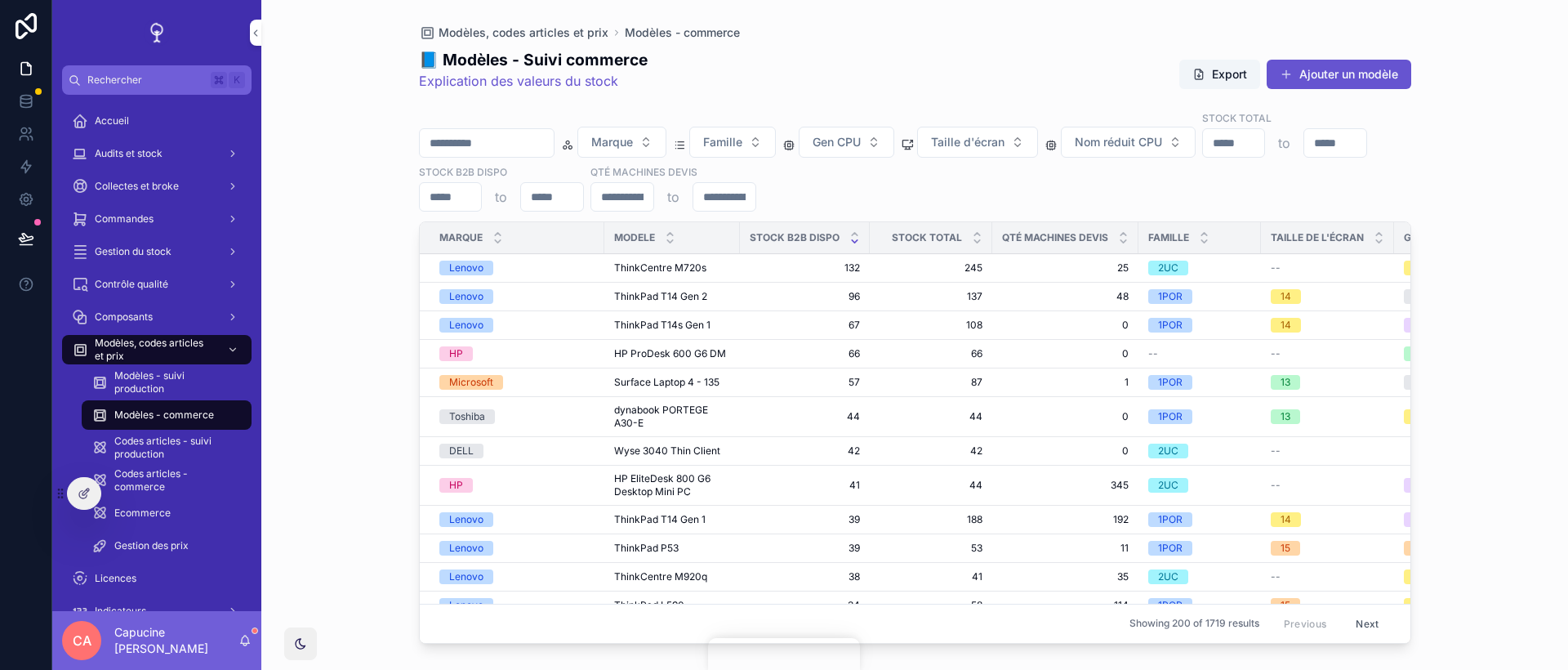
click at [338, 374] on div "Modèles, codes articles et prix Modèles - commerce 📘 Modèles - Suivi commerce E…" at bounding box center [915, 335] width 1307 height 670
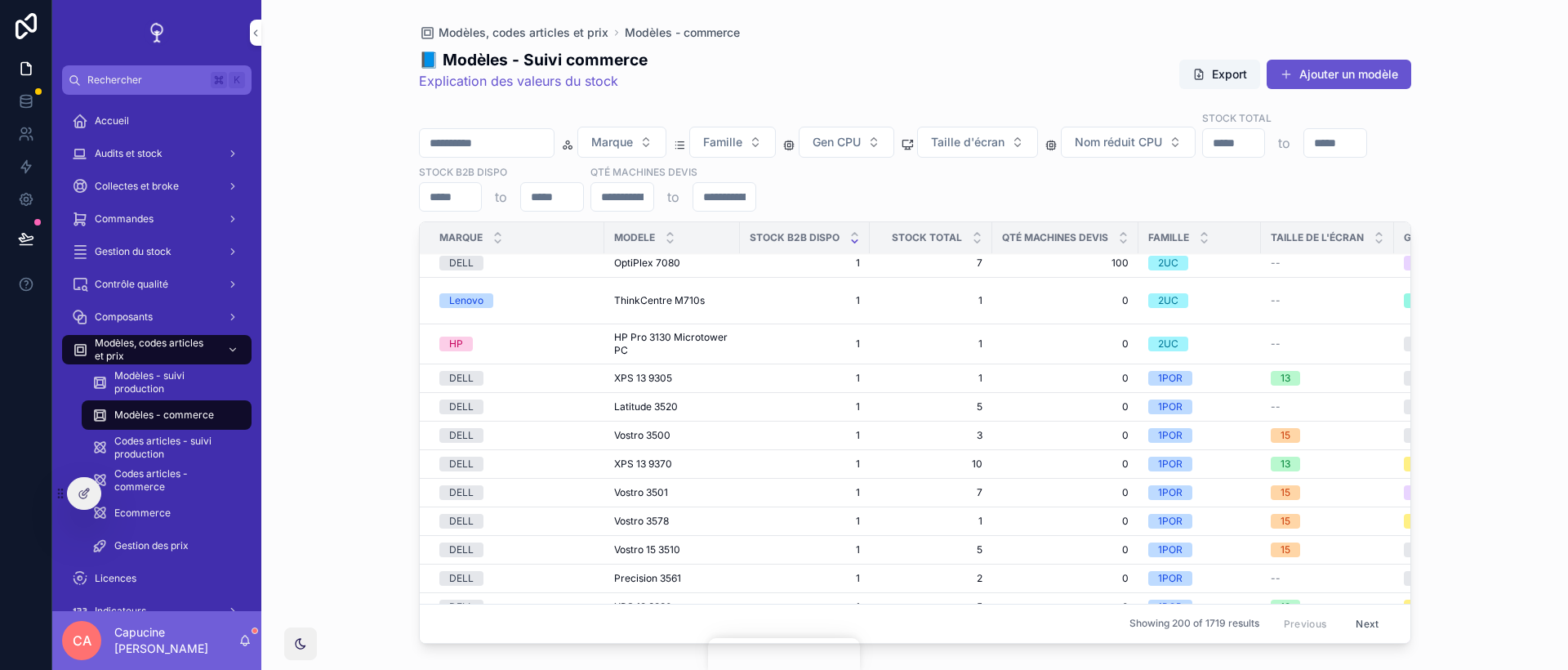
scroll to position [5779, 0]
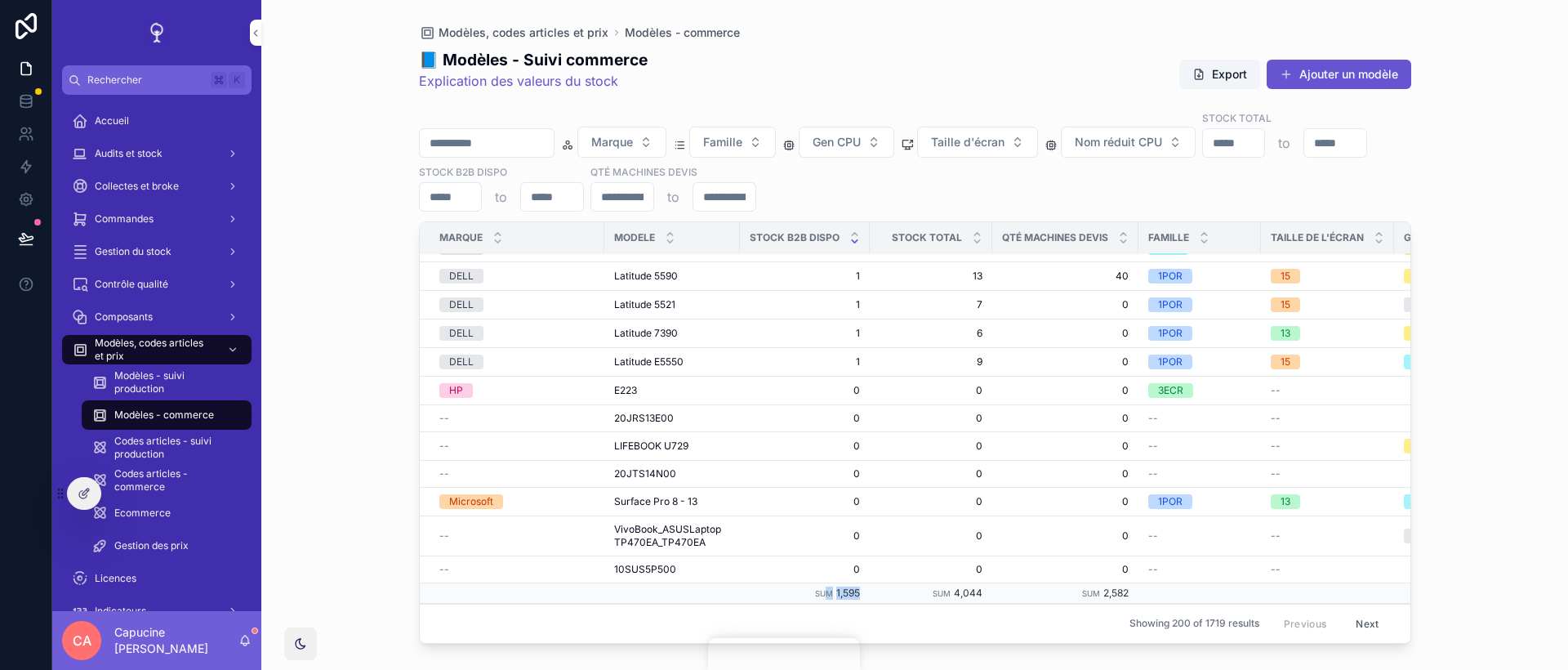
drag, startPoint x: 869, startPoint y: 596, endPoint x: 826, endPoint y: 595, distance: 43.0
click at [826, 522] on tr "Sum 1,595 Sum 4,044 Sum 2,582" at bounding box center [1094, 592] width 1349 height 21
click at [388, 522] on div "Modèles, codes articles et prix Modèles - commerce 📘 Modèles - Suivi commerce E…" at bounding box center [915, 335] width 1307 height 670
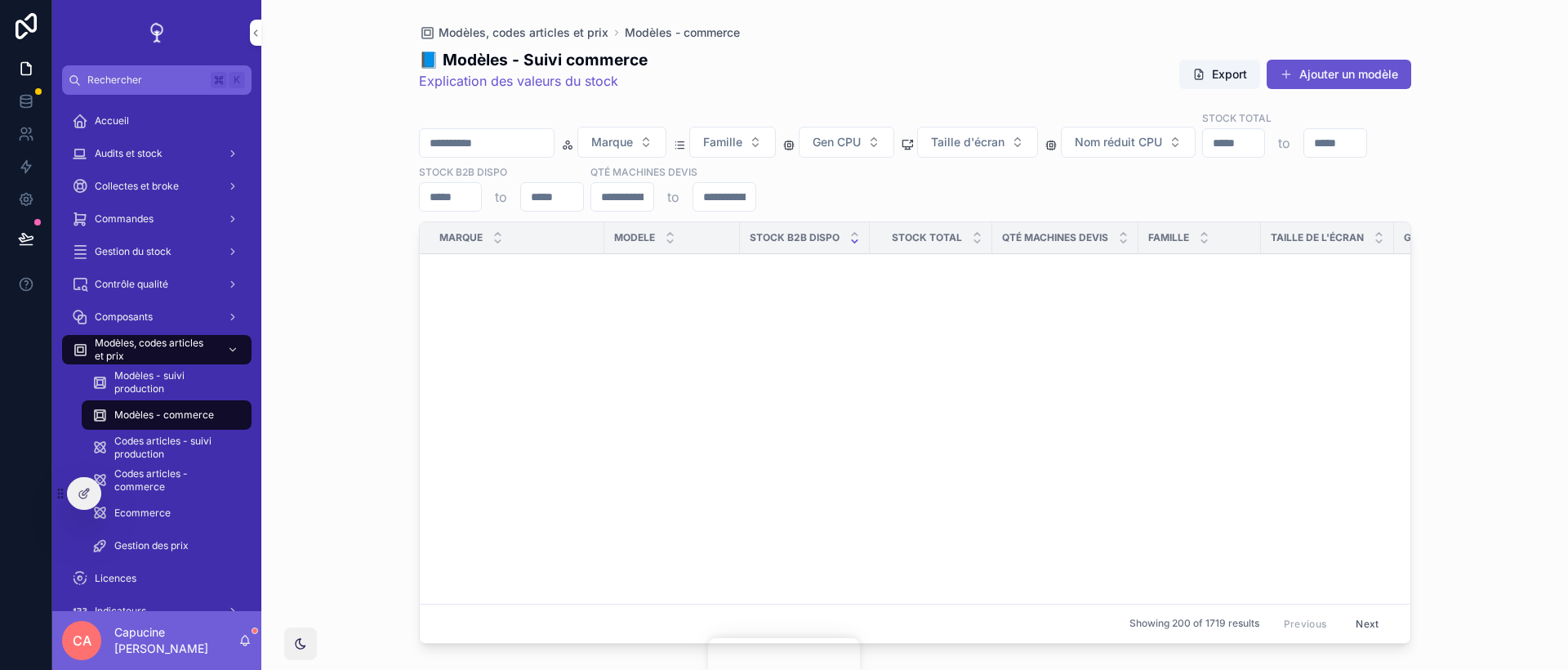
scroll to position [5883, 0]
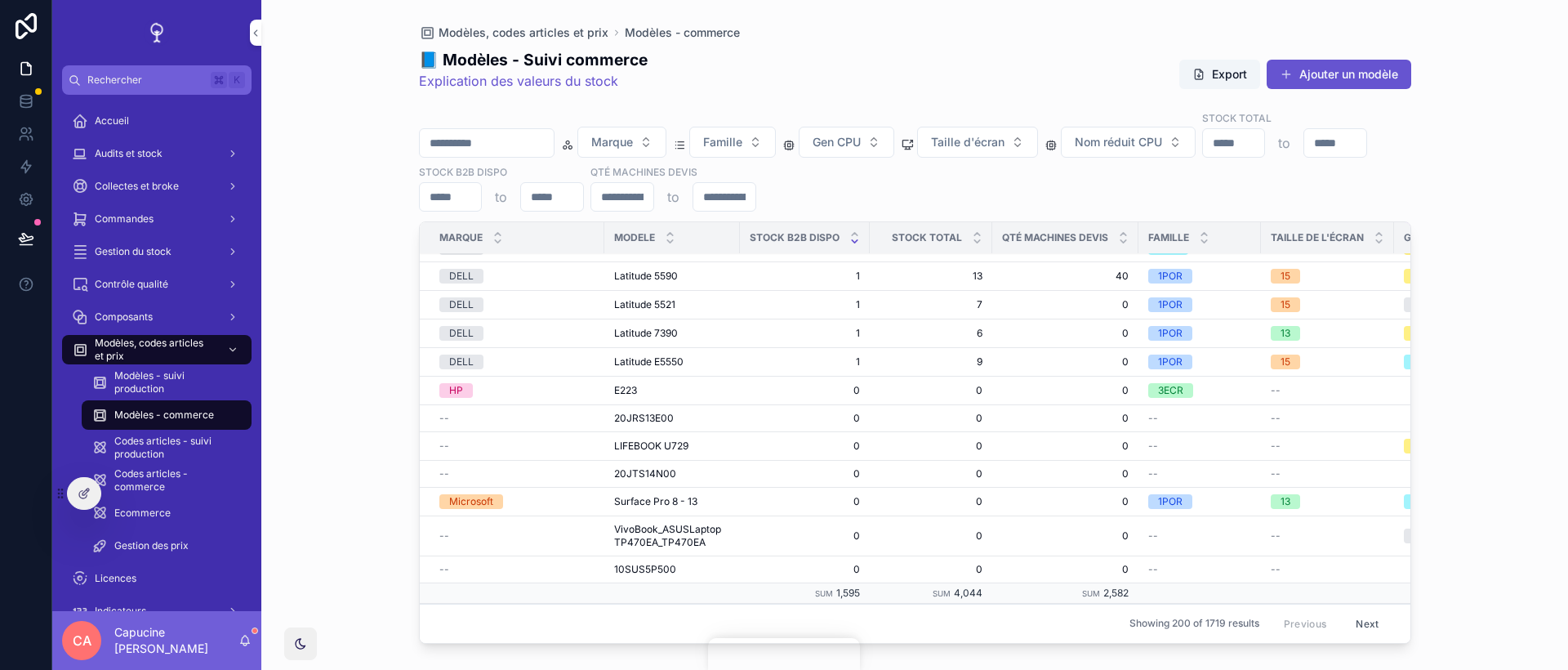
click at [371, 474] on div "Modèles, codes articles et prix Modèles - commerce 📘 Modèles - Suivi commerce E…" at bounding box center [915, 335] width 1307 height 670
click at [356, 490] on div "Modèles, codes articles et prix Modèles - commerce 📘 Modèles - Suivi commerce E…" at bounding box center [915, 335] width 1307 height 670
click at [357, 510] on div "Modèles, codes articles et prix Modèles - commerce 📘 Modèles - Suivi commerce E…" at bounding box center [915, 335] width 1307 height 670
click at [852, 522] on span "1,595" at bounding box center [848, 592] width 24 height 13
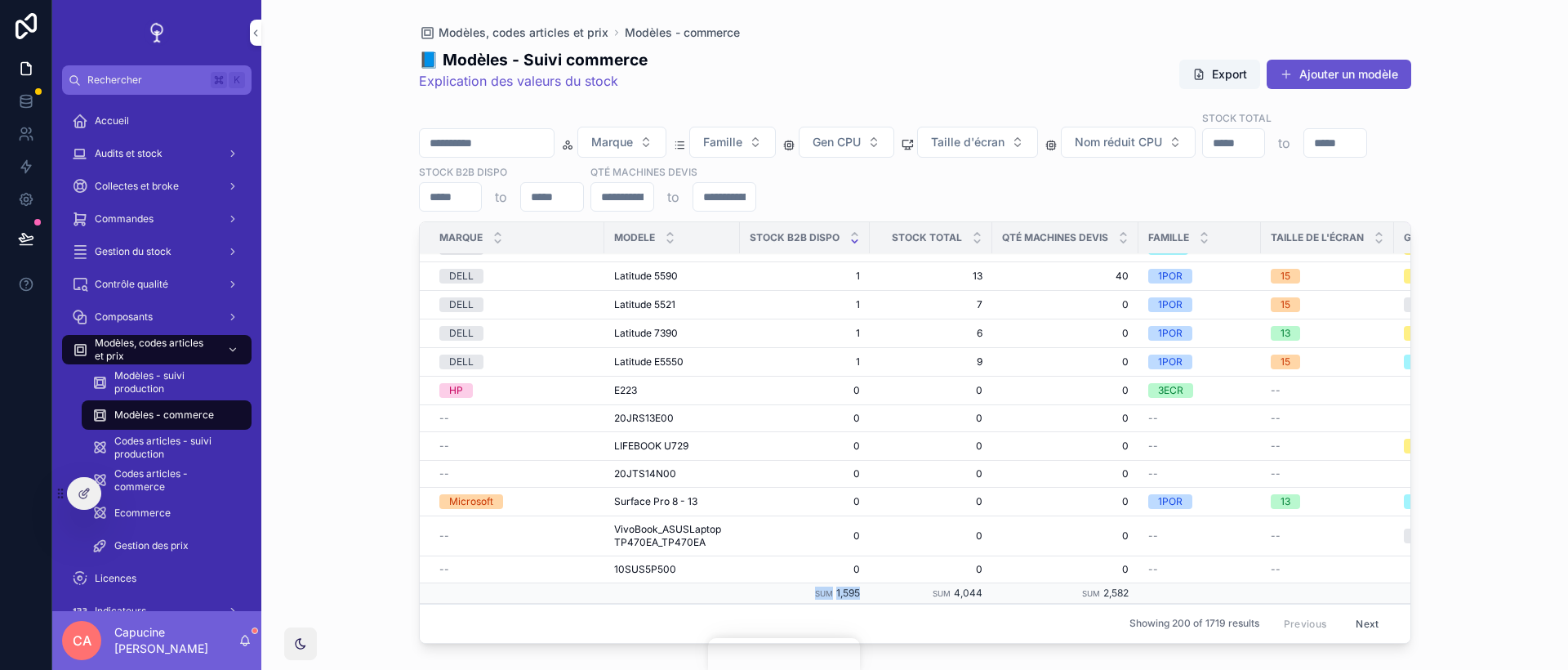
click at [852, 522] on span "1,595" at bounding box center [848, 592] width 24 height 13
click at [859, 522] on td "Sum 1,595" at bounding box center [804, 592] width 130 height 21
click at [169, 389] on span "Modèles - suivi production" at bounding box center [174, 381] width 121 height 26
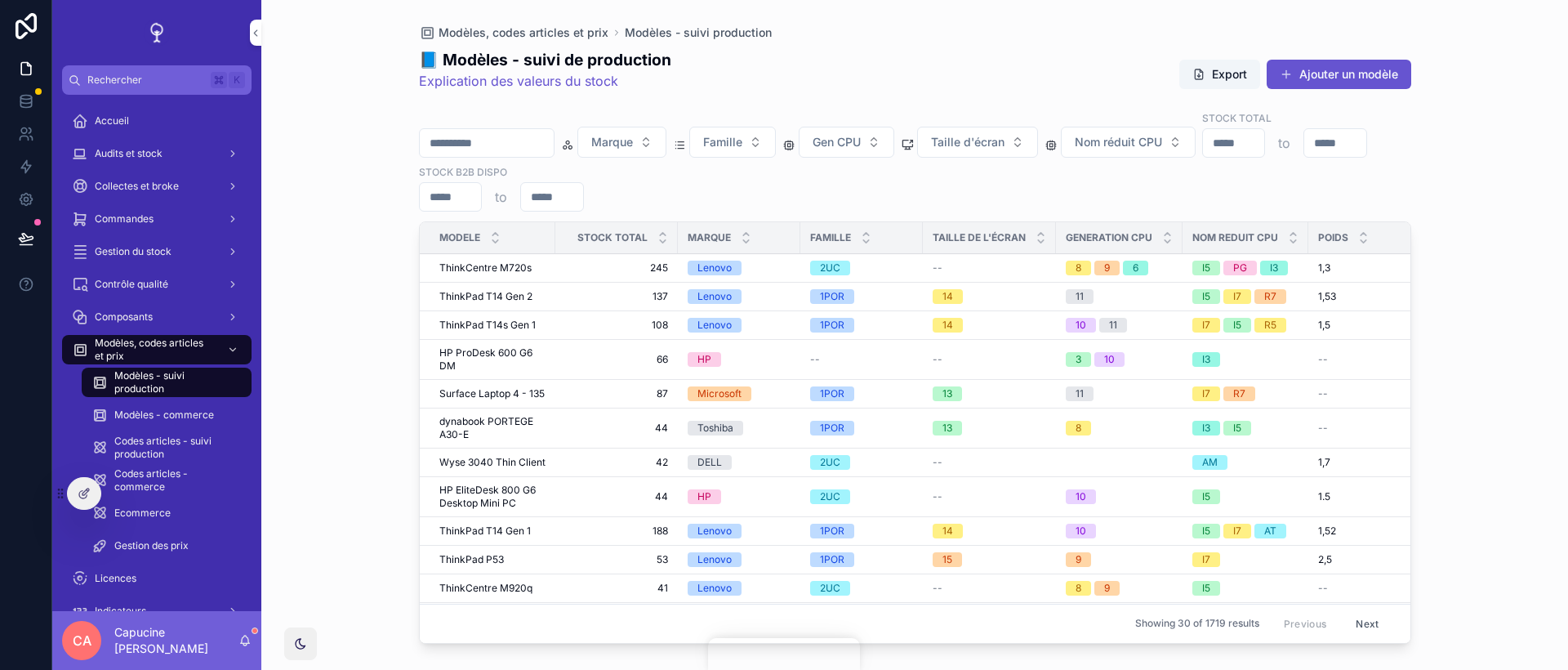
scroll to position [615, 0]
